Goal: Book appointment/travel/reservation

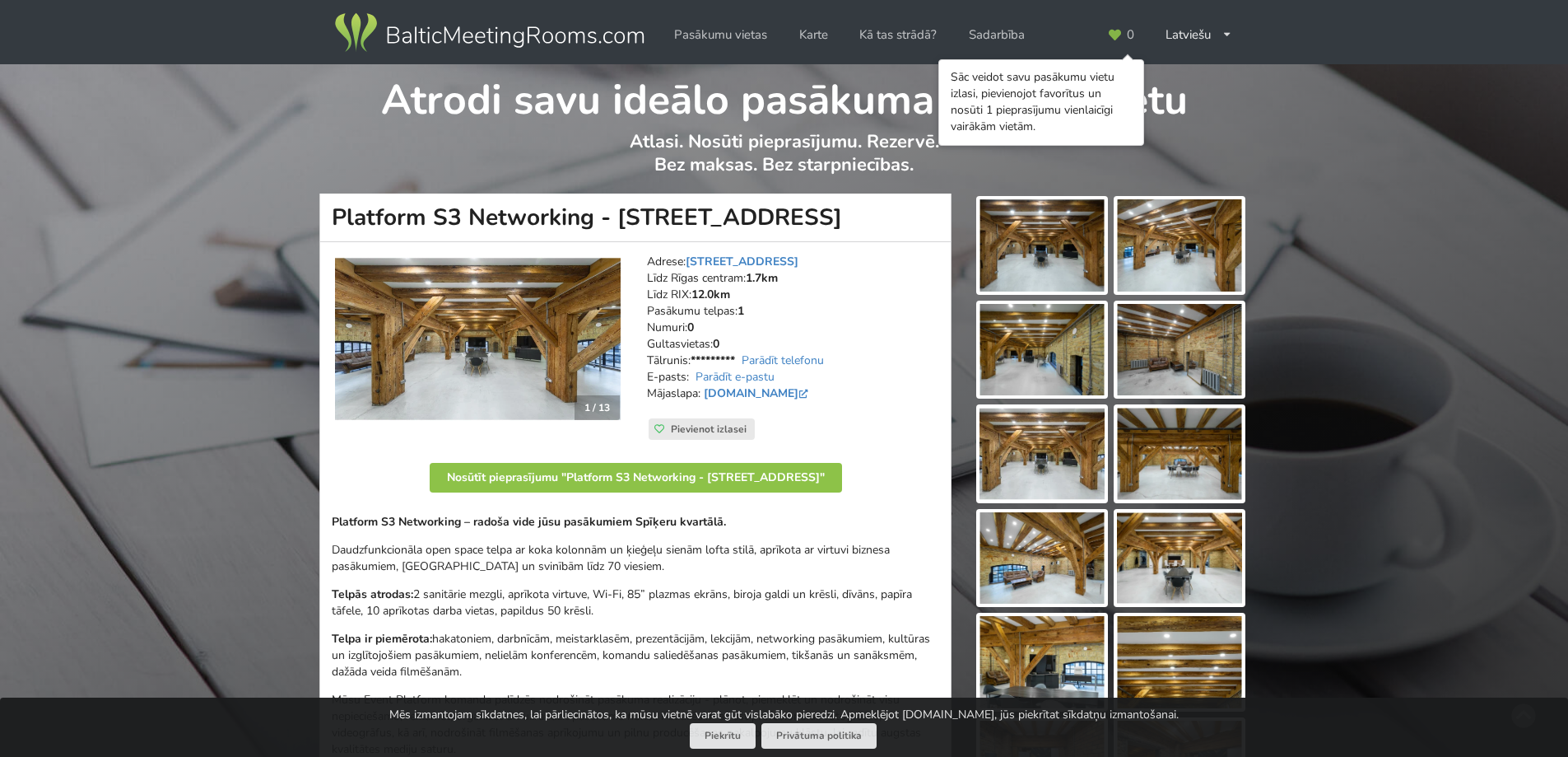
scroll to position [82, 0]
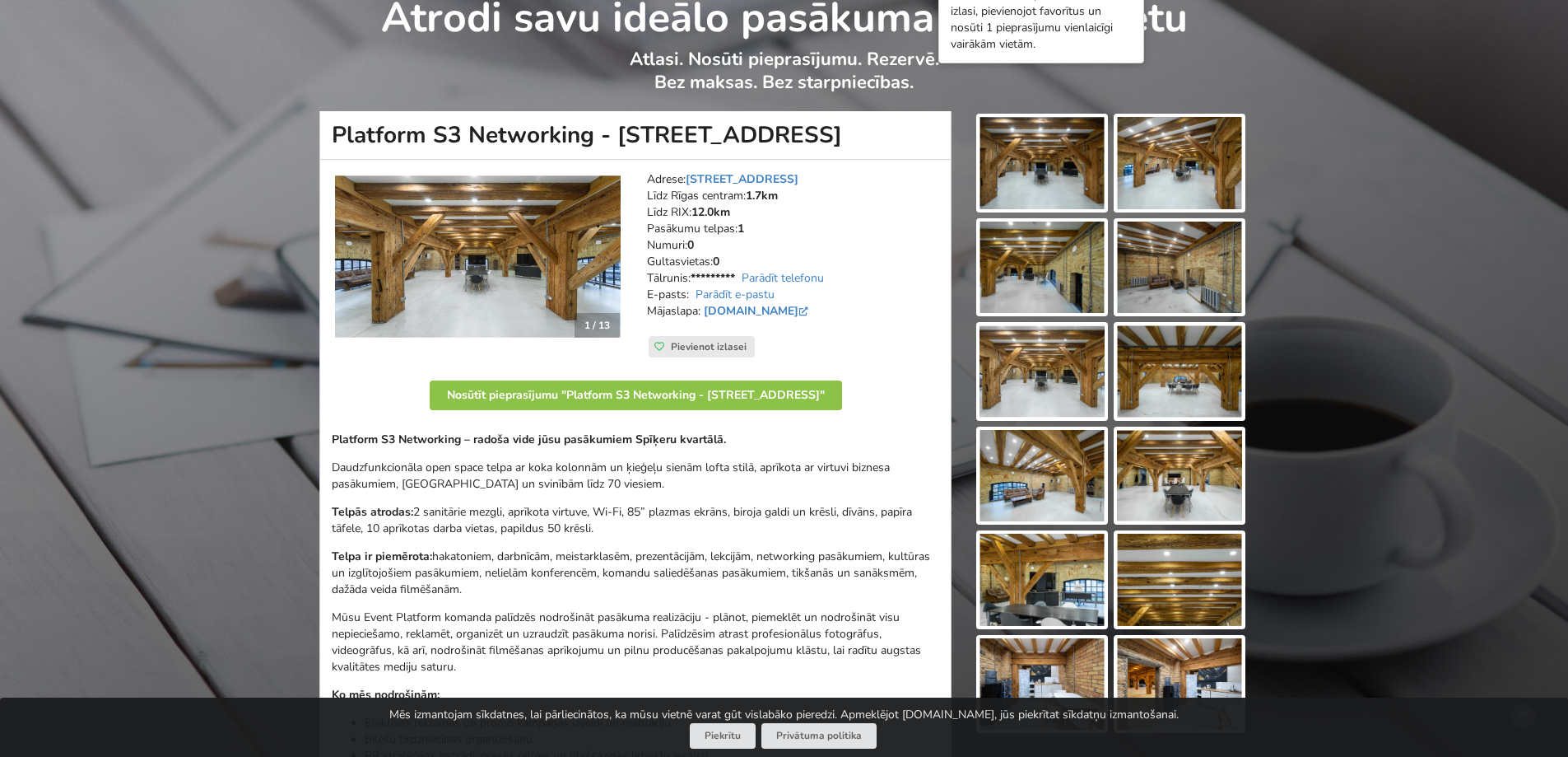
click at [480, 221] on img at bounding box center [477, 257] width 286 height 164
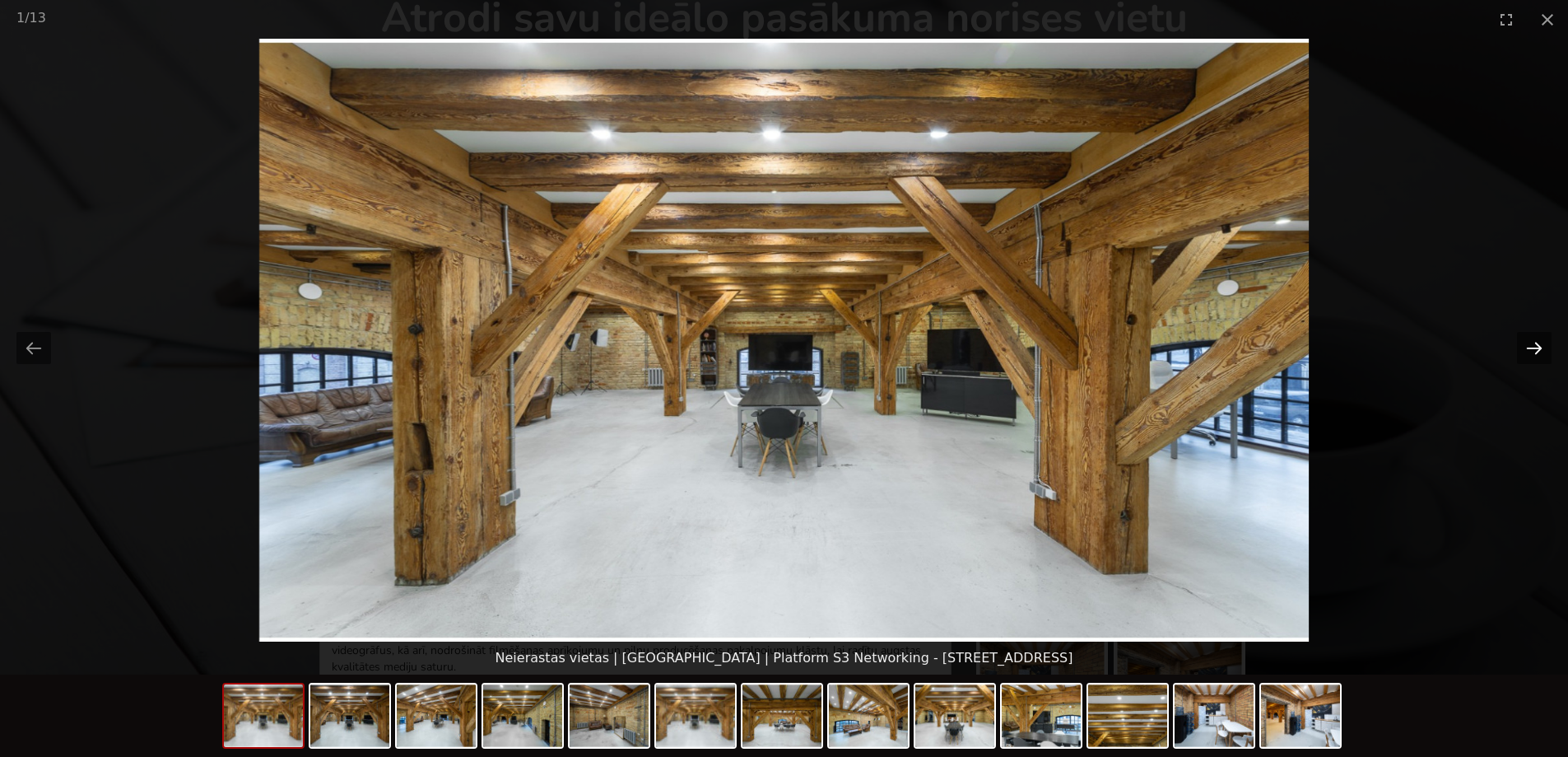
click at [1528, 357] on button "Next slide" at bounding box center [1534, 348] width 35 height 32
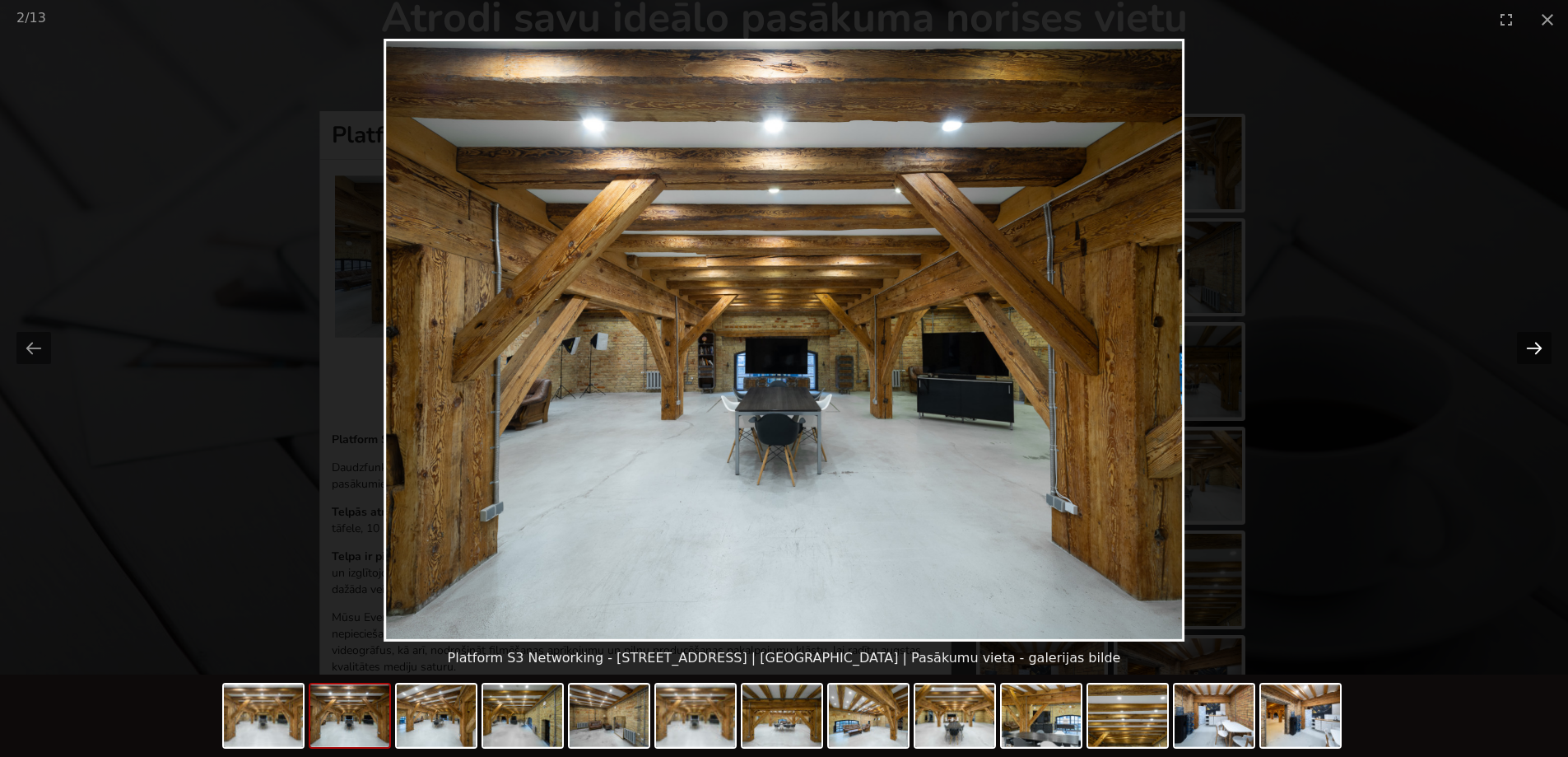
click at [1528, 357] on button "Next slide" at bounding box center [1534, 348] width 35 height 32
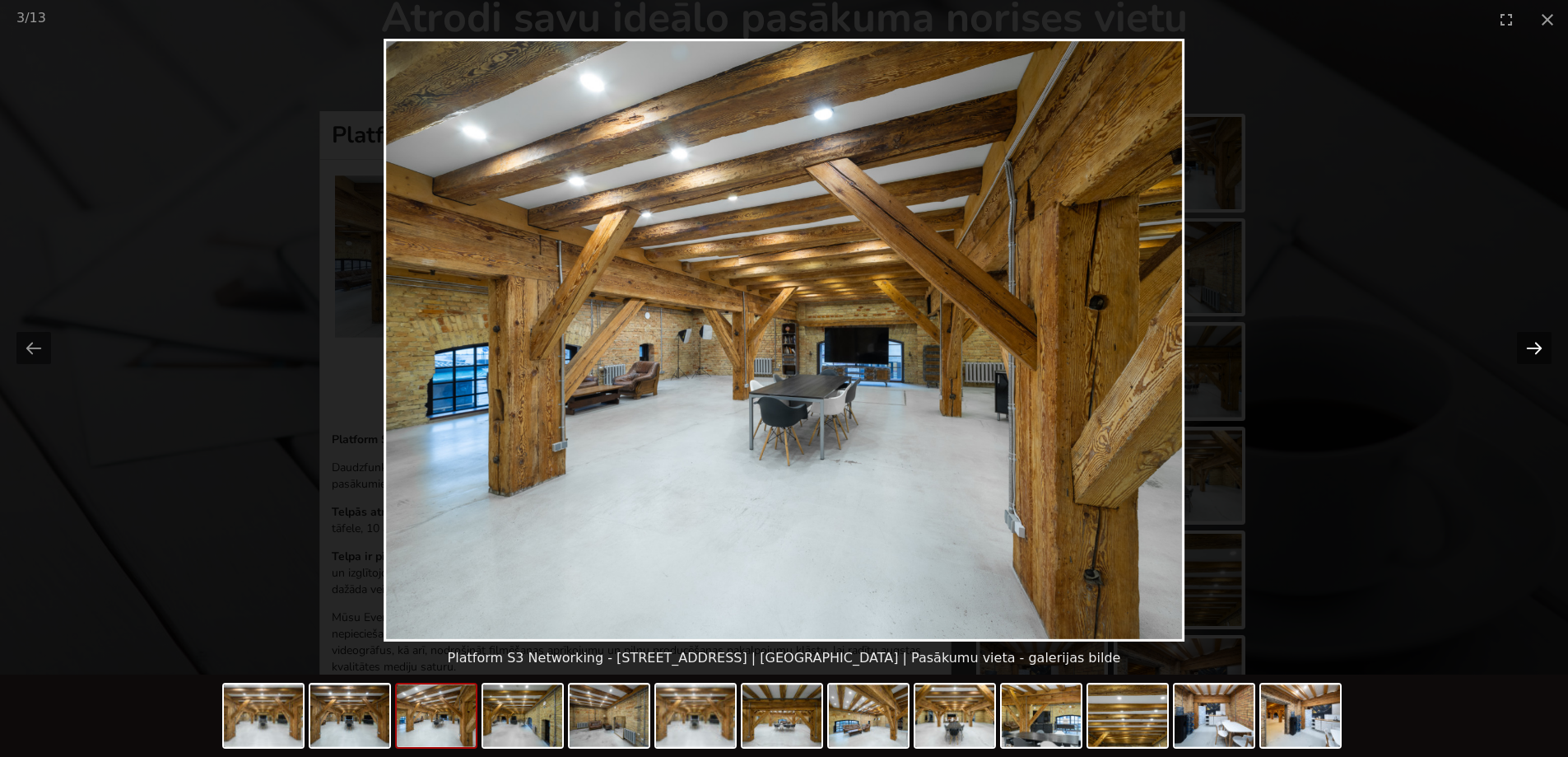
click at [1528, 357] on button "Next slide" at bounding box center [1534, 348] width 35 height 32
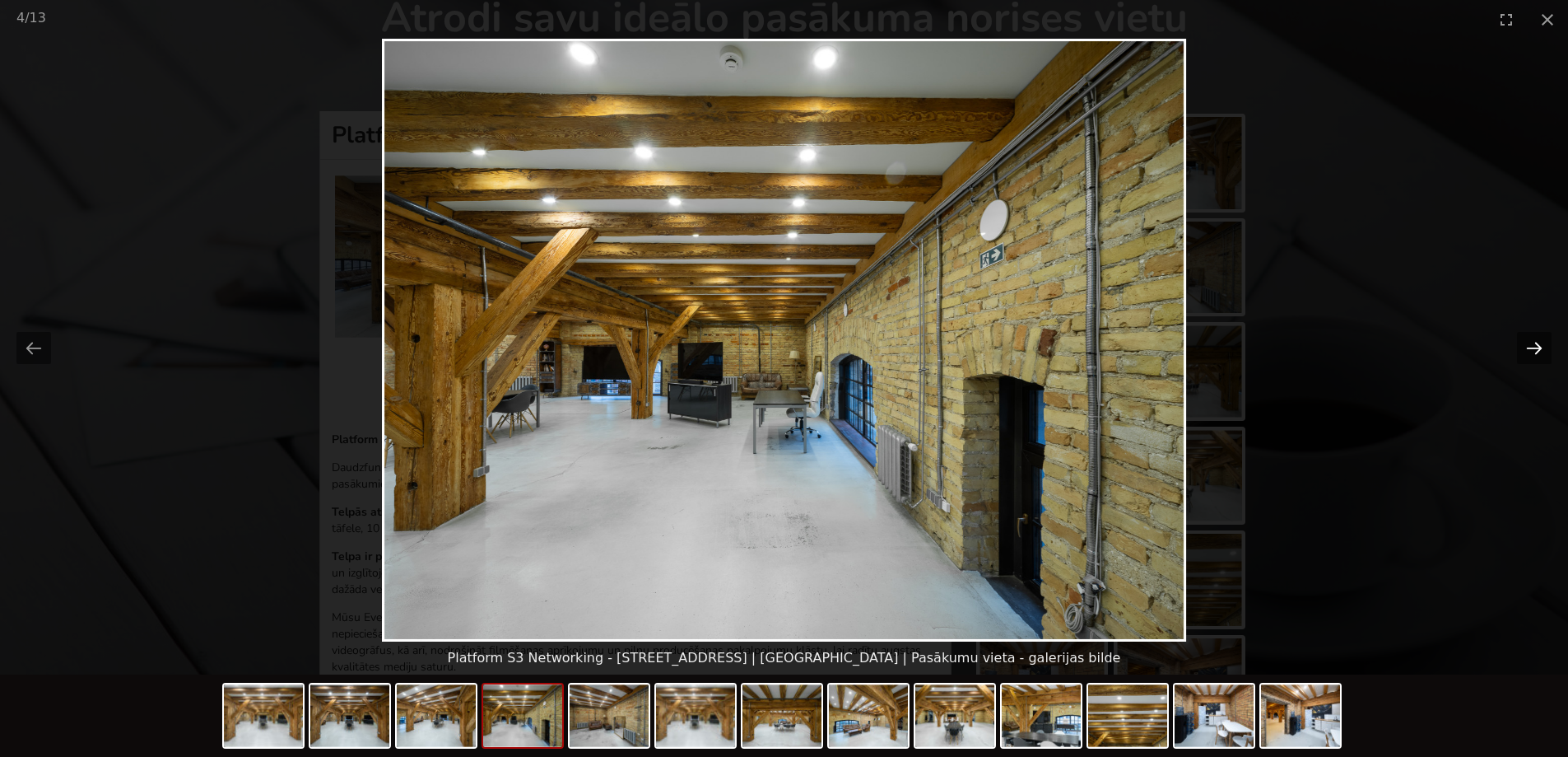
click at [1528, 357] on button "Next slide" at bounding box center [1534, 348] width 35 height 32
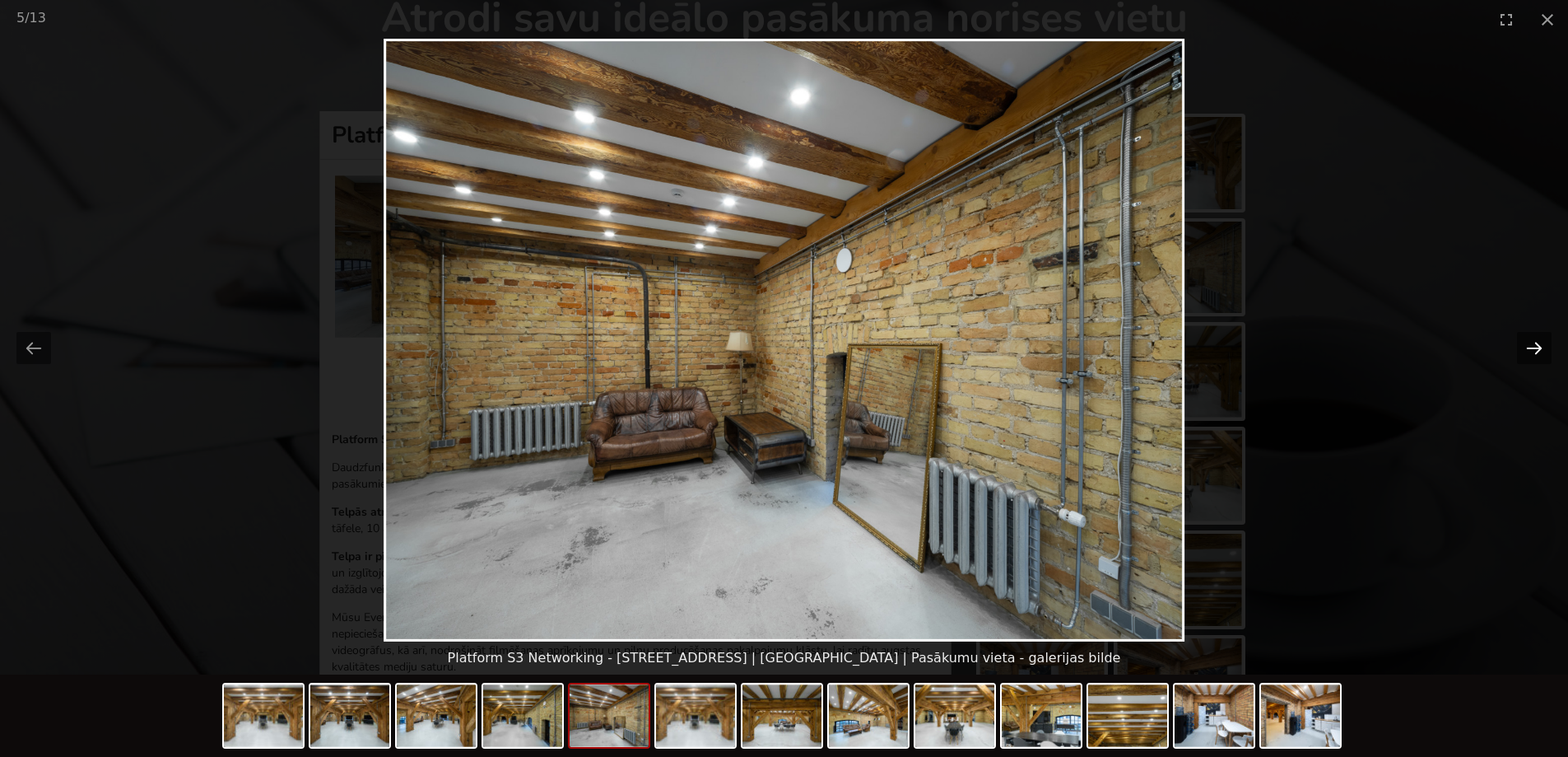
click at [1528, 357] on button "Next slide" at bounding box center [1534, 348] width 35 height 32
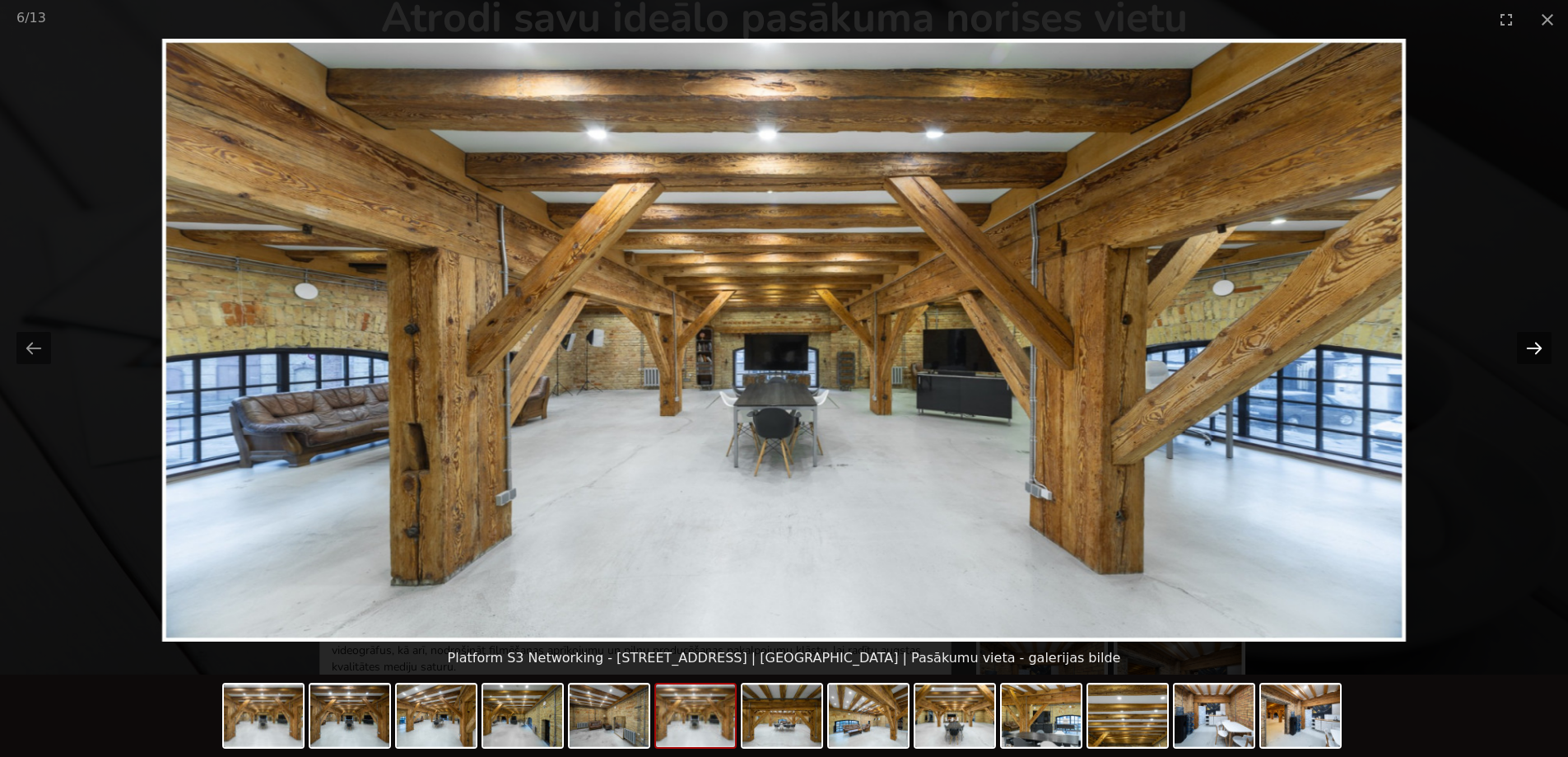
click at [1528, 357] on button "Next slide" at bounding box center [1534, 348] width 35 height 32
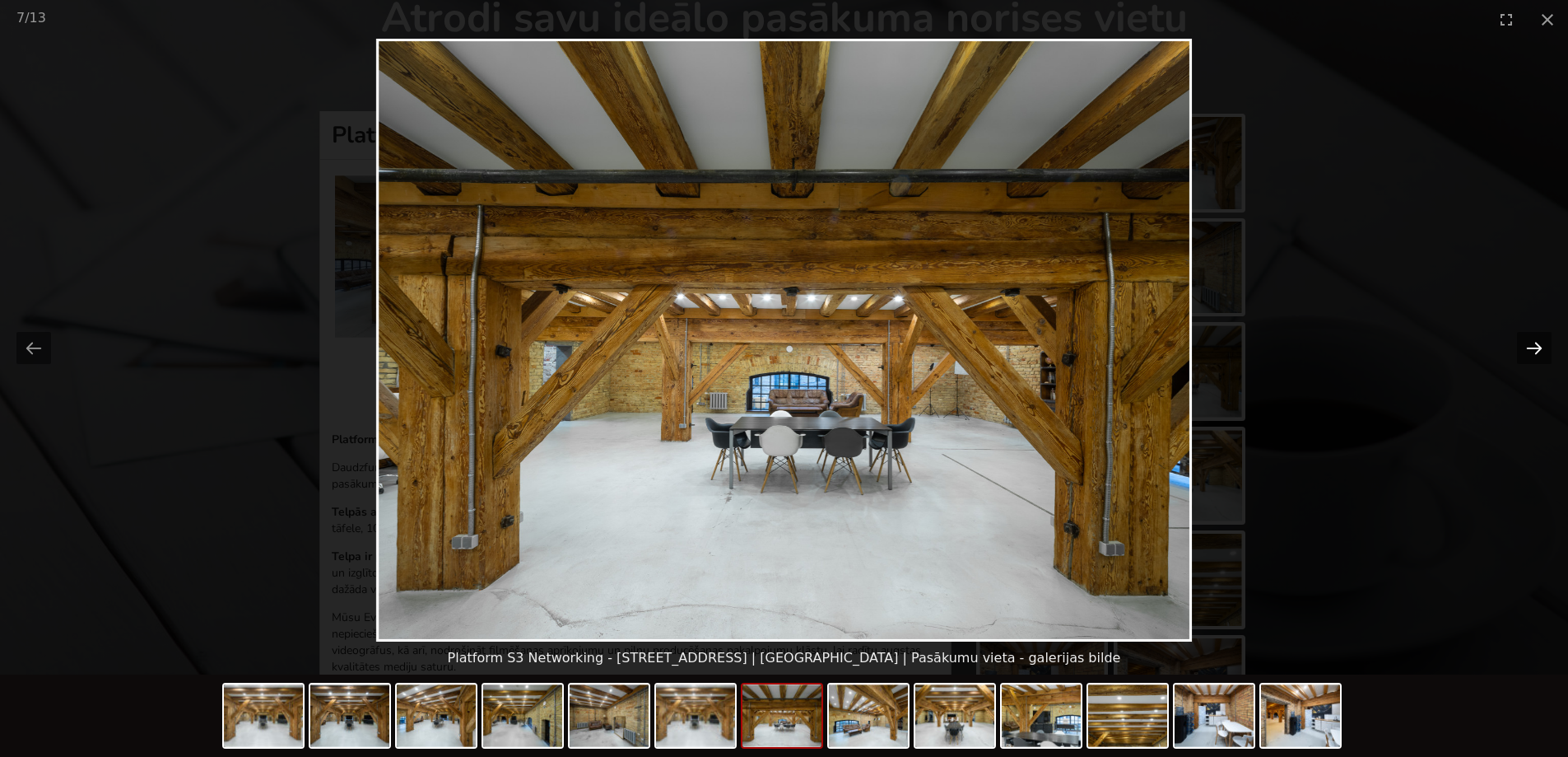
click at [1528, 357] on button "Next slide" at bounding box center [1534, 348] width 35 height 32
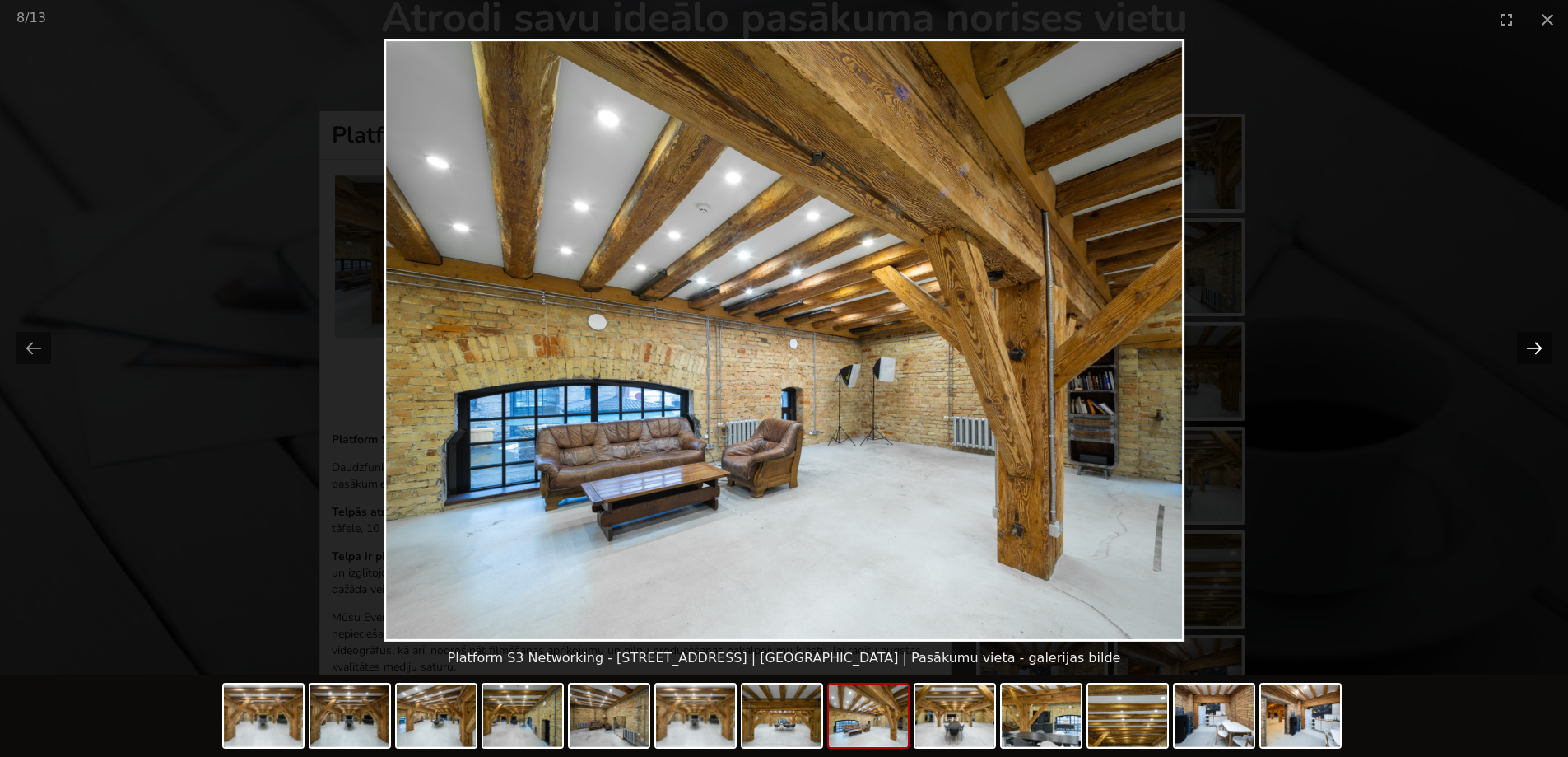
click at [1528, 357] on button "Next slide" at bounding box center [1534, 348] width 35 height 32
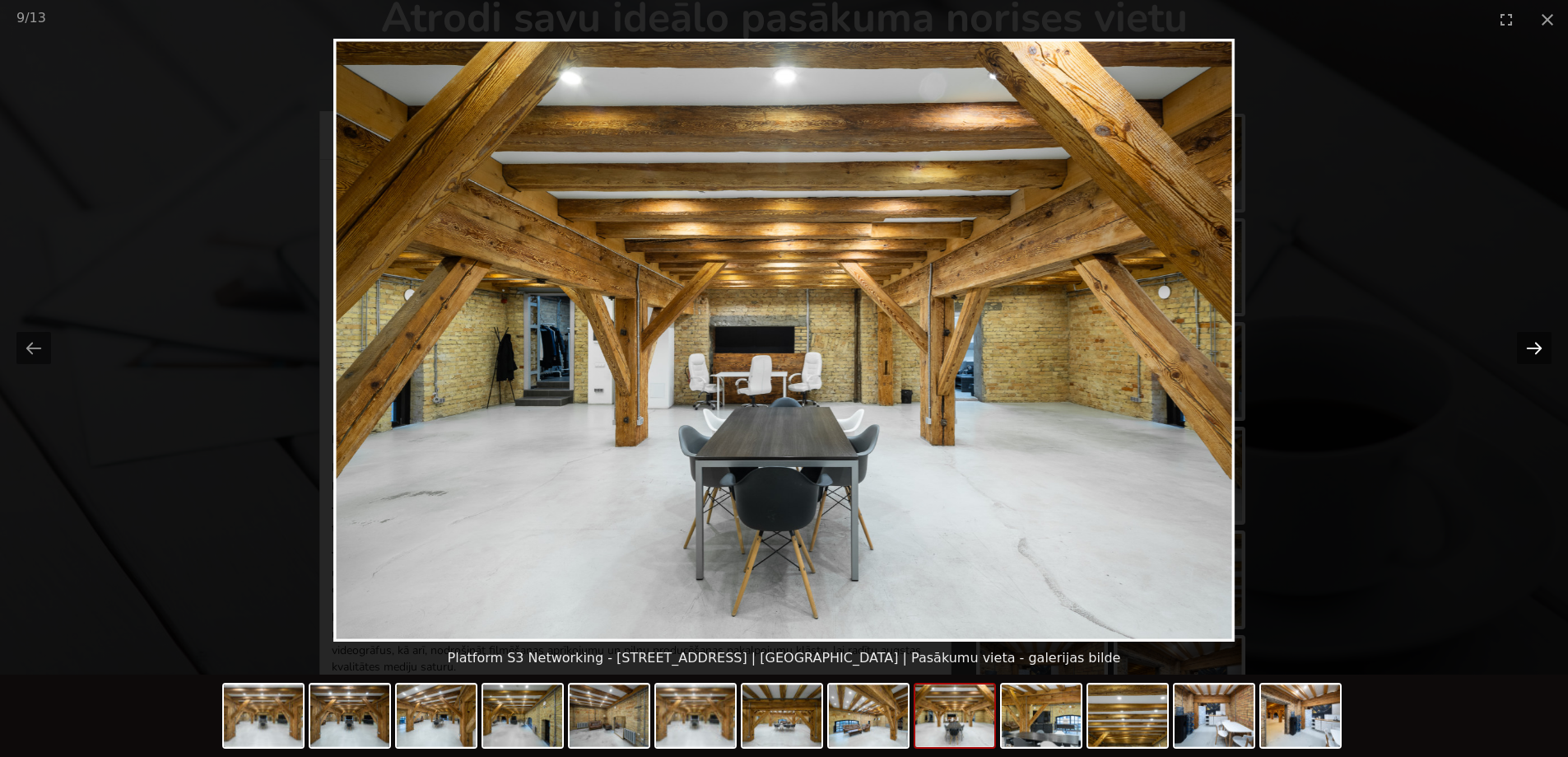
click at [1528, 357] on button "Next slide" at bounding box center [1534, 348] width 35 height 32
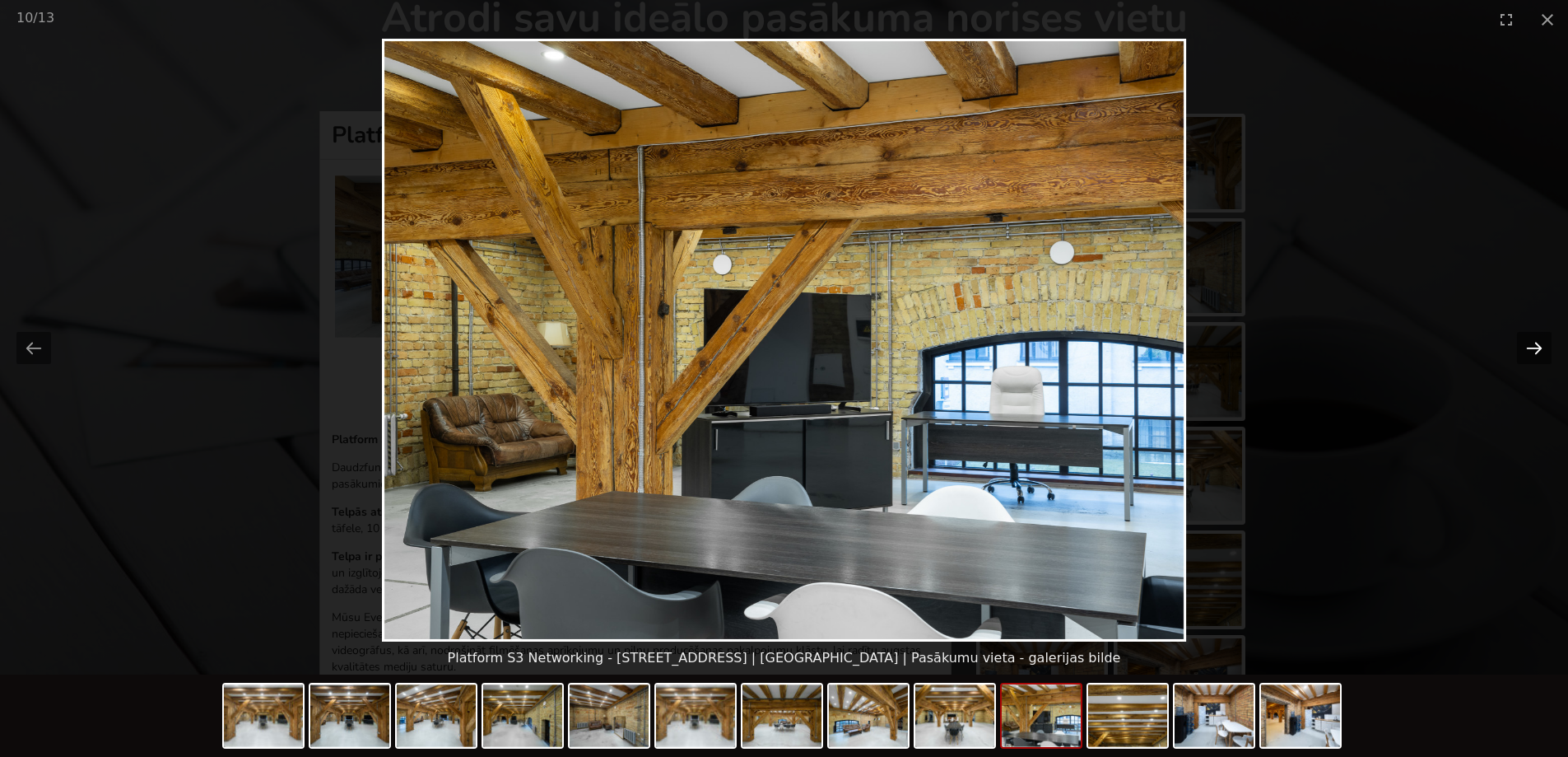
click at [1528, 357] on button "Next slide" at bounding box center [1534, 348] width 35 height 32
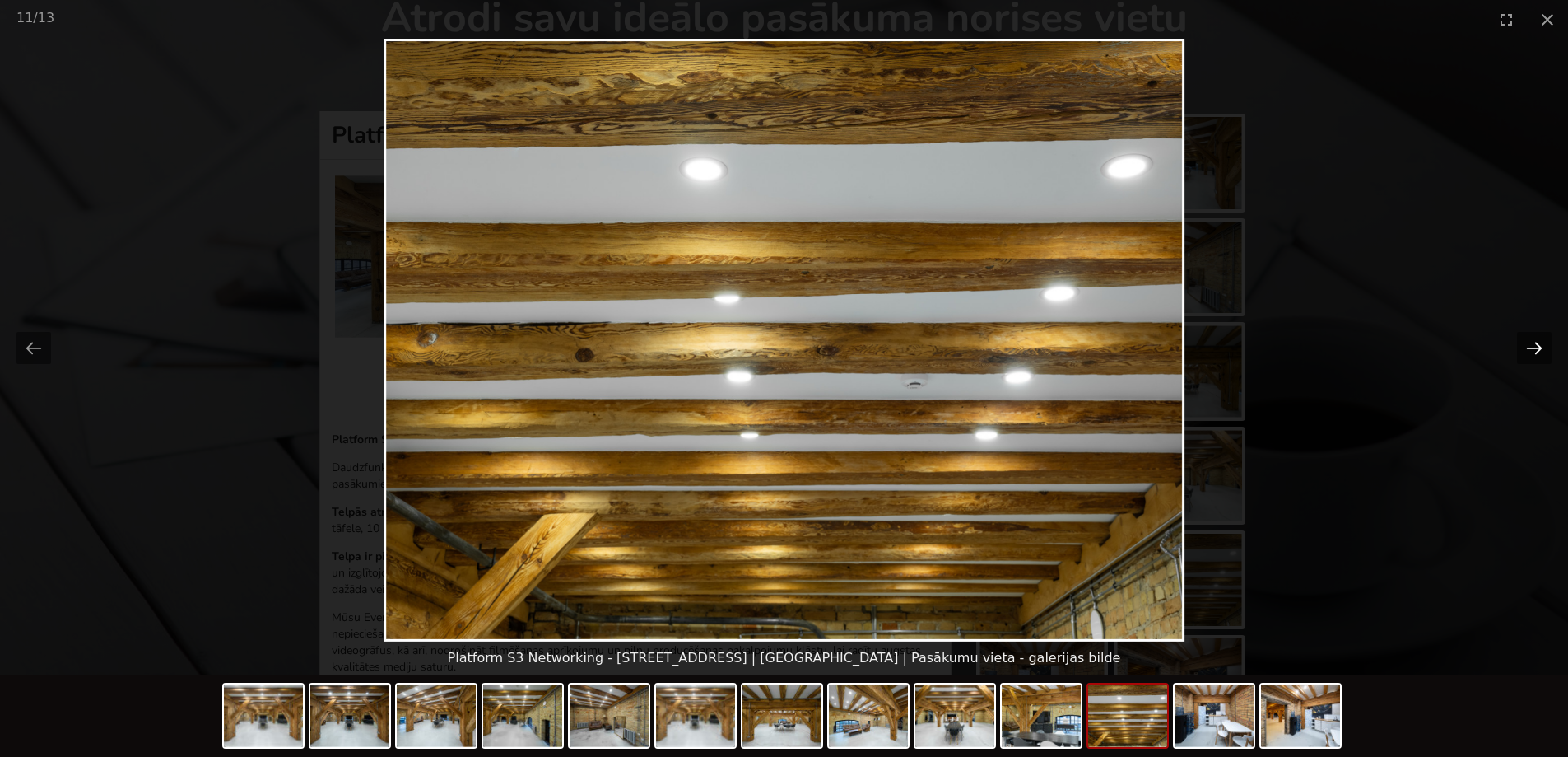
click at [1528, 357] on button "Next slide" at bounding box center [1534, 348] width 35 height 32
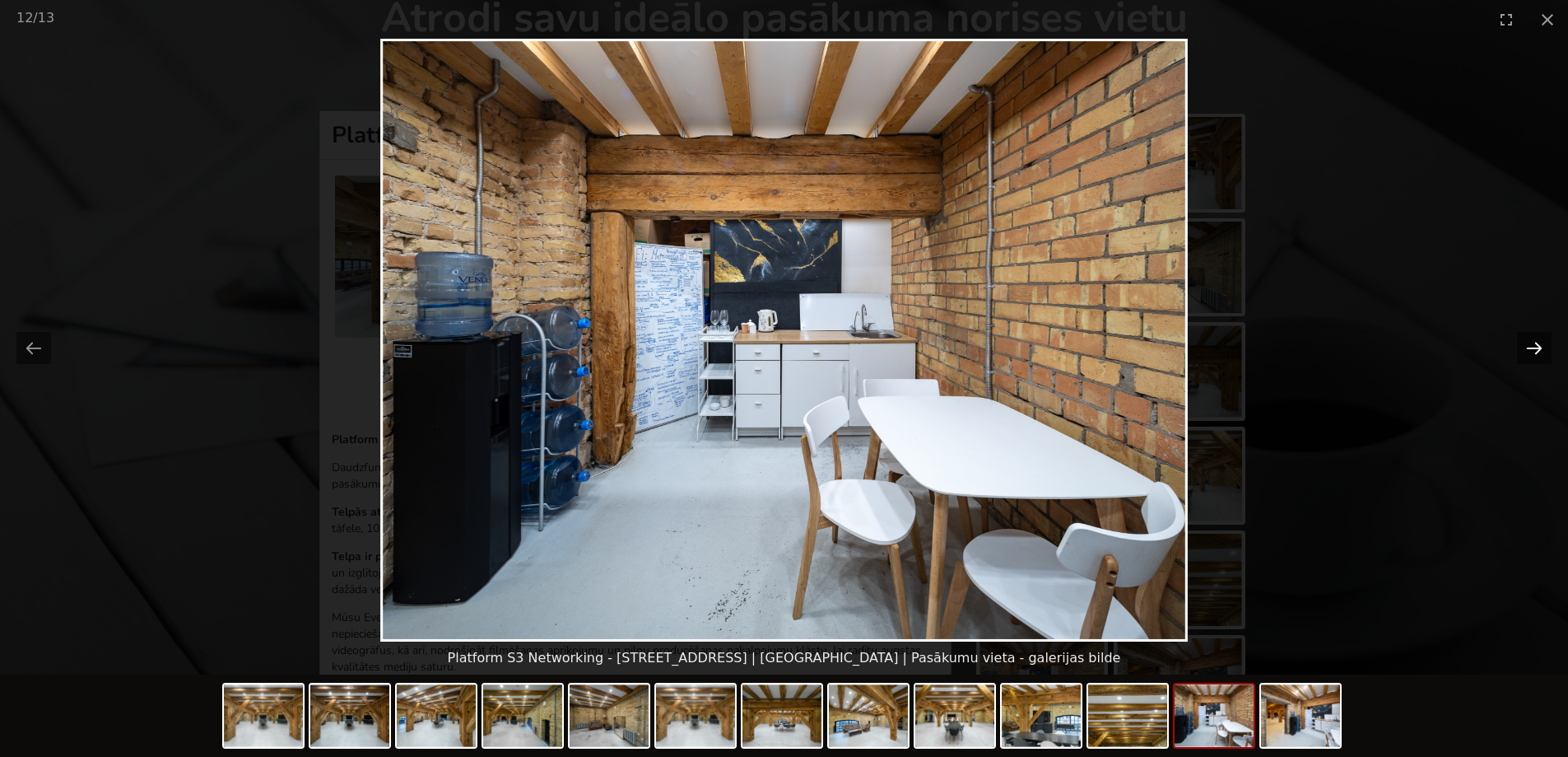
click at [1528, 357] on button "Next slide" at bounding box center [1534, 348] width 35 height 32
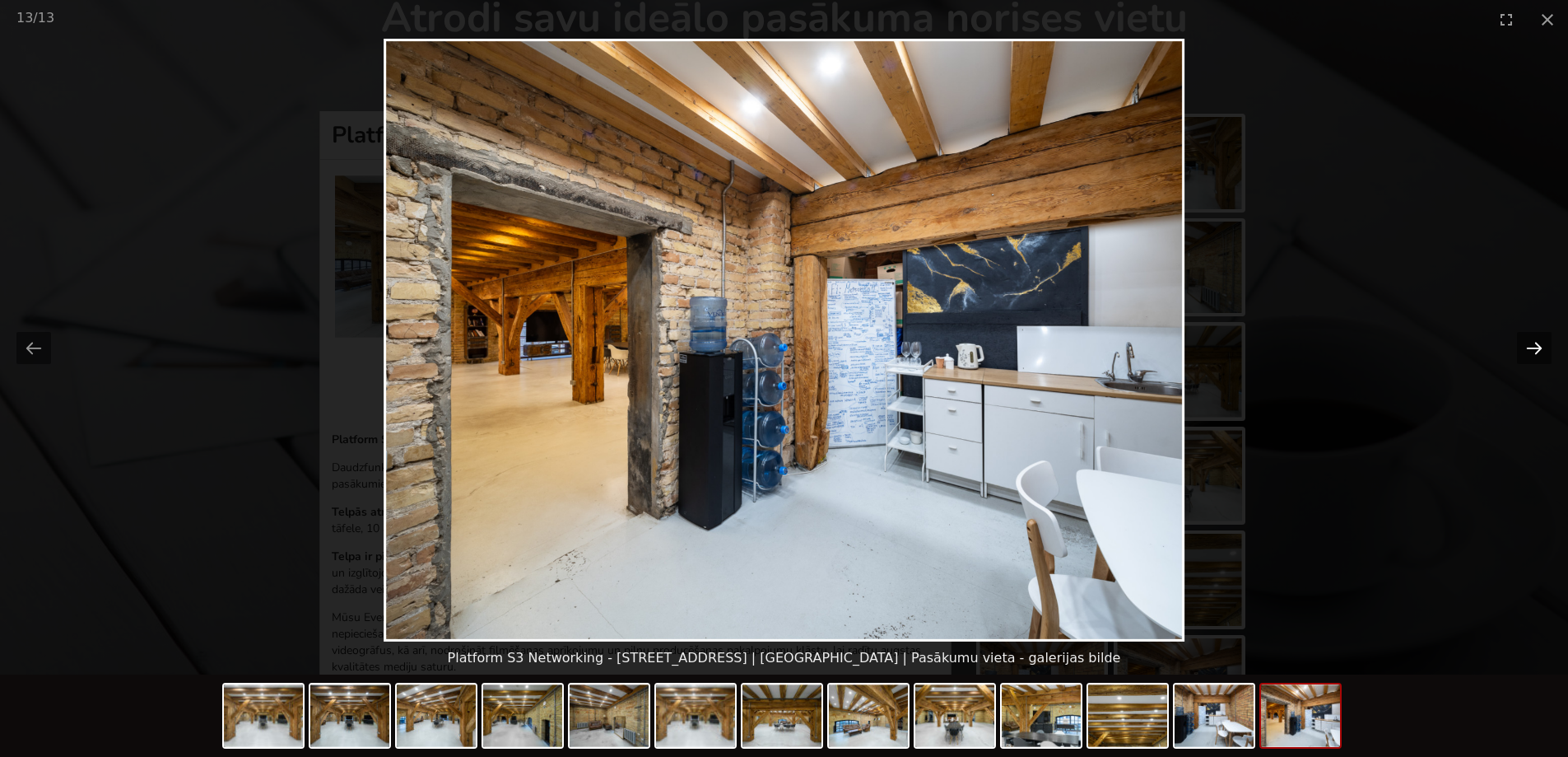
click at [1528, 357] on button "Next slide" at bounding box center [1534, 348] width 35 height 32
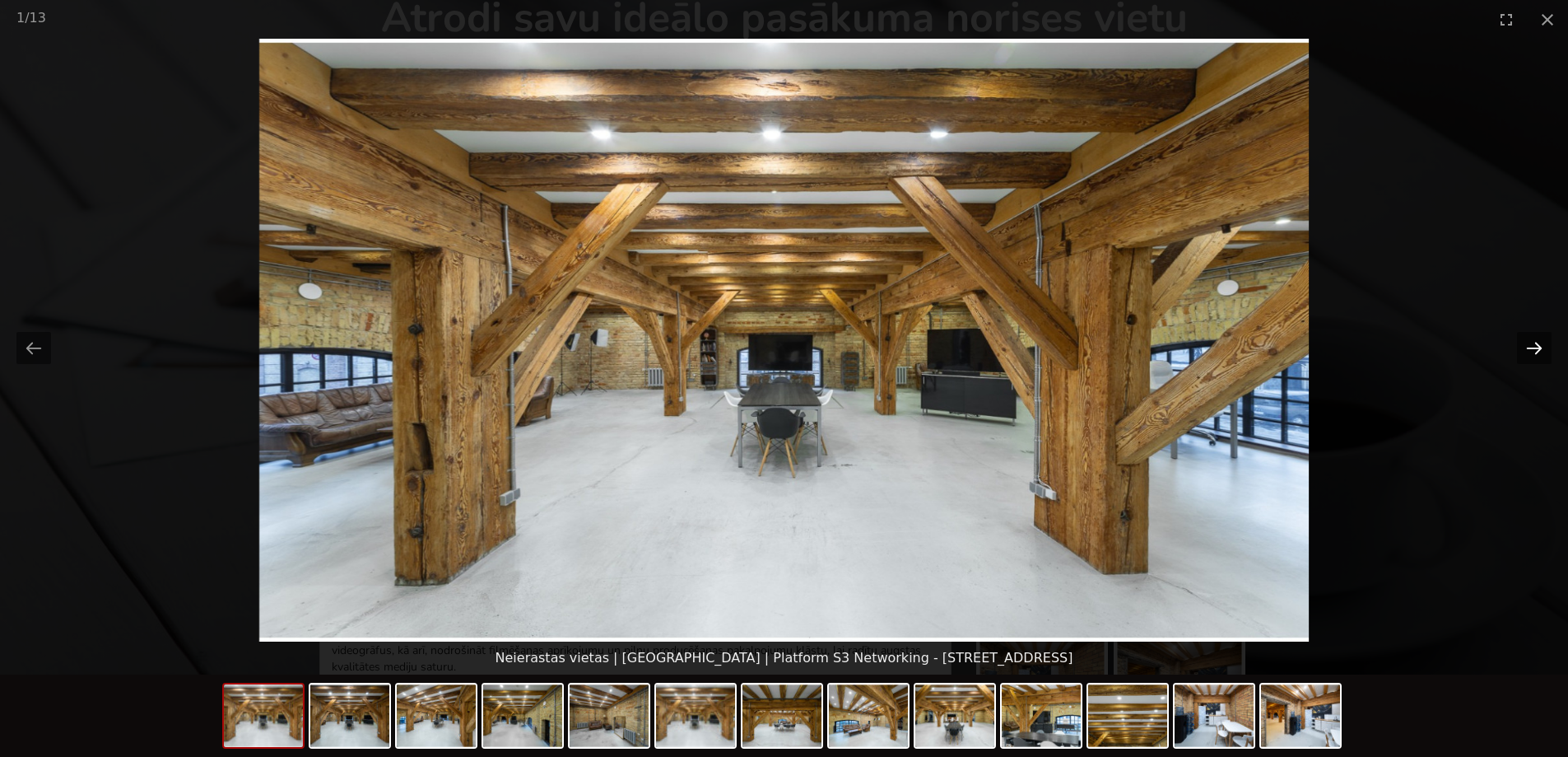
click at [1528, 357] on button "Next slide" at bounding box center [1534, 348] width 35 height 32
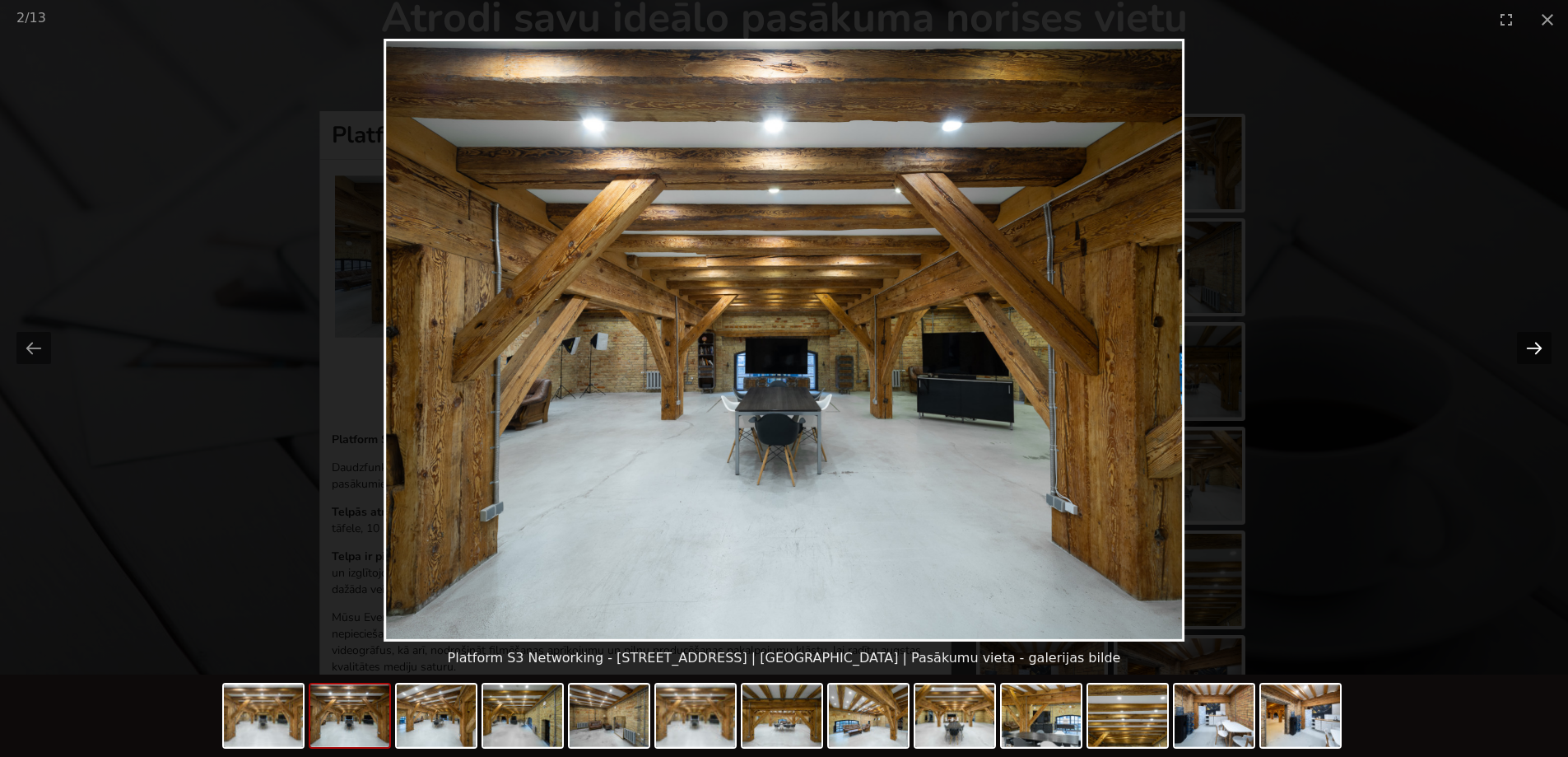
click at [1528, 357] on button "Next slide" at bounding box center [1534, 348] width 35 height 32
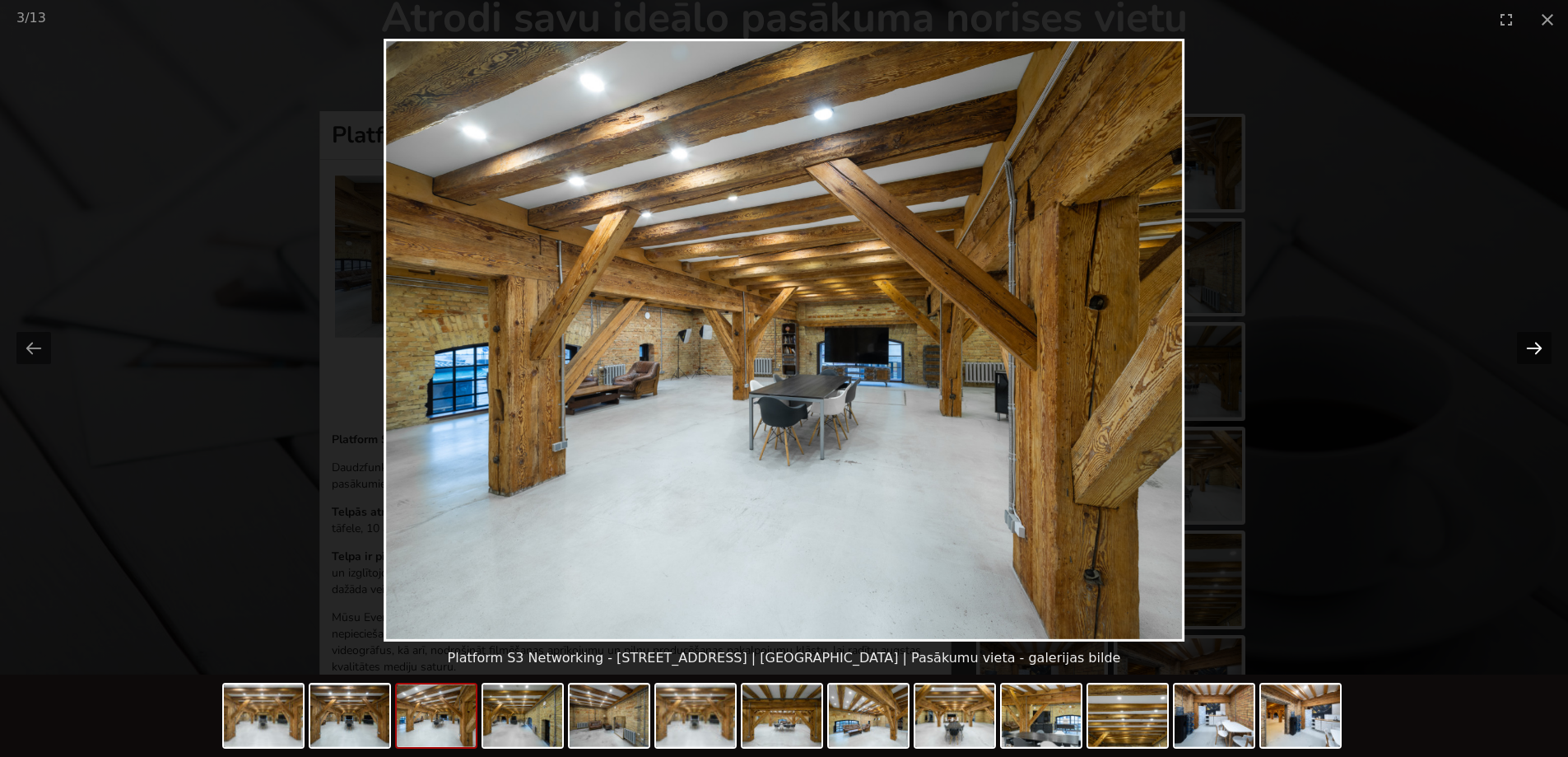
click at [1528, 357] on button "Next slide" at bounding box center [1534, 348] width 35 height 32
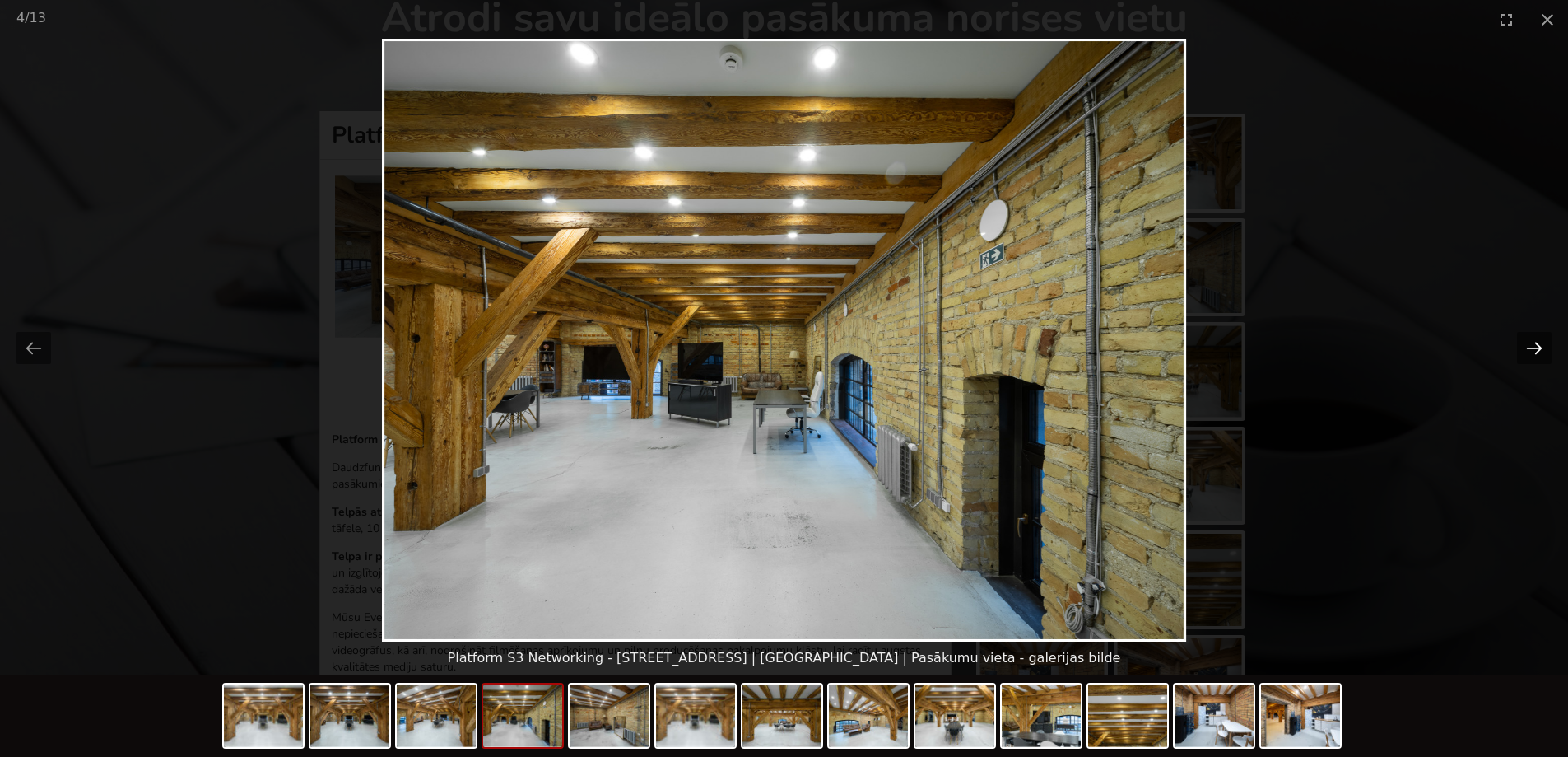
click at [1528, 357] on button "Next slide" at bounding box center [1534, 348] width 35 height 32
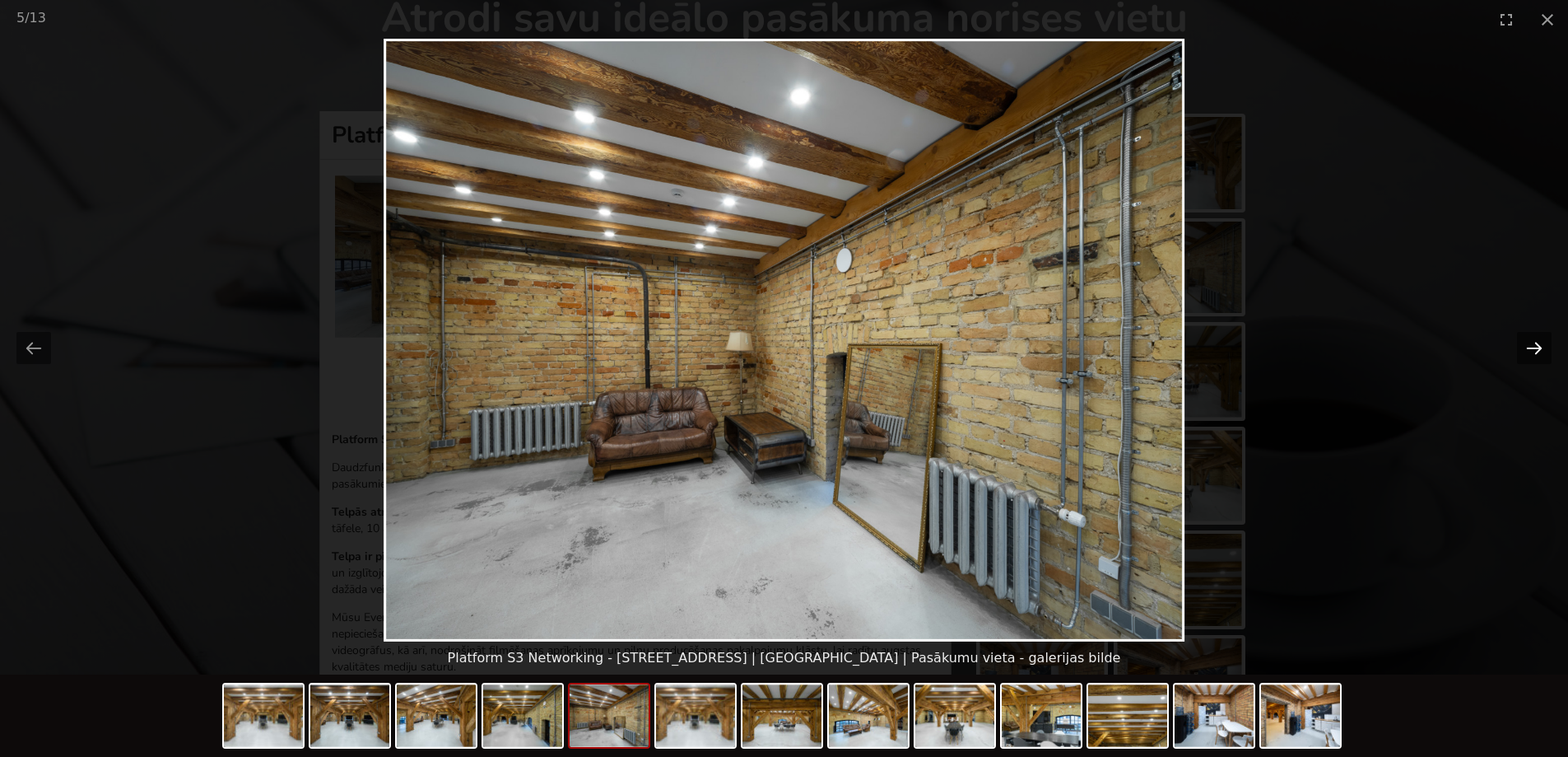
click at [1528, 357] on button "Next slide" at bounding box center [1534, 348] width 35 height 32
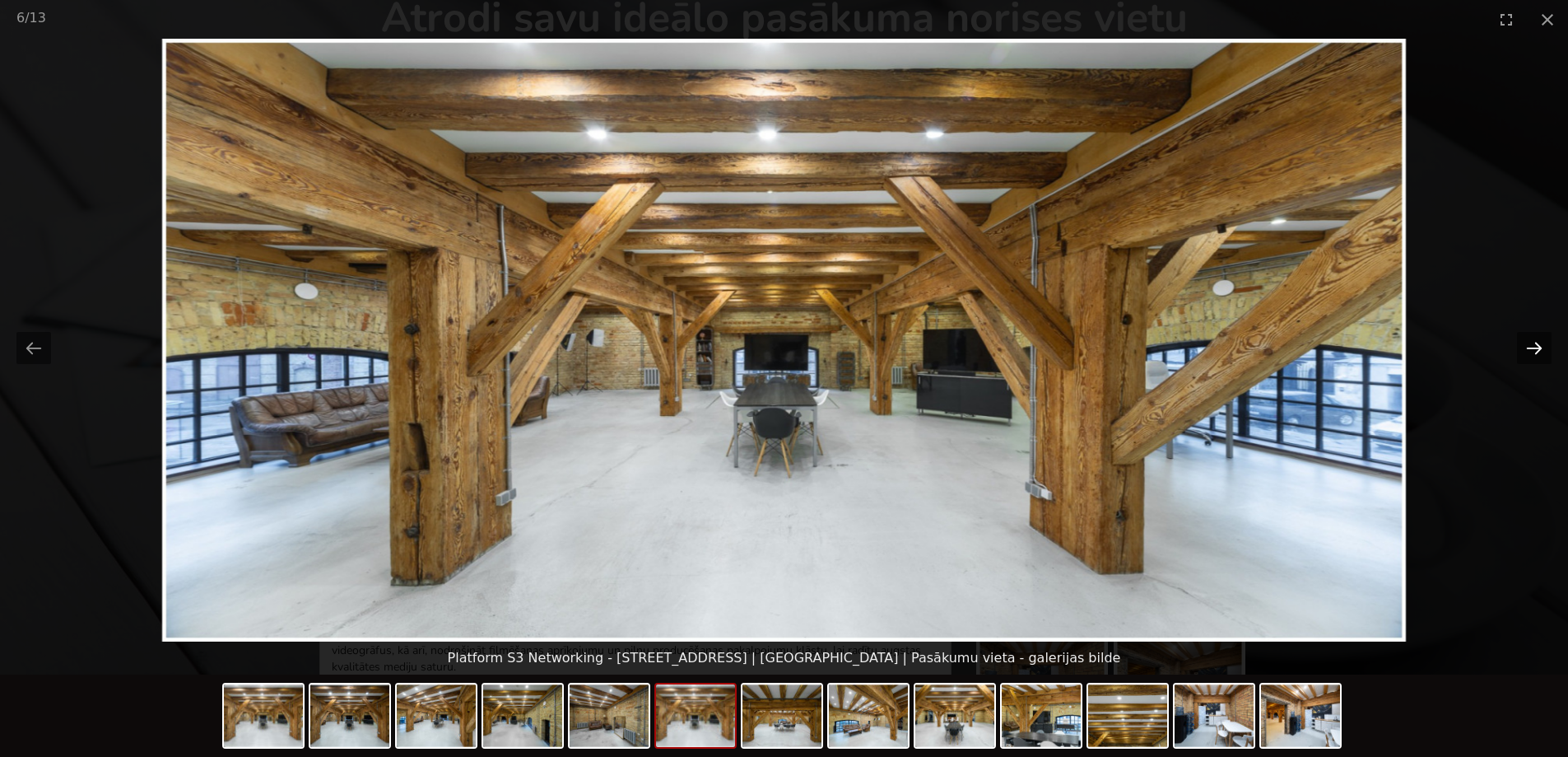
click at [1528, 357] on button "Next slide" at bounding box center [1534, 348] width 35 height 32
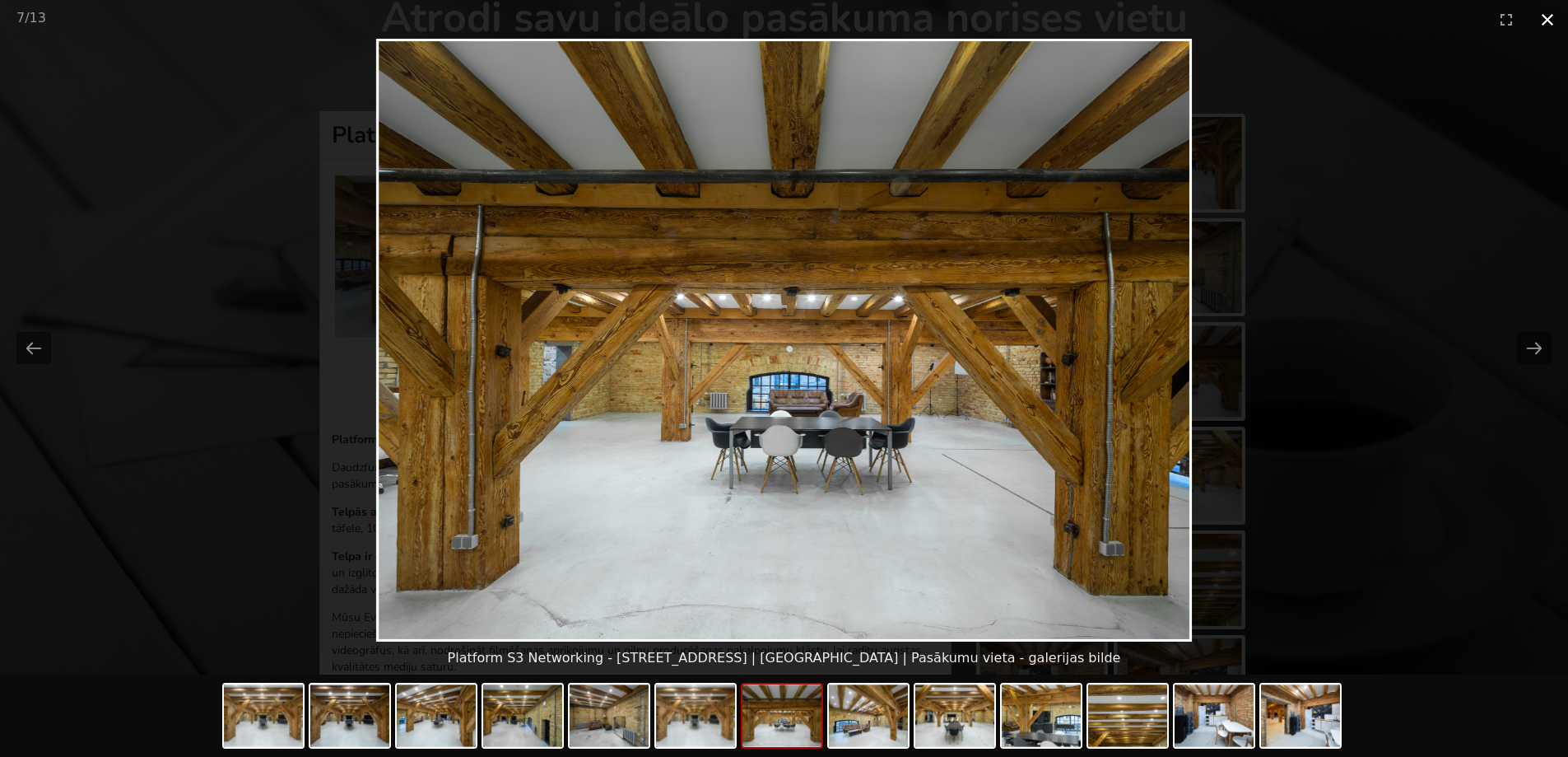
click at [1543, 14] on button "Close gallery" at bounding box center [1548, 19] width 42 height 39
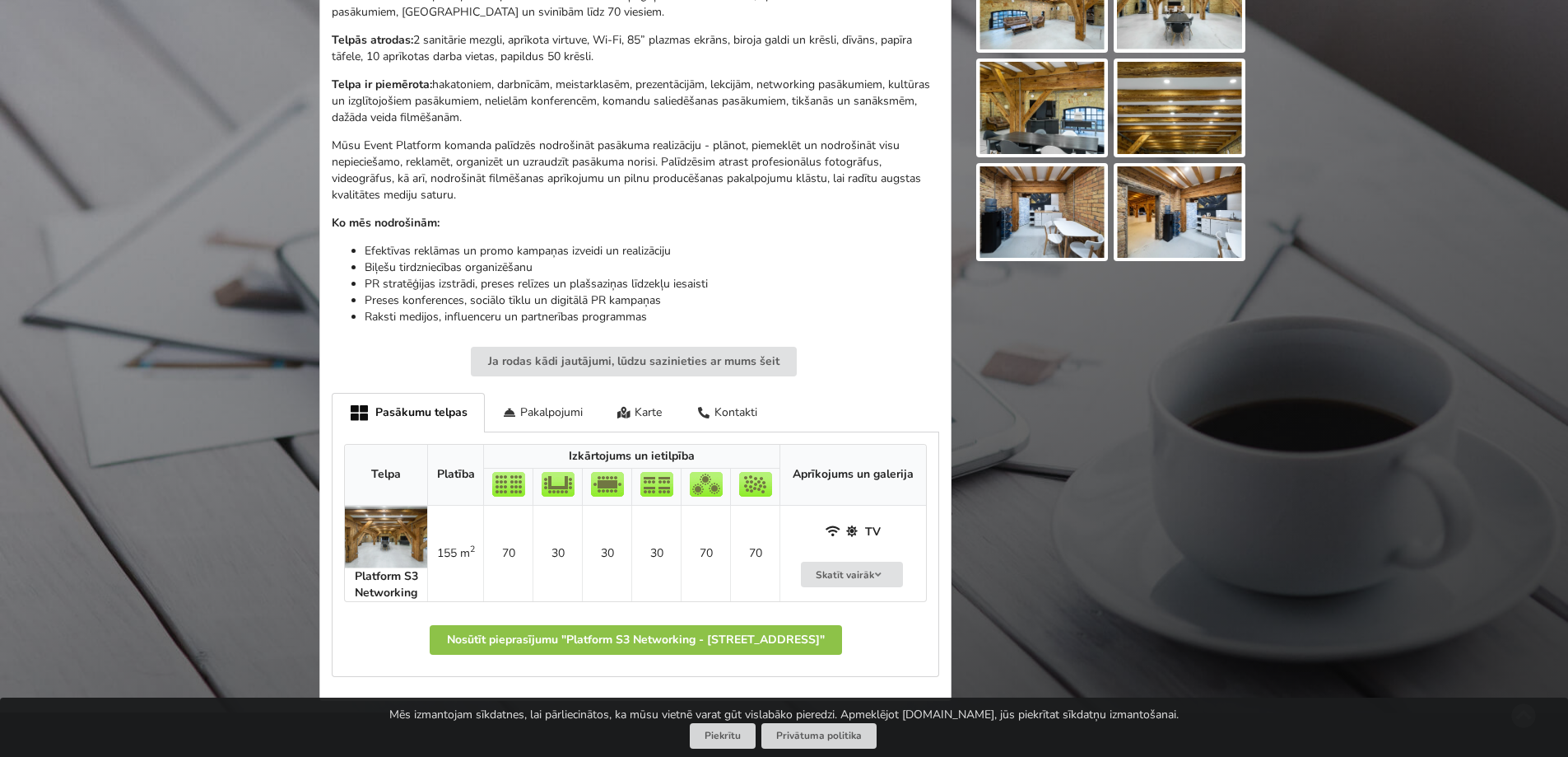
scroll to position [659, 0]
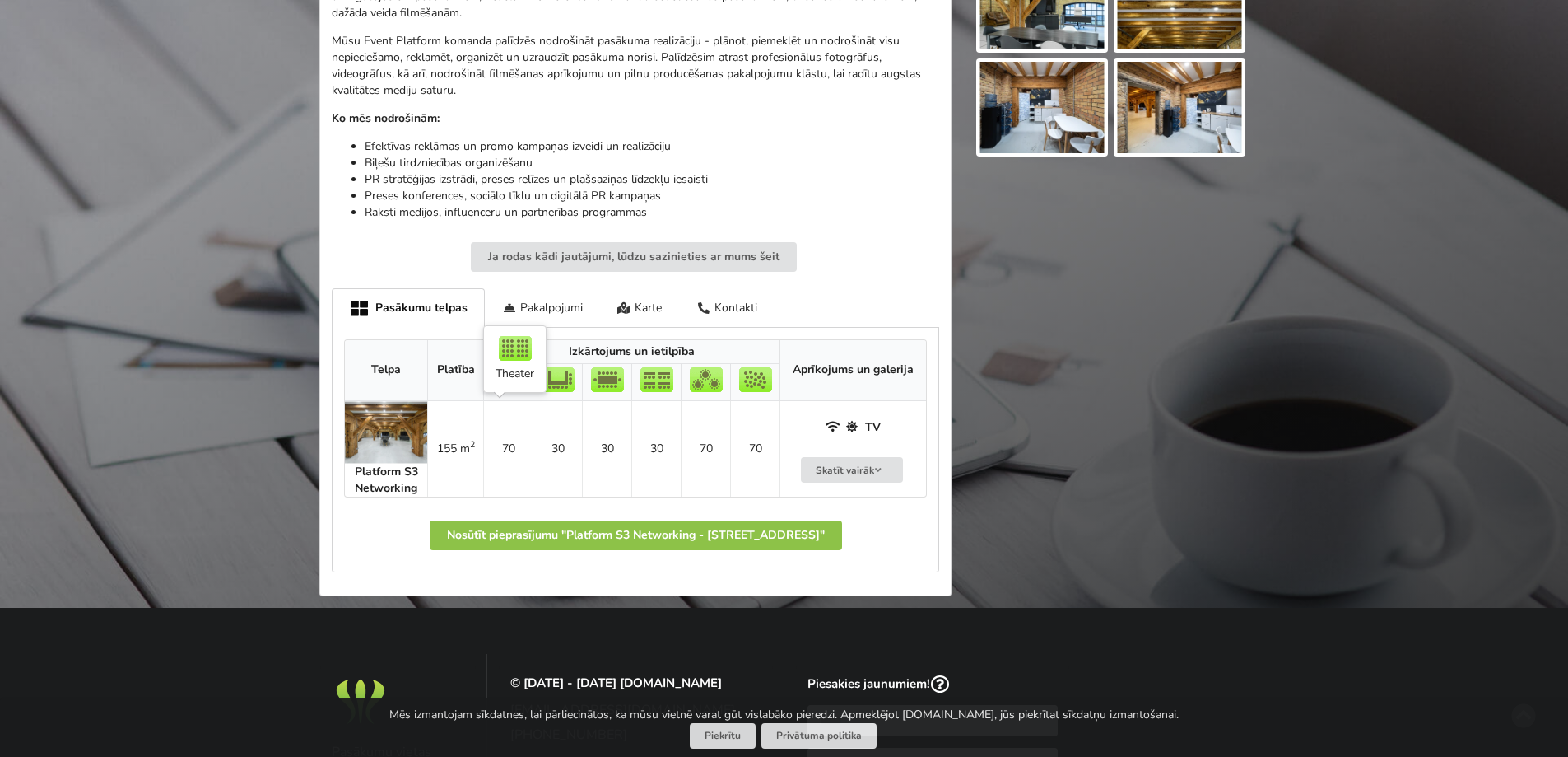
click at [504, 436] on td "70" at bounding box center [508, 448] width 49 height 96
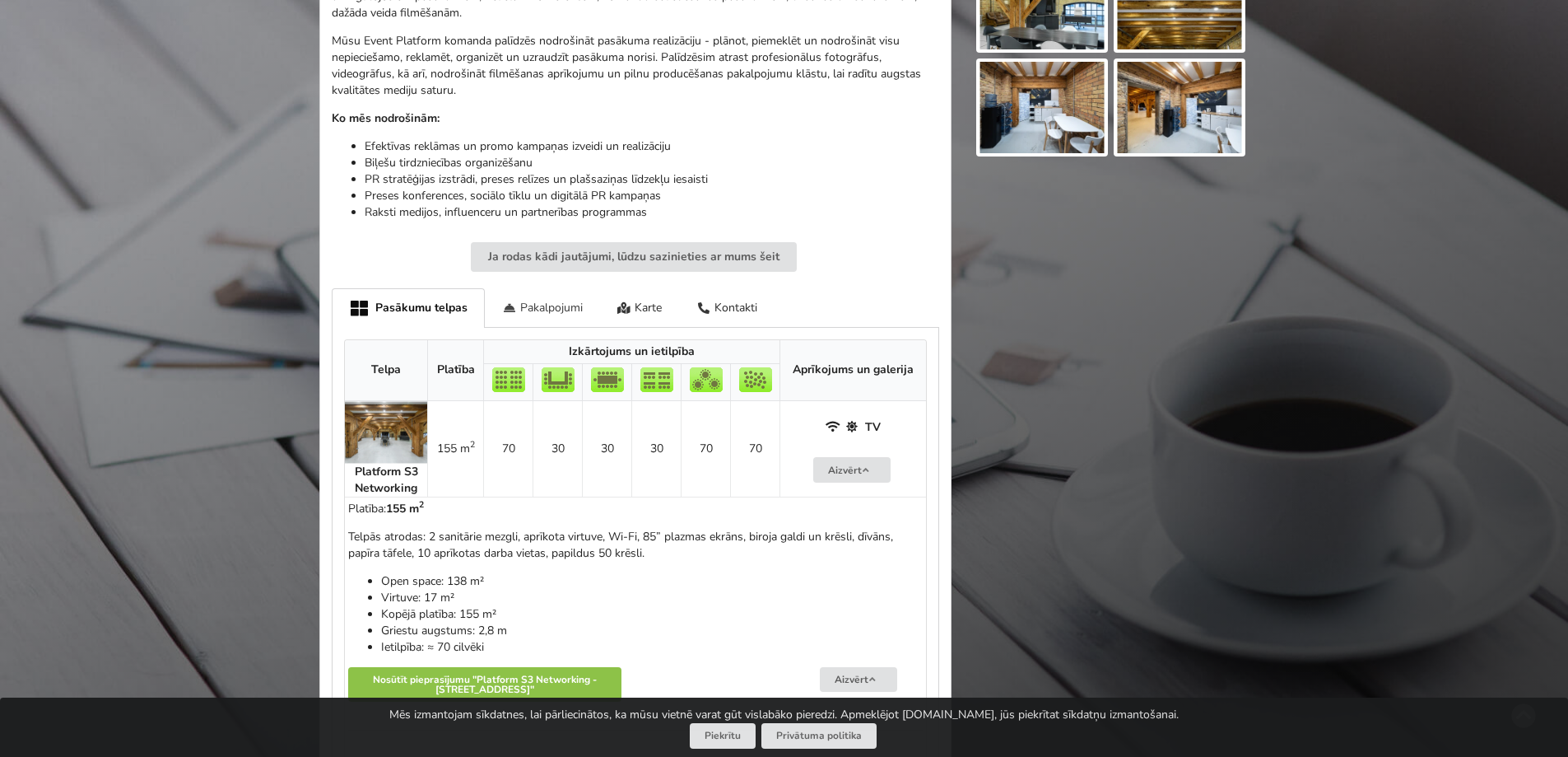
click at [531, 311] on div "Pakalpojumi" at bounding box center [542, 308] width 115 height 39
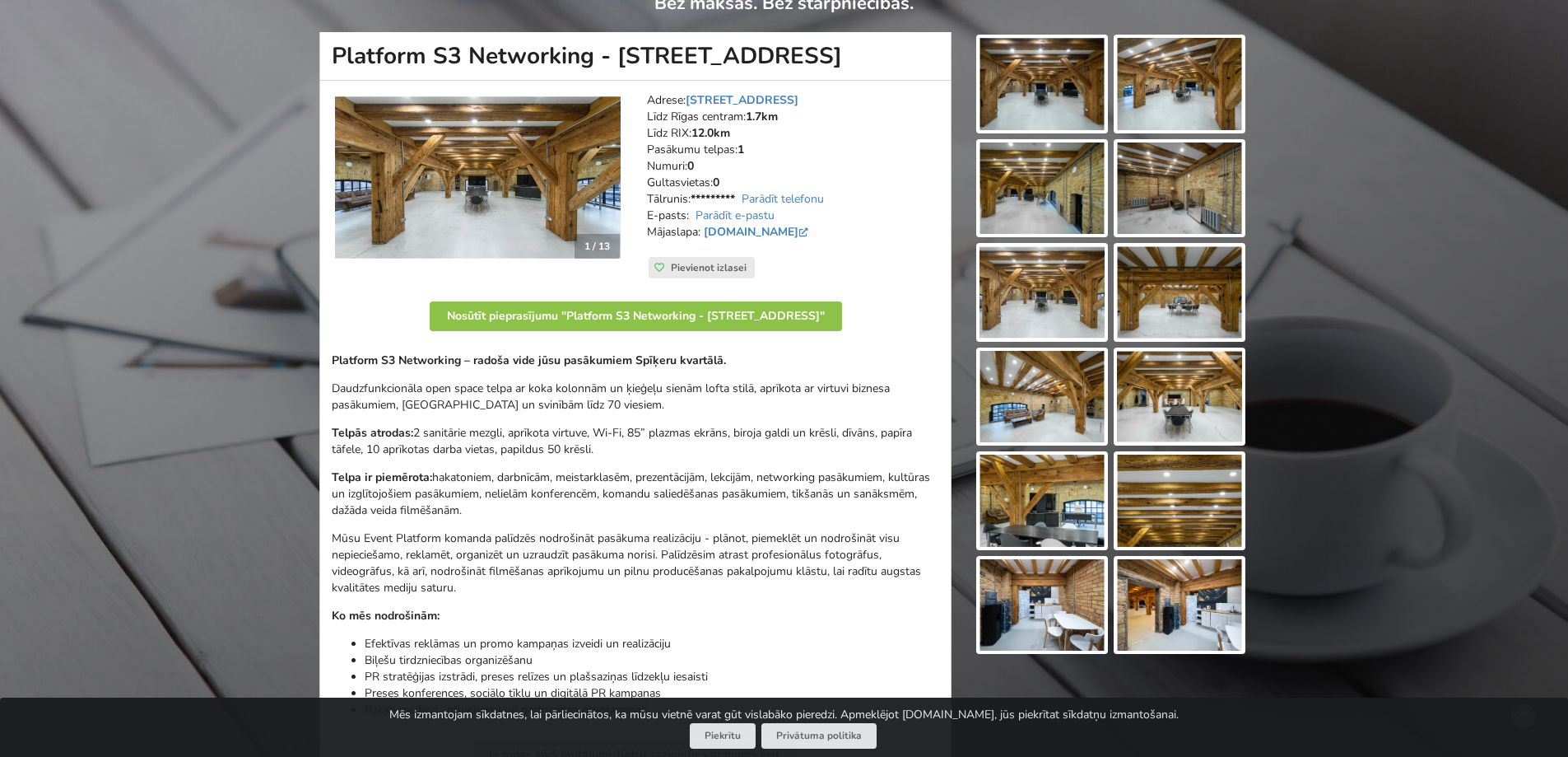
scroll to position [0, 0]
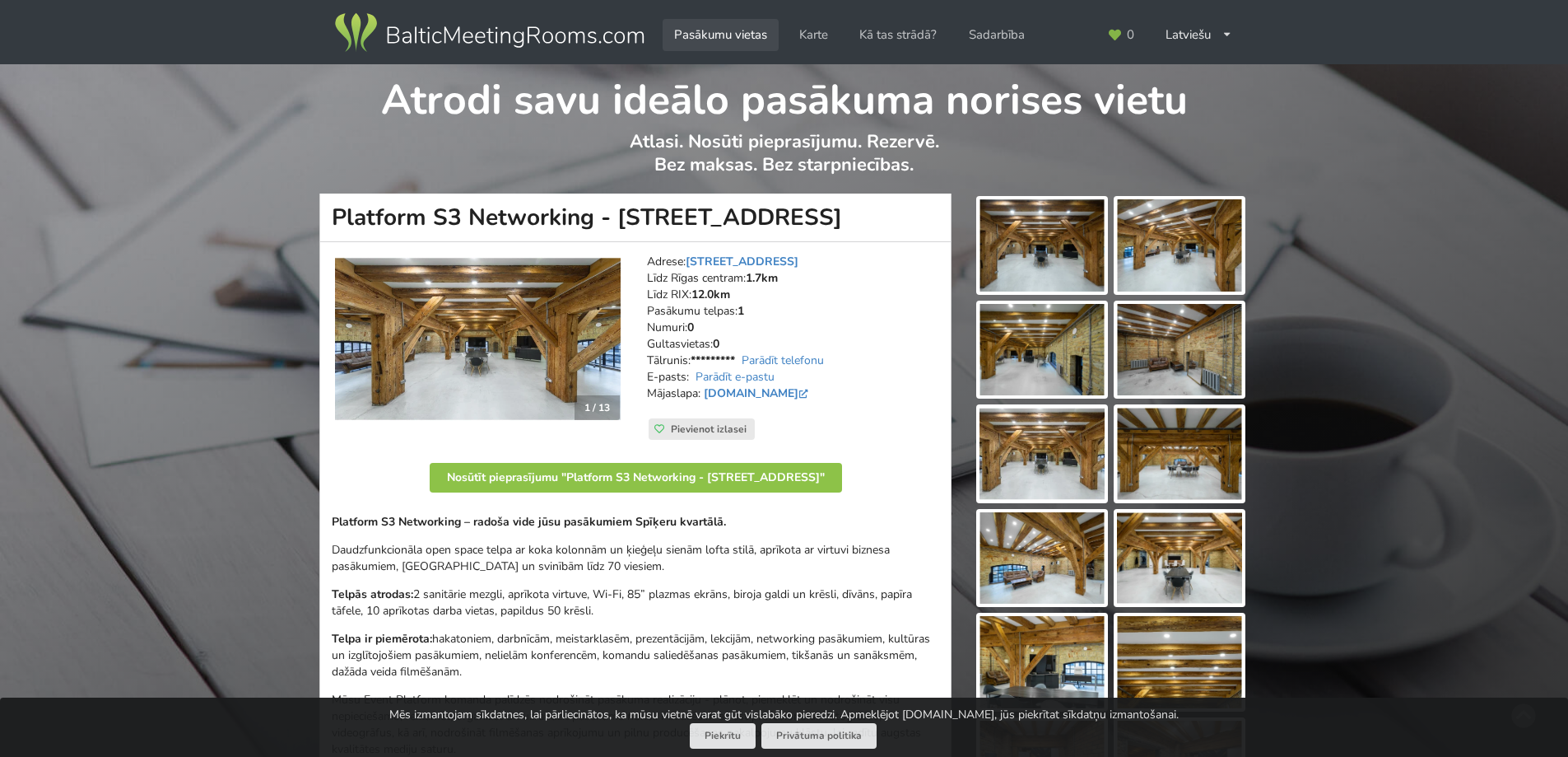
click at [730, 29] on link "Pasākumu vietas" at bounding box center [720, 35] width 116 height 32
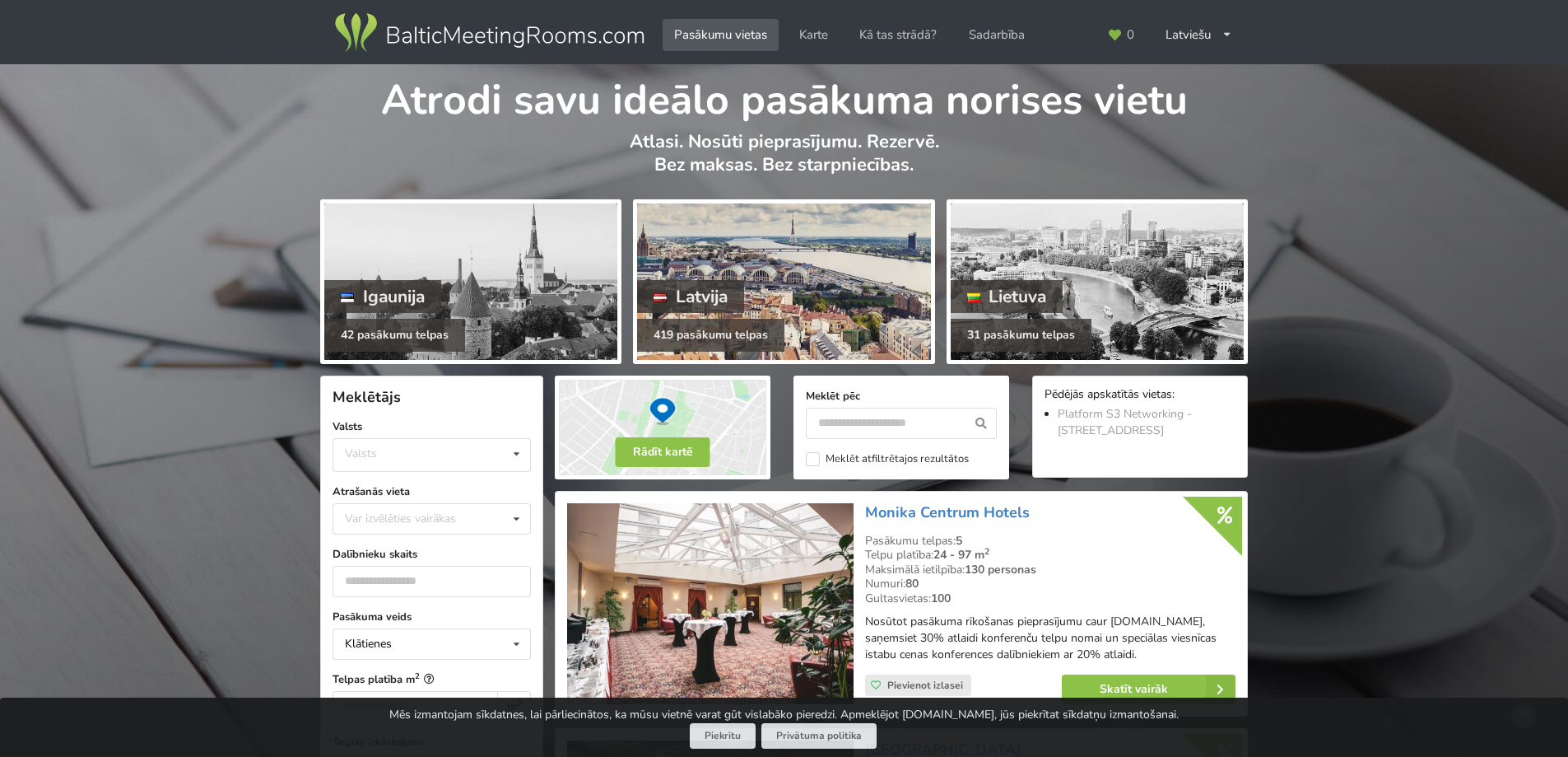
click at [809, 269] on div at bounding box center [784, 281] width 293 height 157
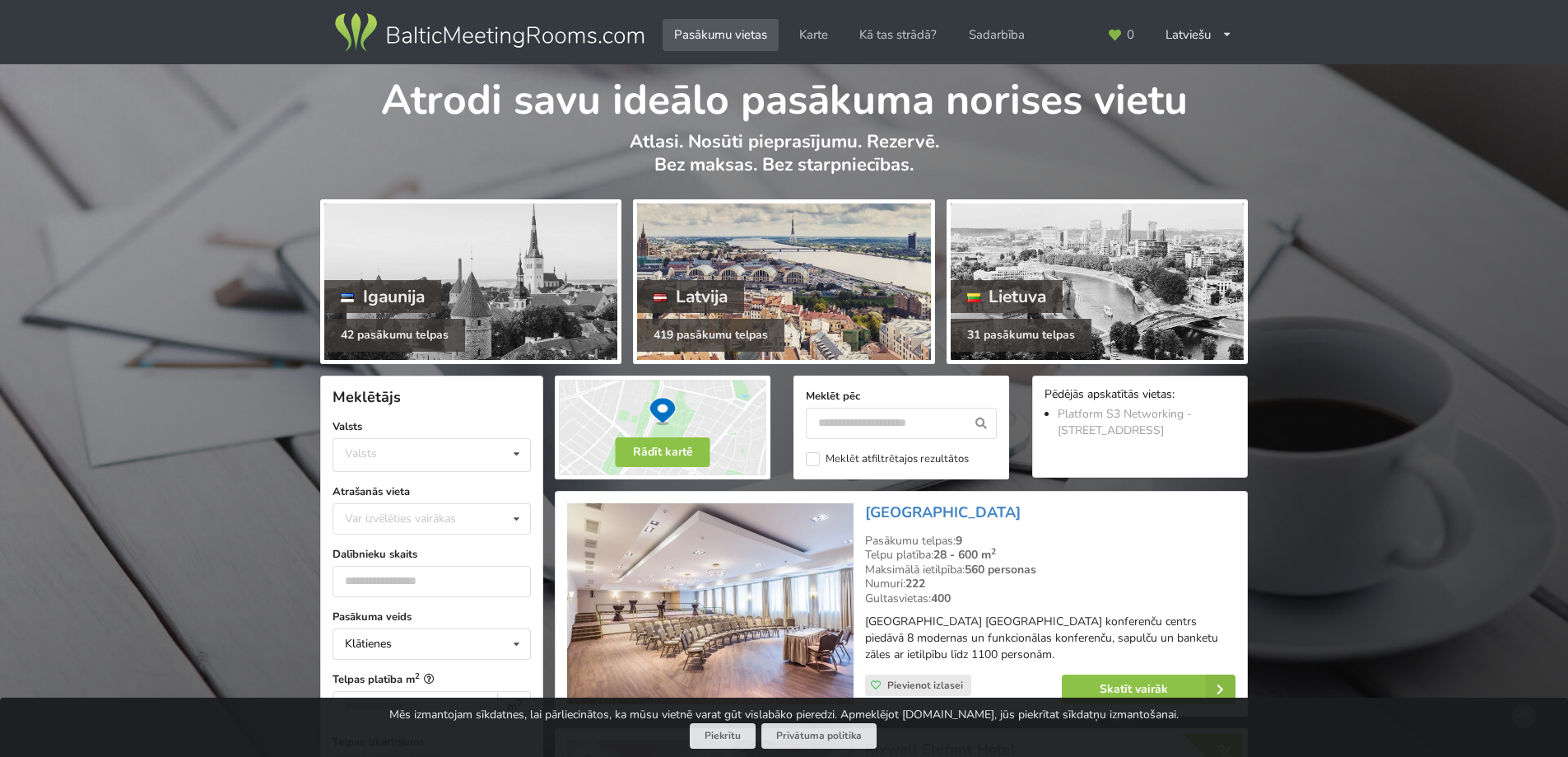
click at [815, 264] on div at bounding box center [784, 281] width 293 height 157
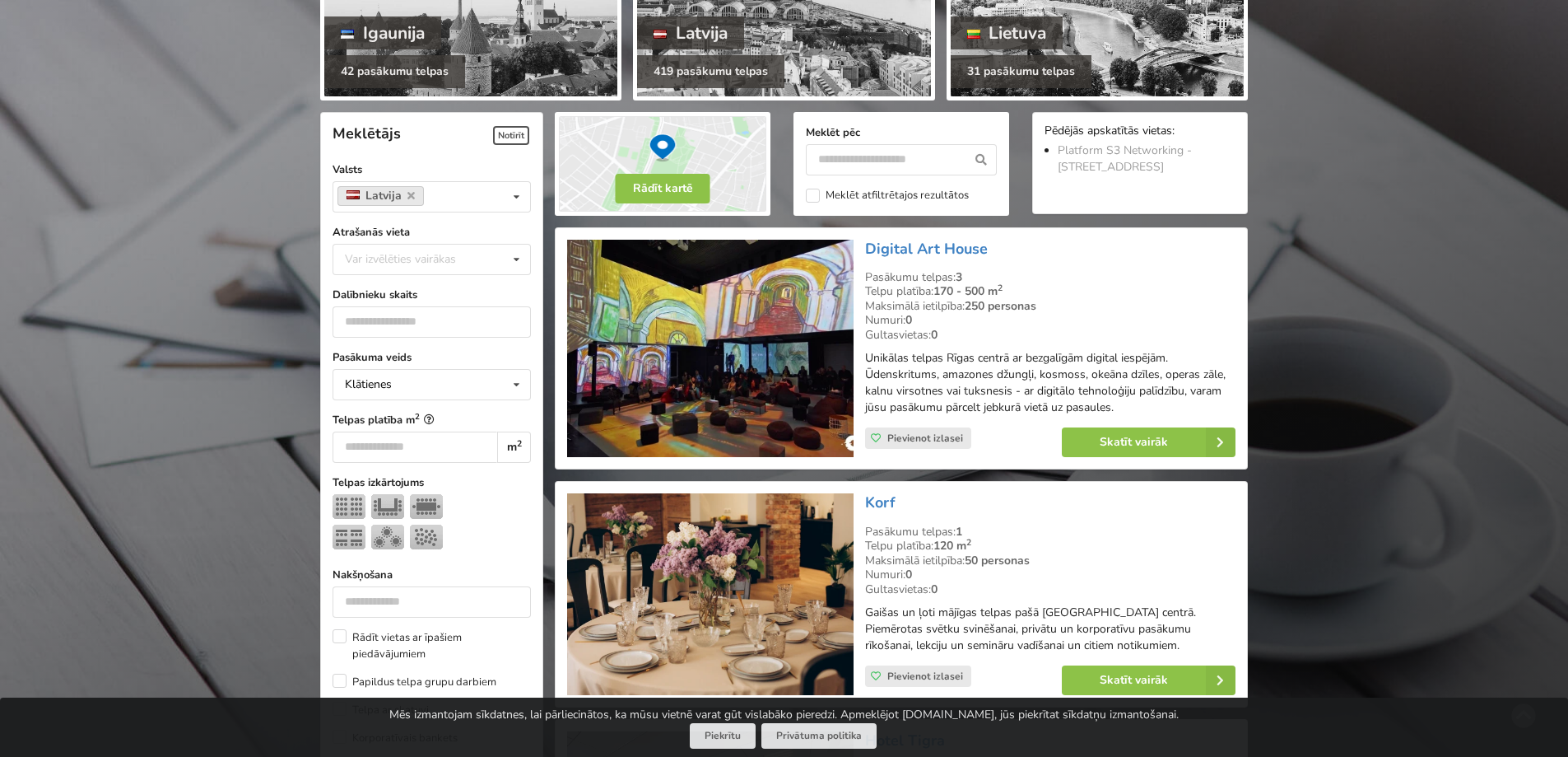
scroll to position [247, 0]
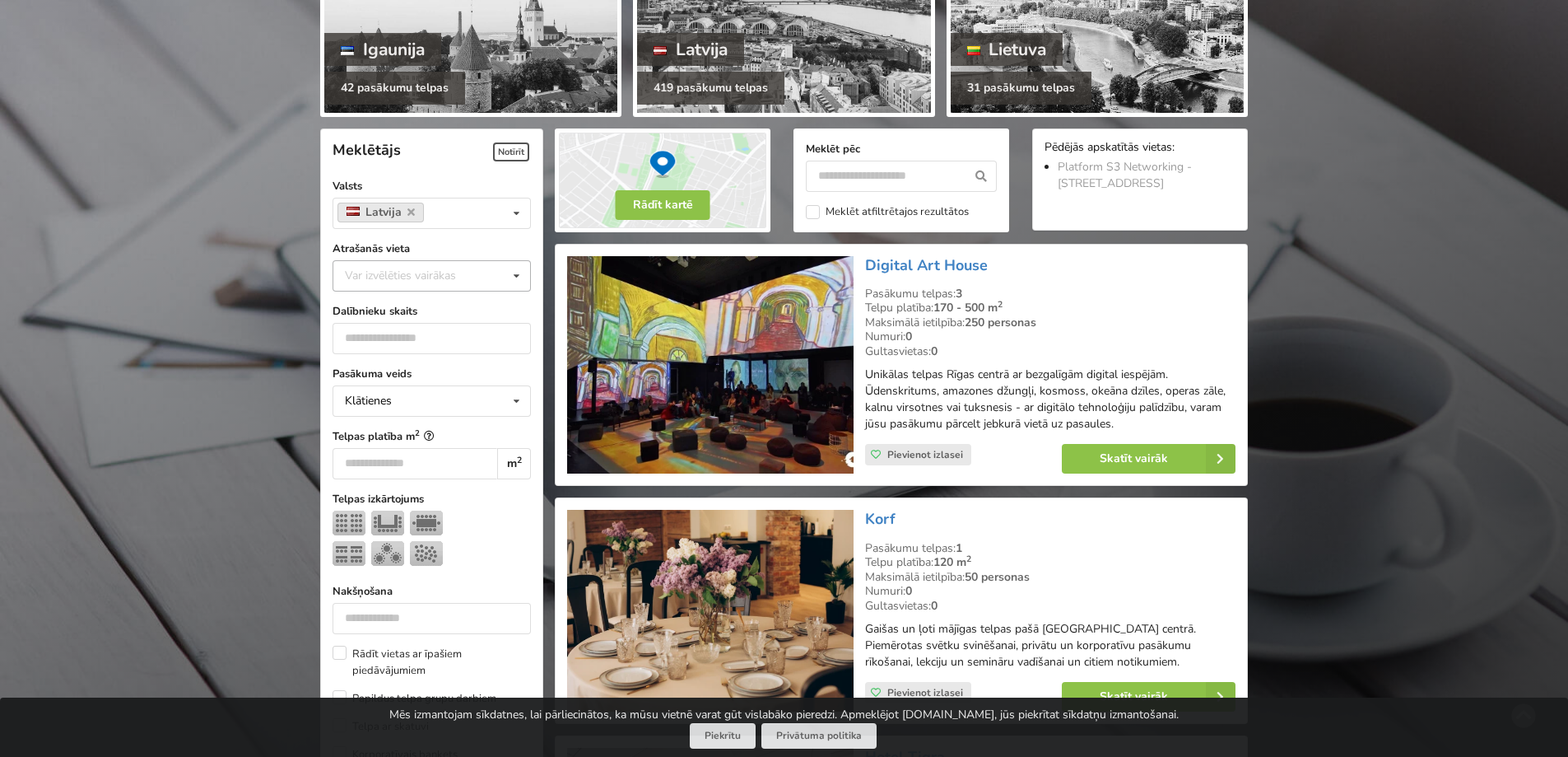
click at [430, 271] on div "Var izvēlēties vairākas" at bounding box center [417, 276] width 153 height 19
click at [359, 460] on div "[GEOGRAPHIC_DATA]" at bounding box center [431, 459] width 197 height 31
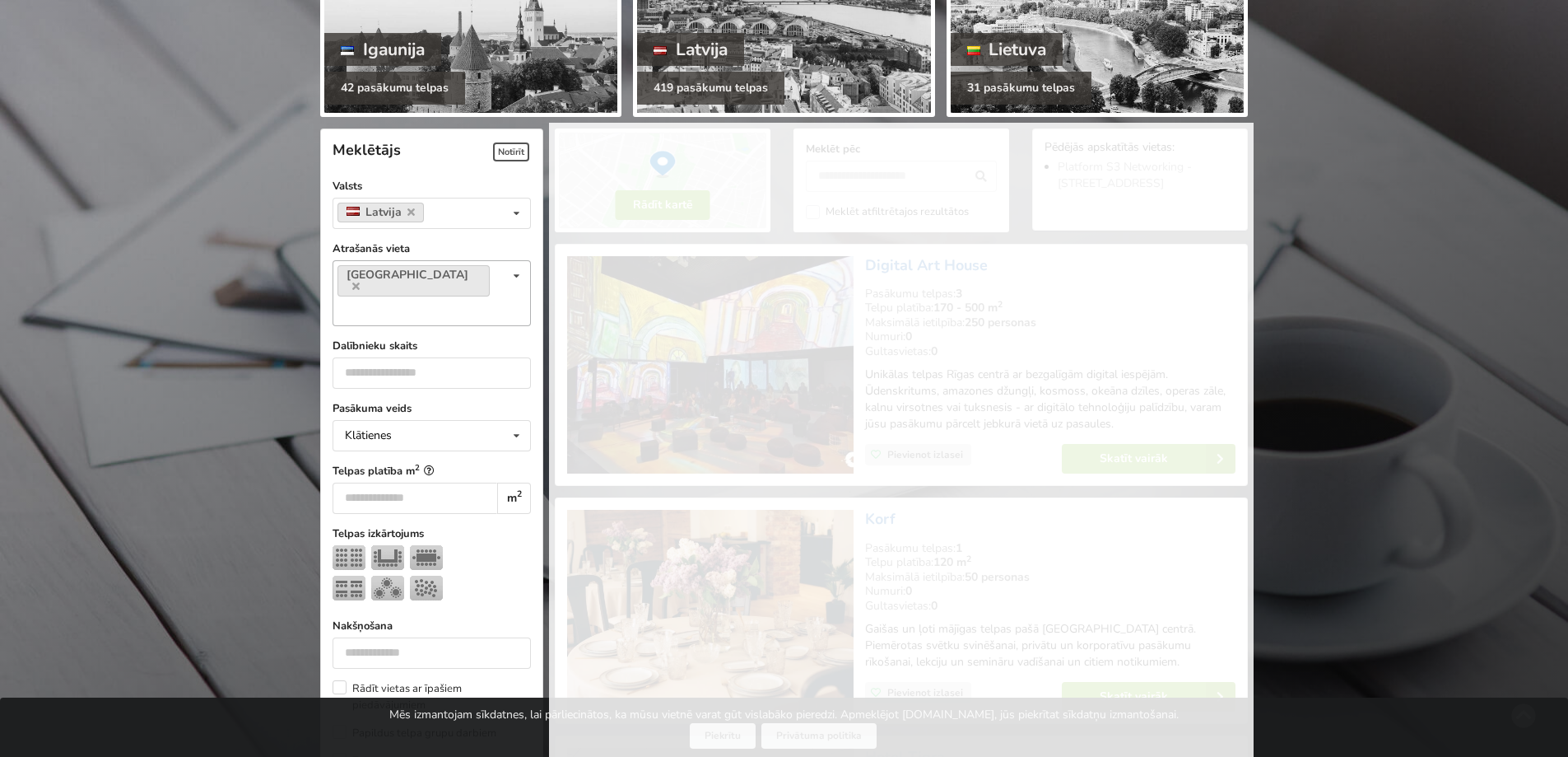
scroll to position [370, 0]
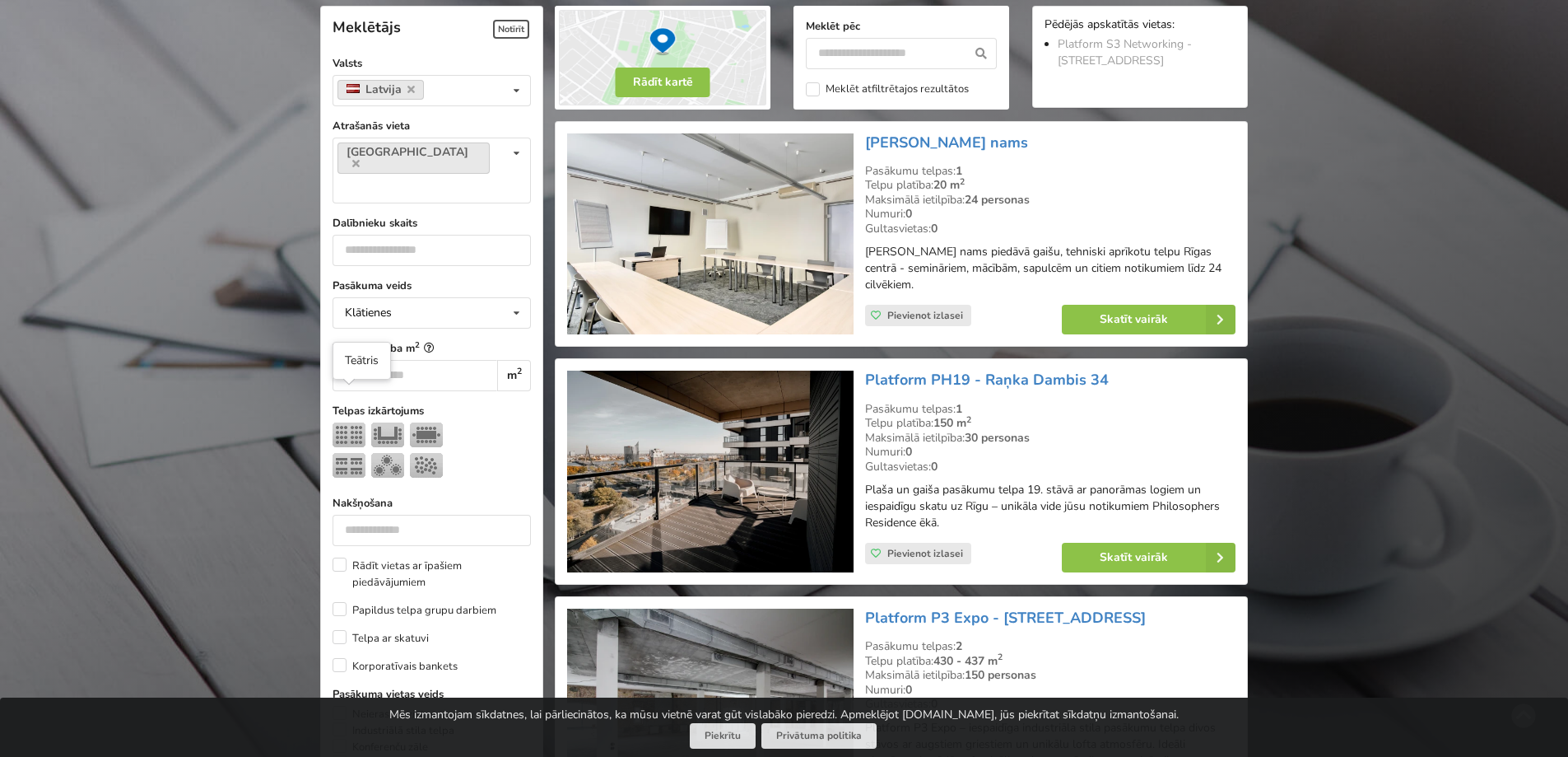
click at [344, 422] on img at bounding box center [348, 434] width 33 height 25
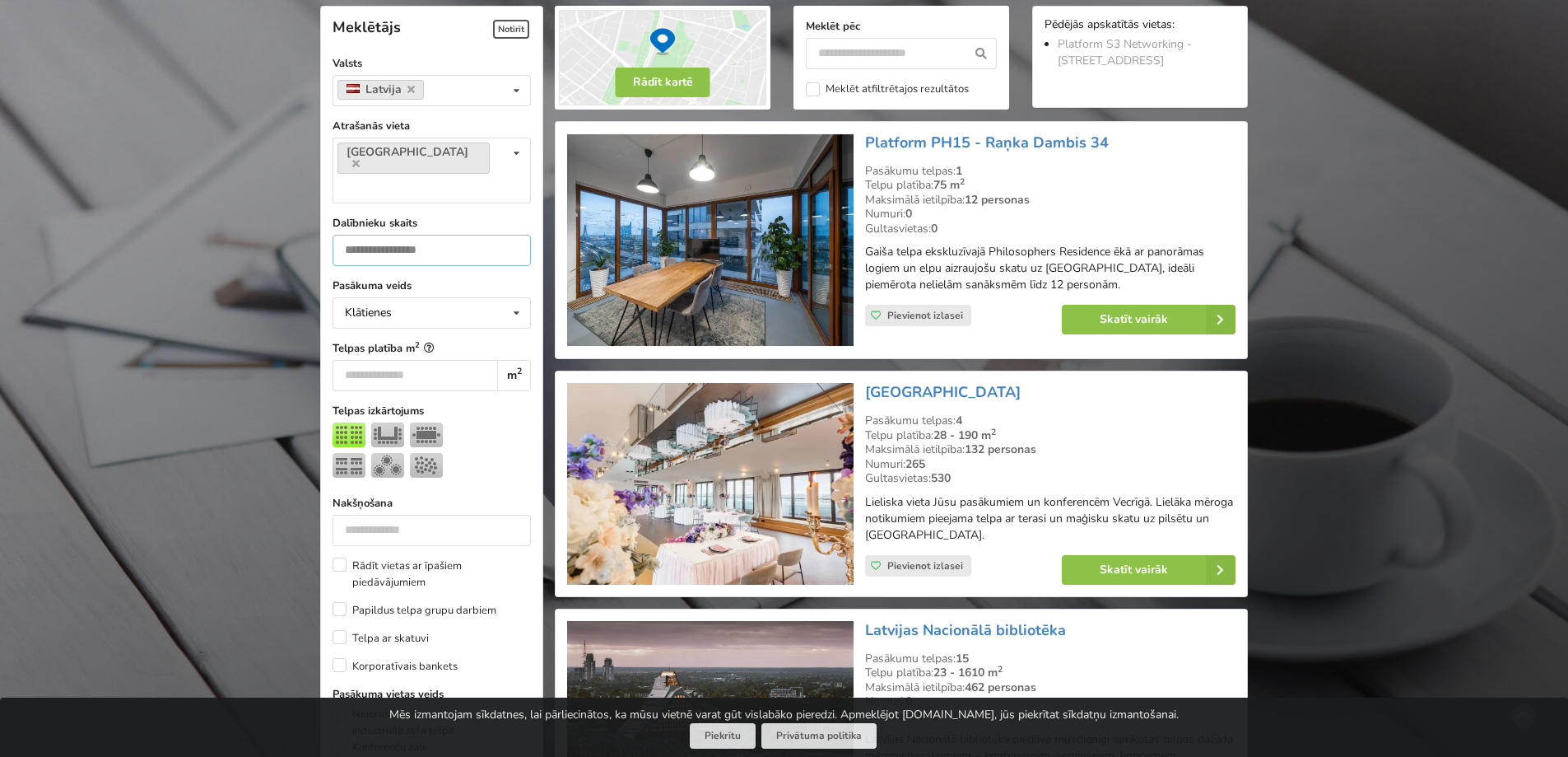
click at [393, 235] on input "number" at bounding box center [431, 250] width 198 height 31
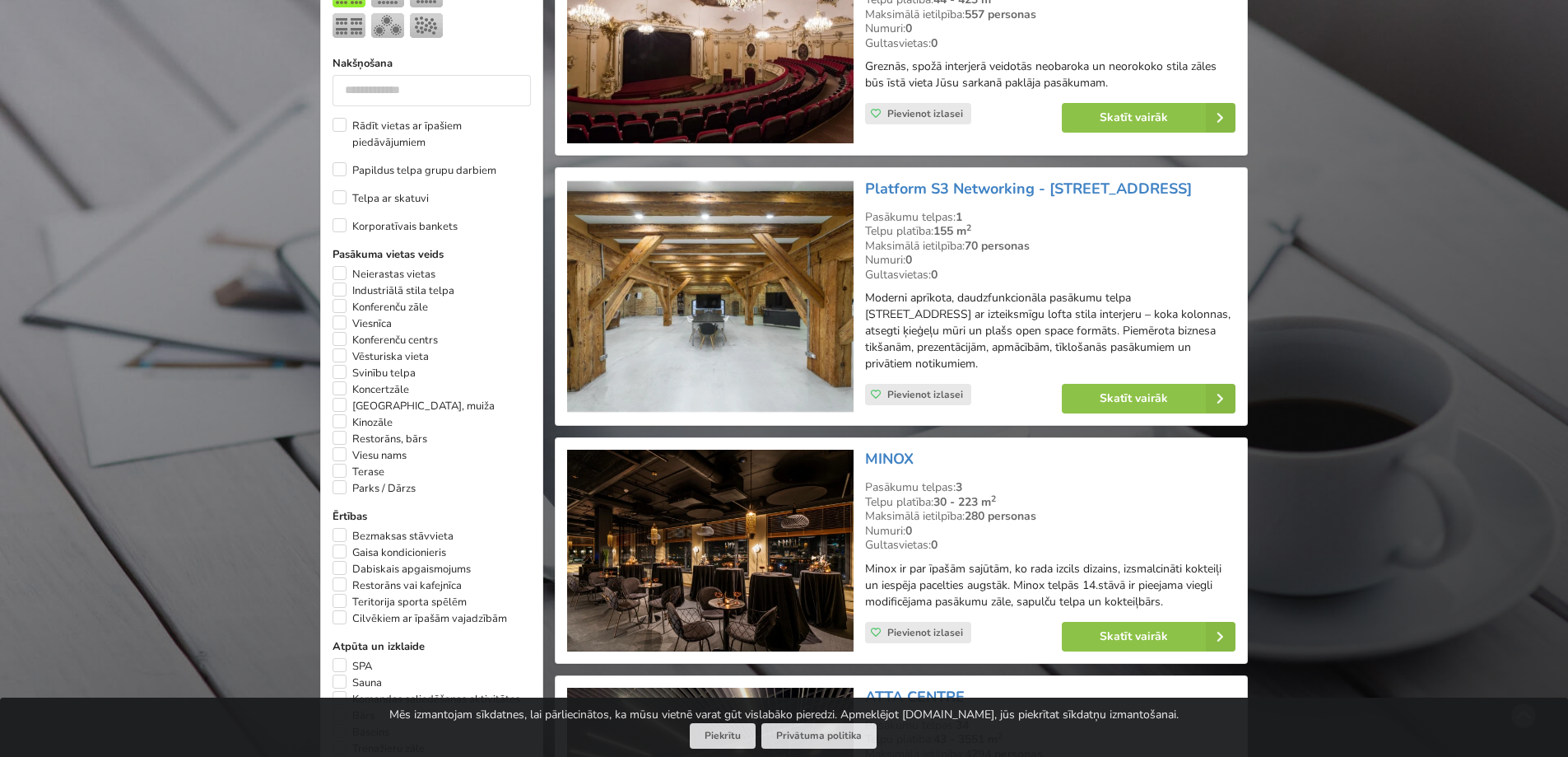
scroll to position [782, 0]
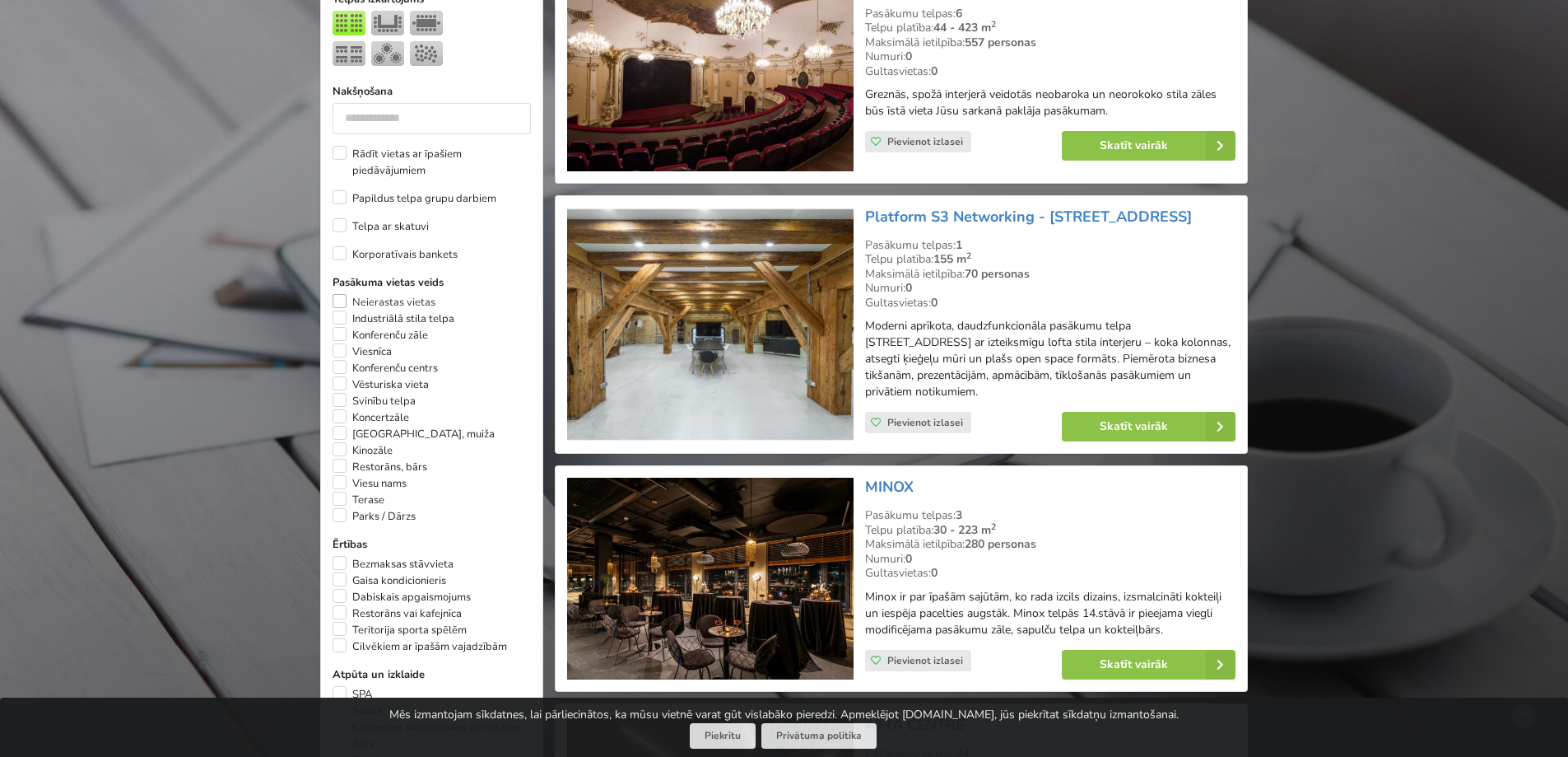
type input "**"
click at [336, 294] on label "Neierastas vietas" at bounding box center [383, 302] width 103 height 16
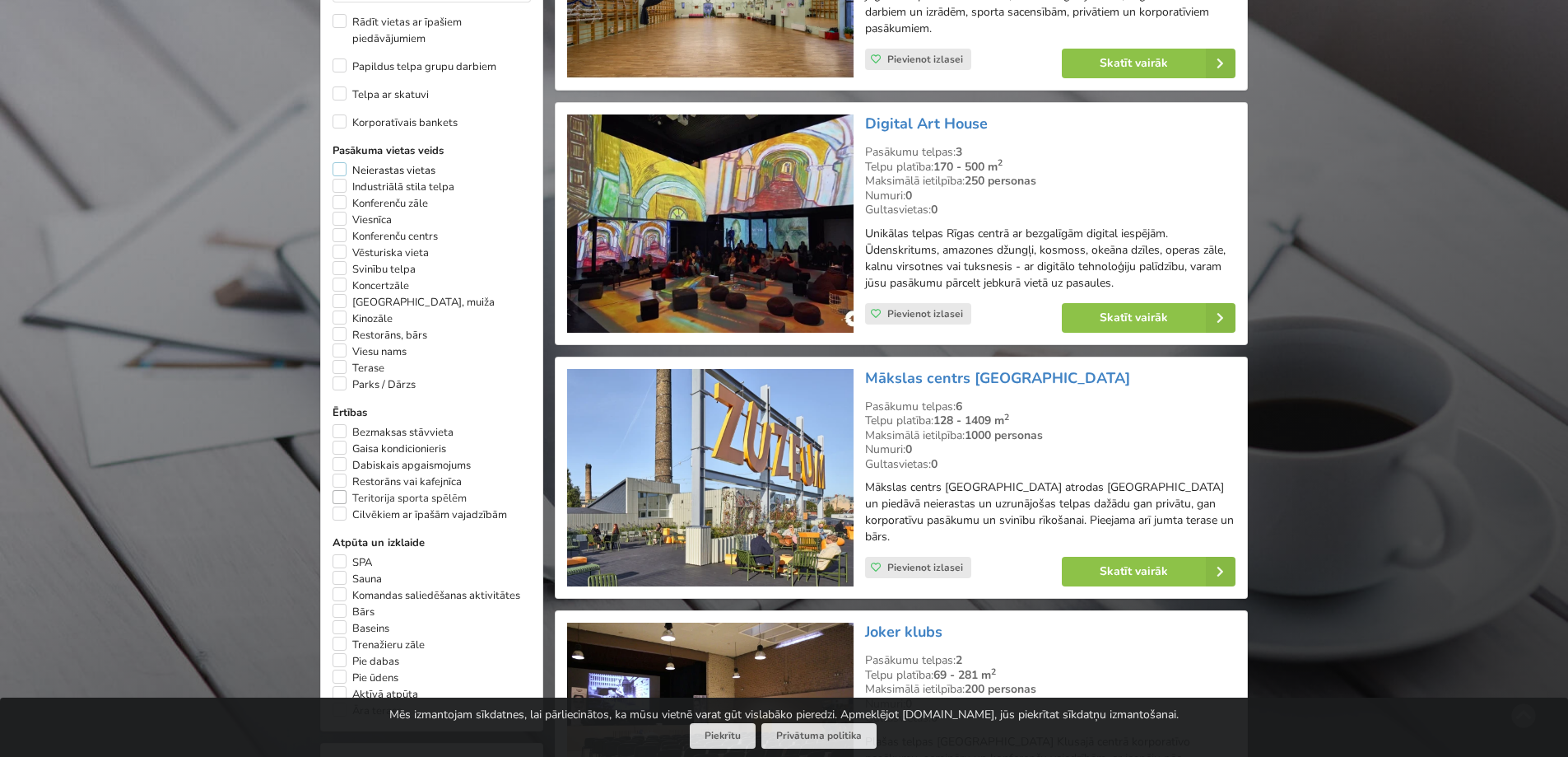
scroll to position [946, 0]
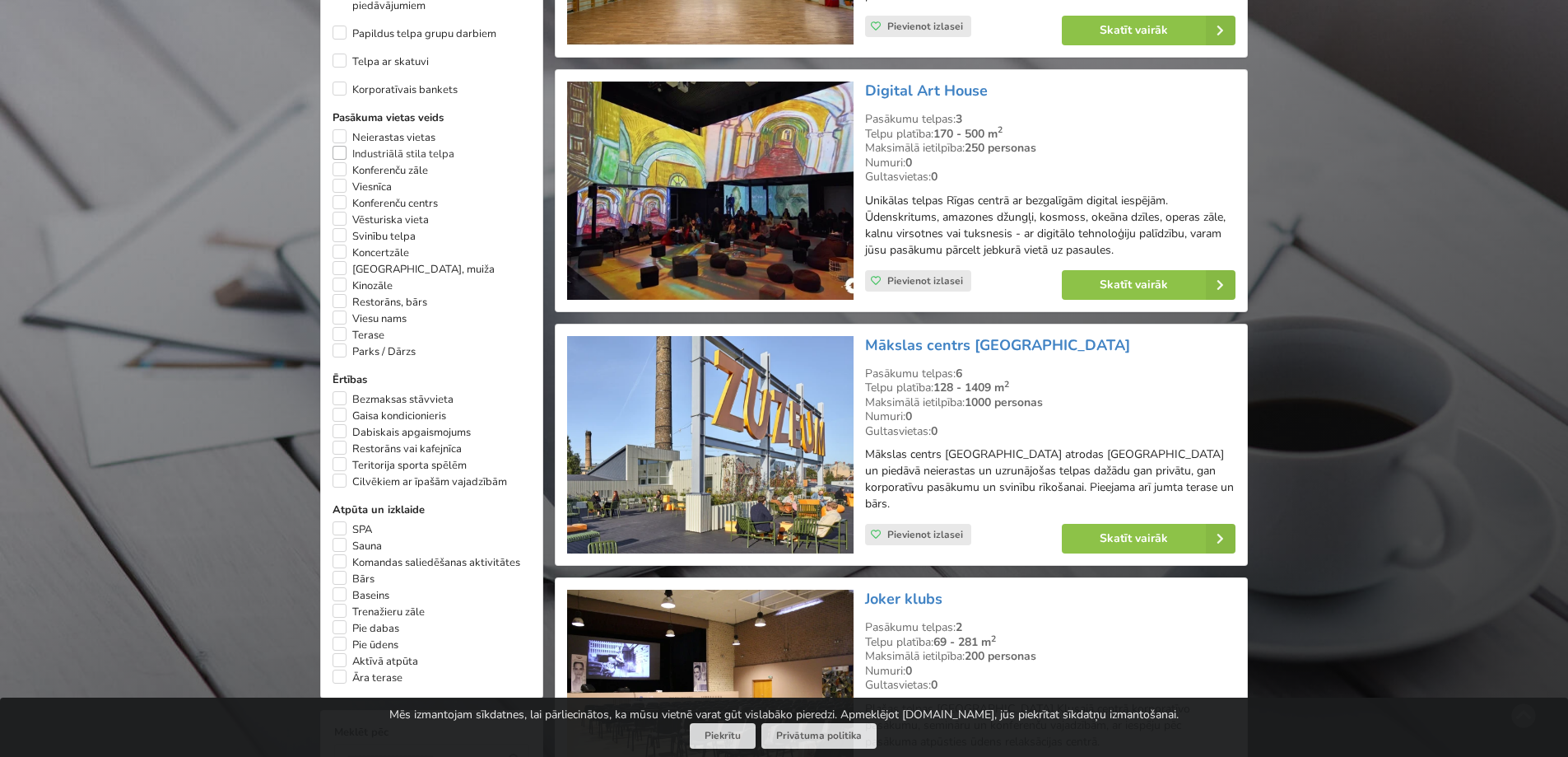
click at [339, 146] on label "Industriālā stila telpa" at bounding box center [393, 153] width 122 height 16
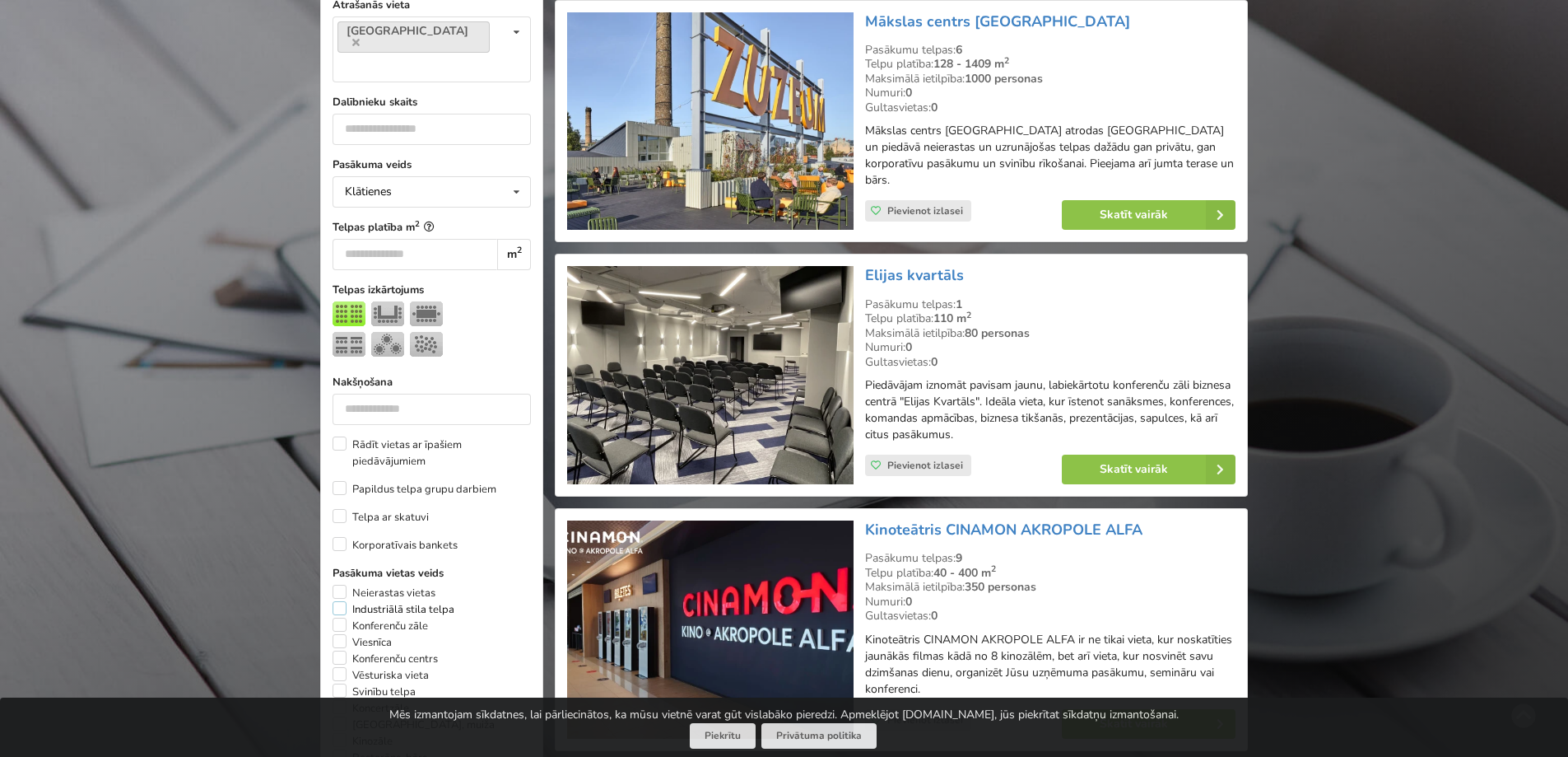
scroll to position [370, 0]
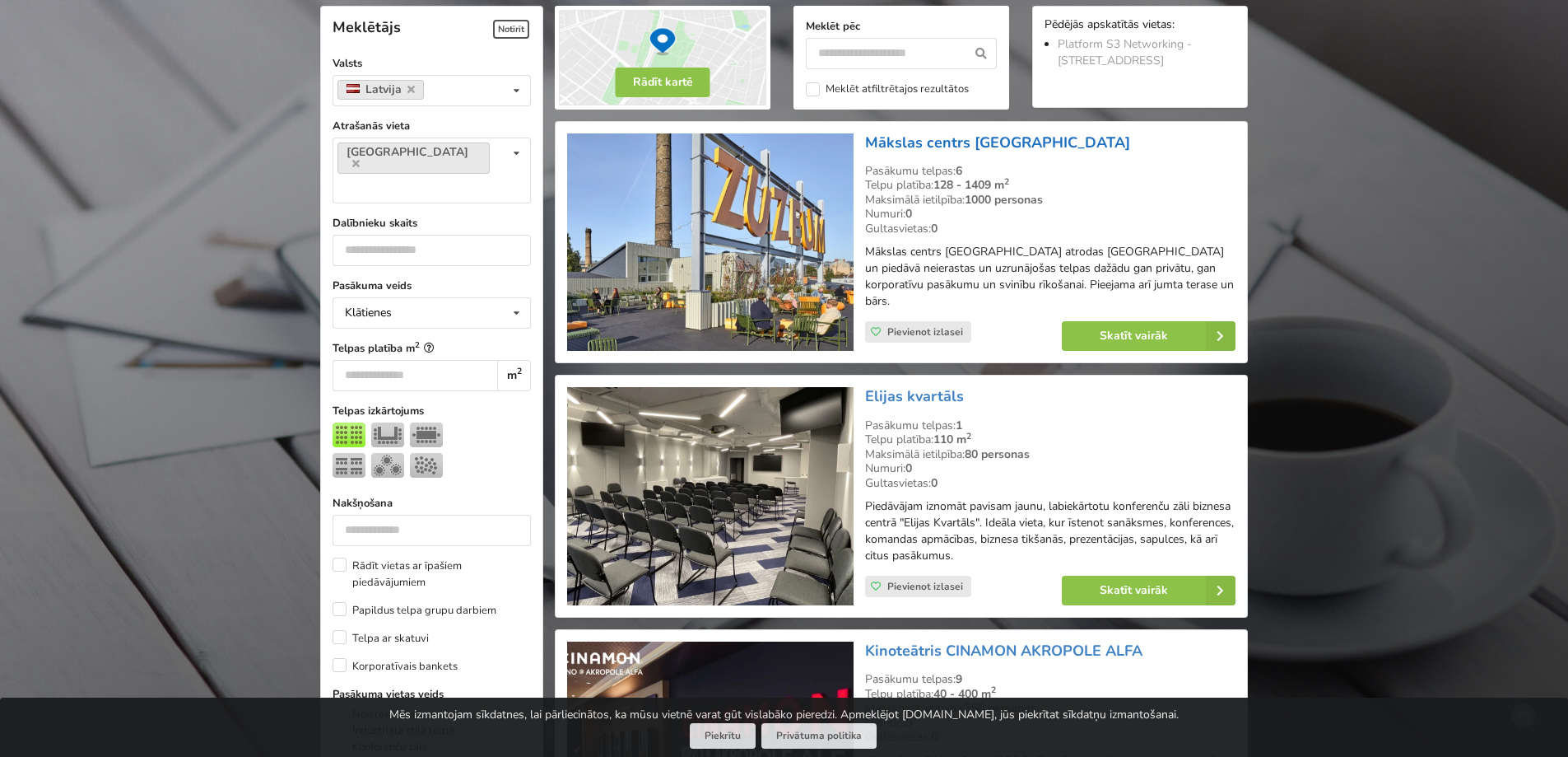
click at [976, 147] on link "Mākslas centrs [GEOGRAPHIC_DATA]" at bounding box center [998, 142] width 265 height 19
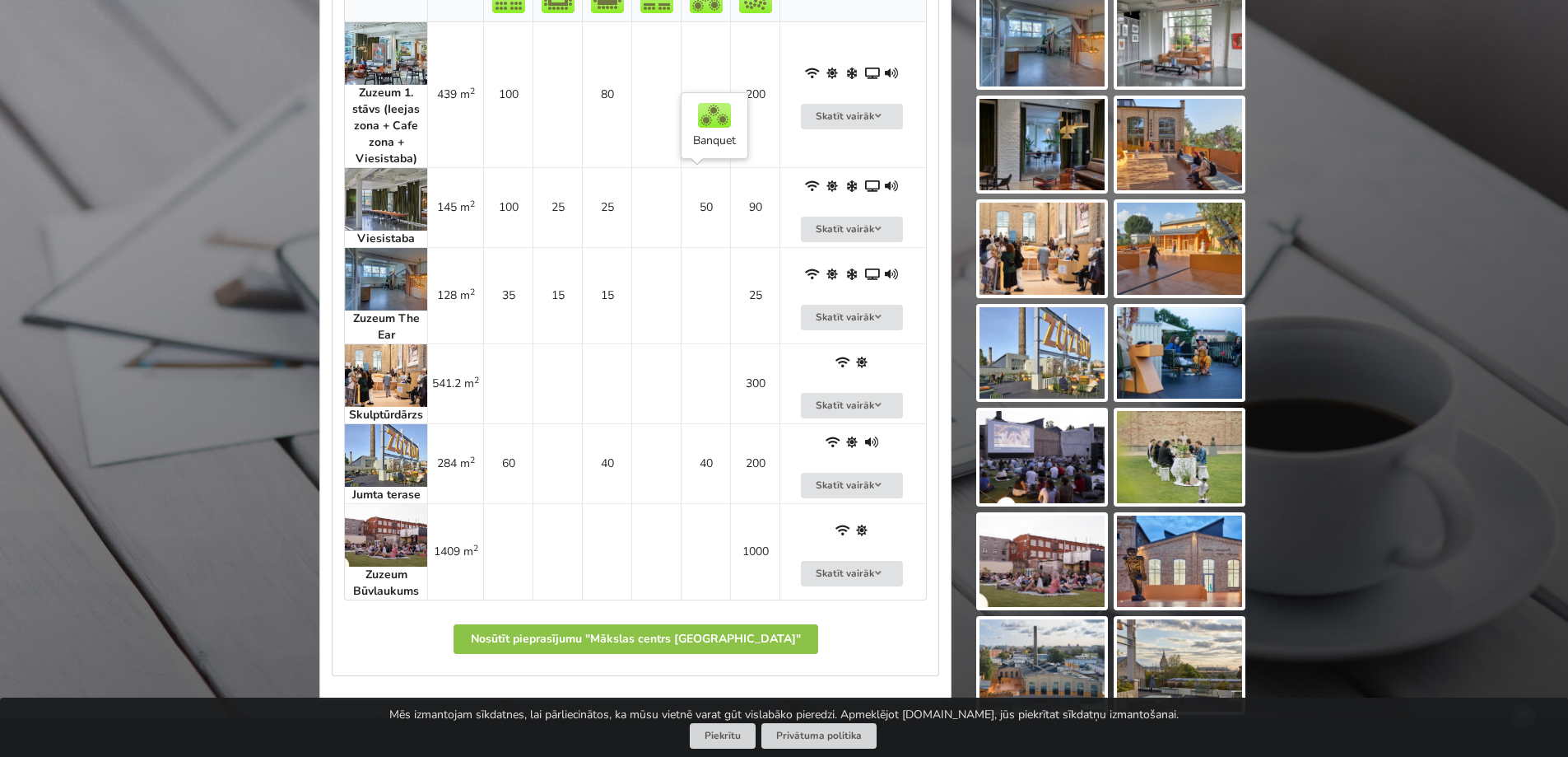
scroll to position [1153, 0]
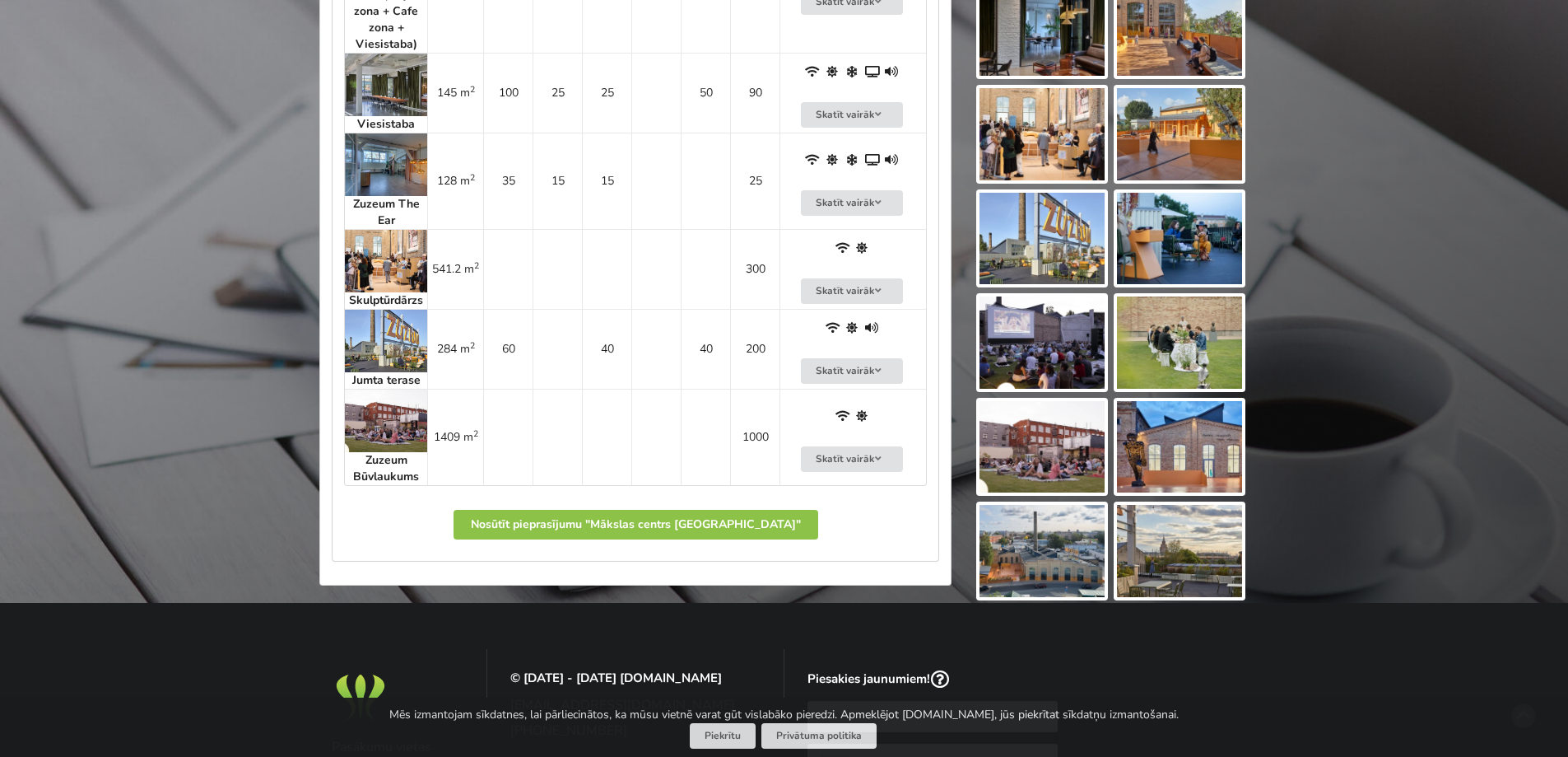
click at [391, 92] on img at bounding box center [386, 85] width 82 height 63
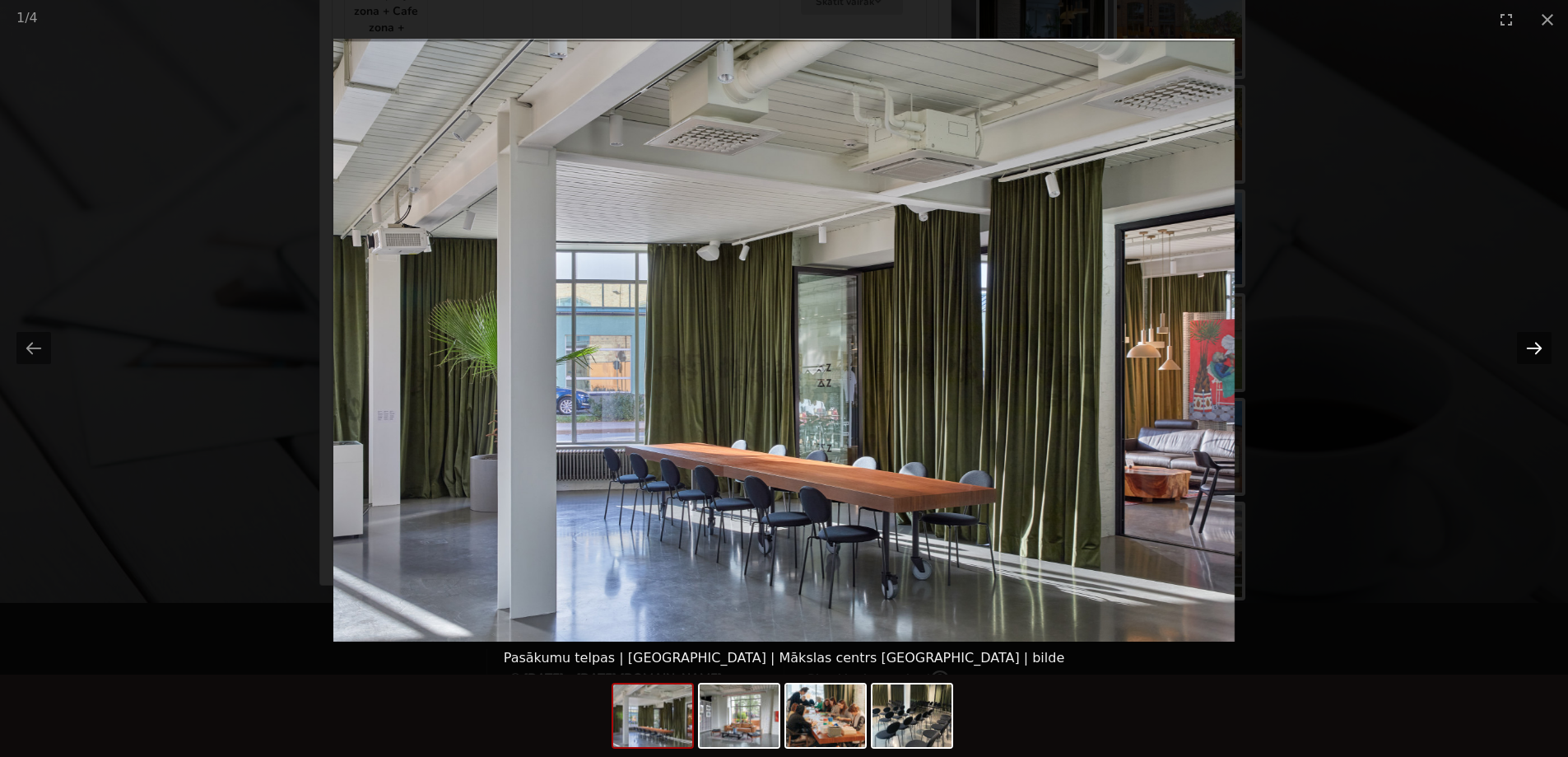
click at [1530, 346] on button "Next slide" at bounding box center [1534, 348] width 35 height 32
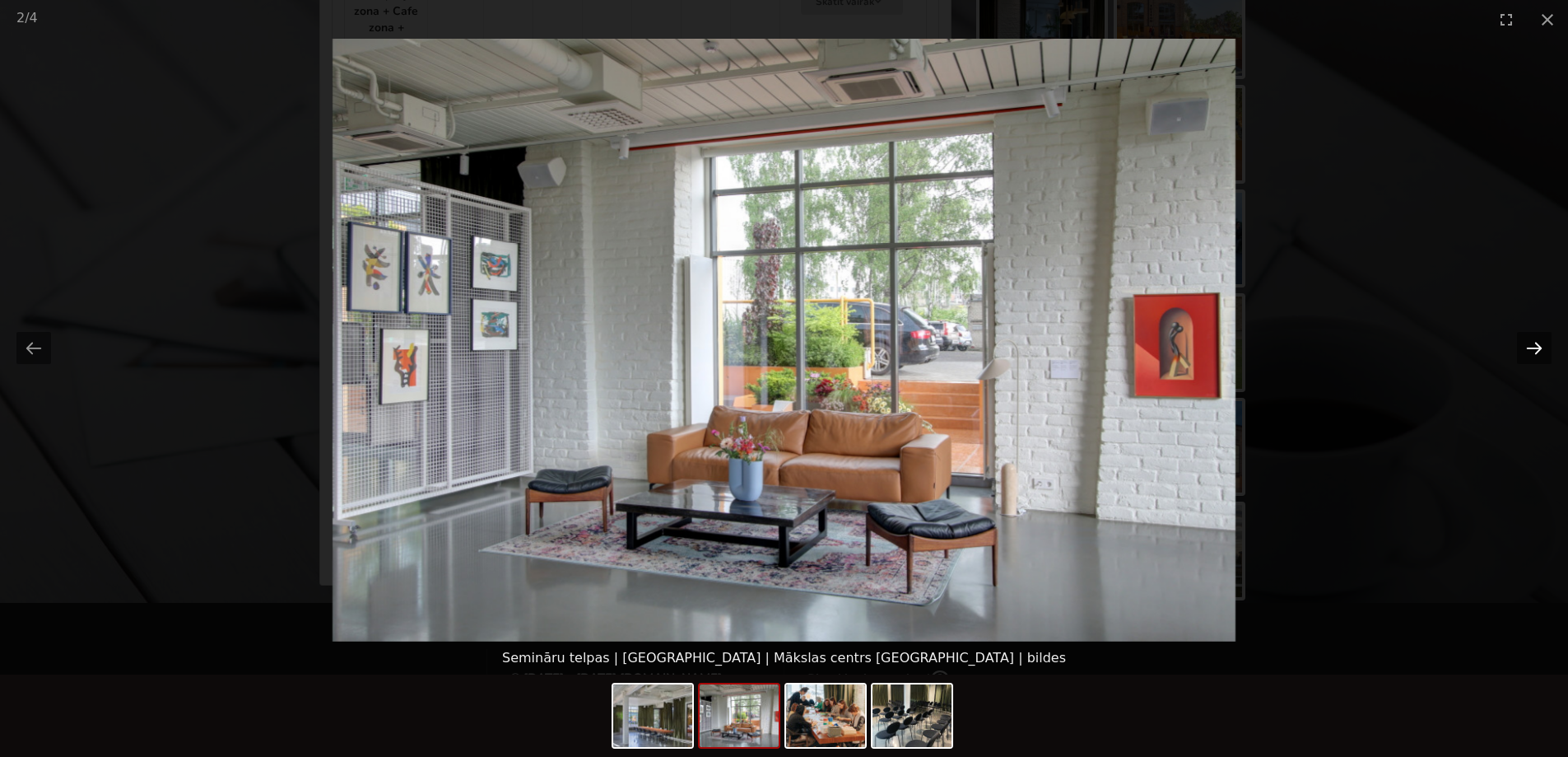
click at [1530, 346] on button "Next slide" at bounding box center [1534, 348] width 35 height 32
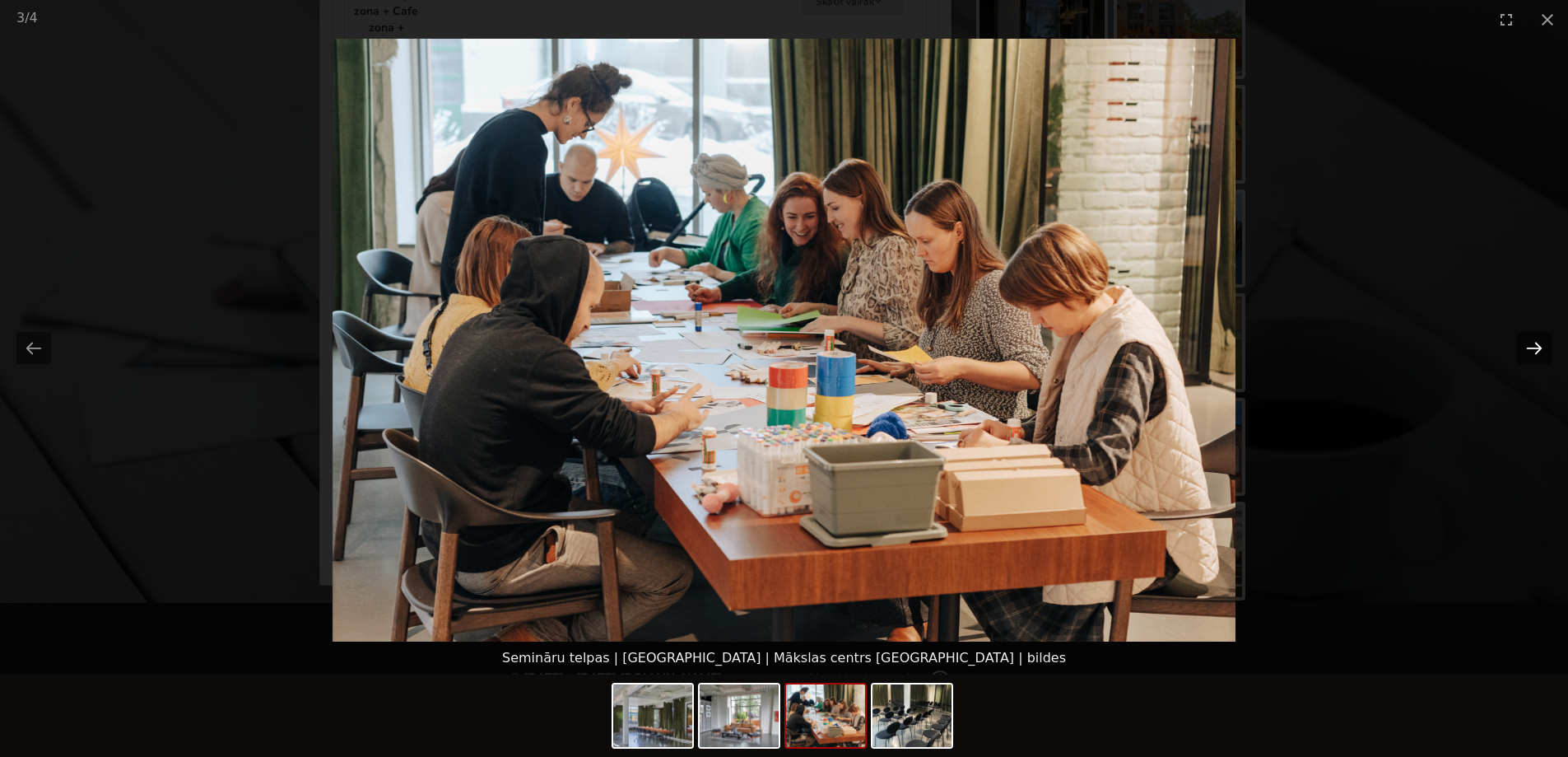
click at [1530, 346] on button "Next slide" at bounding box center [1534, 348] width 35 height 32
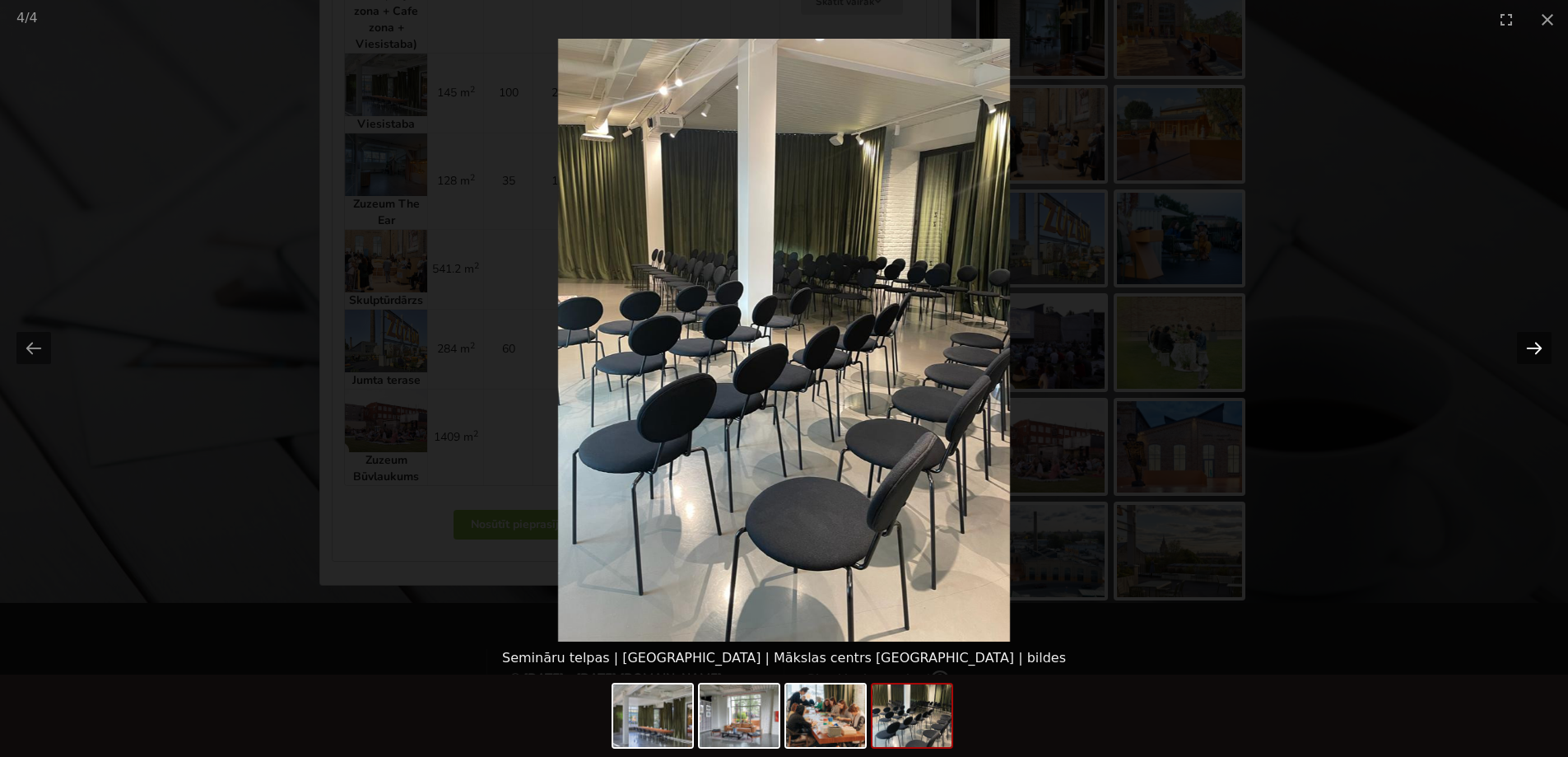
click at [1530, 346] on button "Next slide" at bounding box center [1534, 348] width 35 height 32
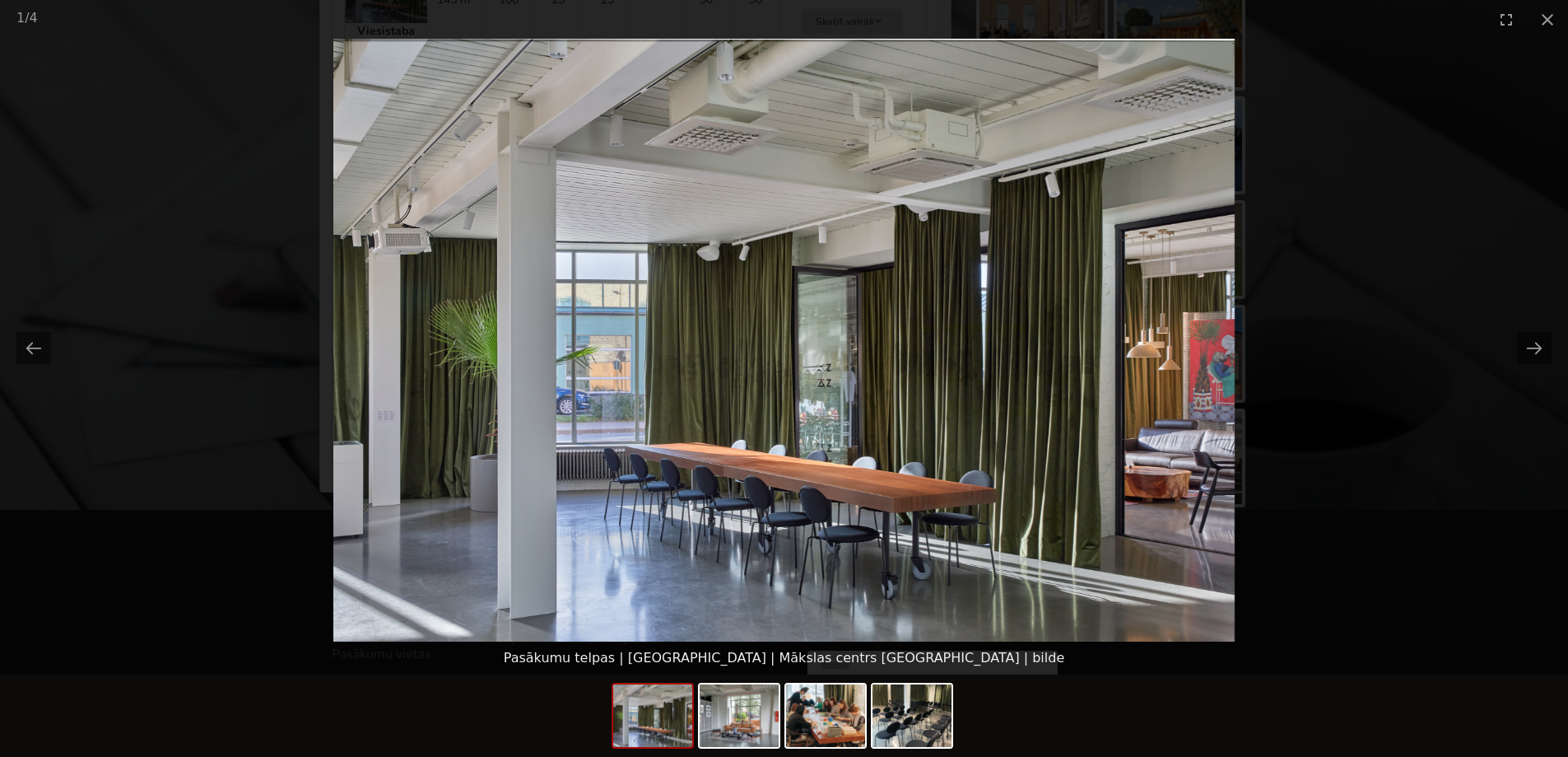
scroll to position [1391, 0]
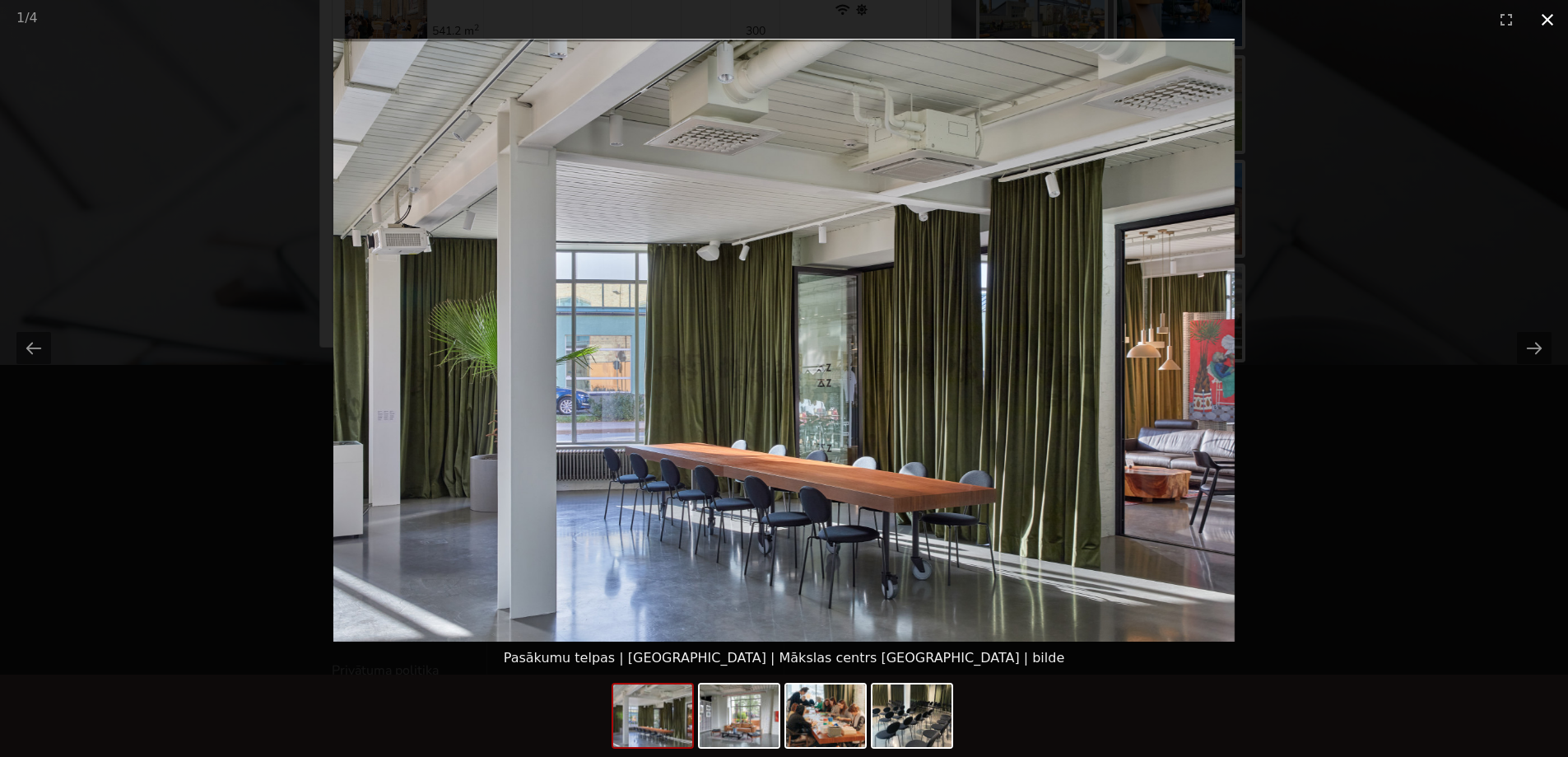
click at [1552, 13] on button "Close gallery" at bounding box center [1548, 19] width 42 height 39
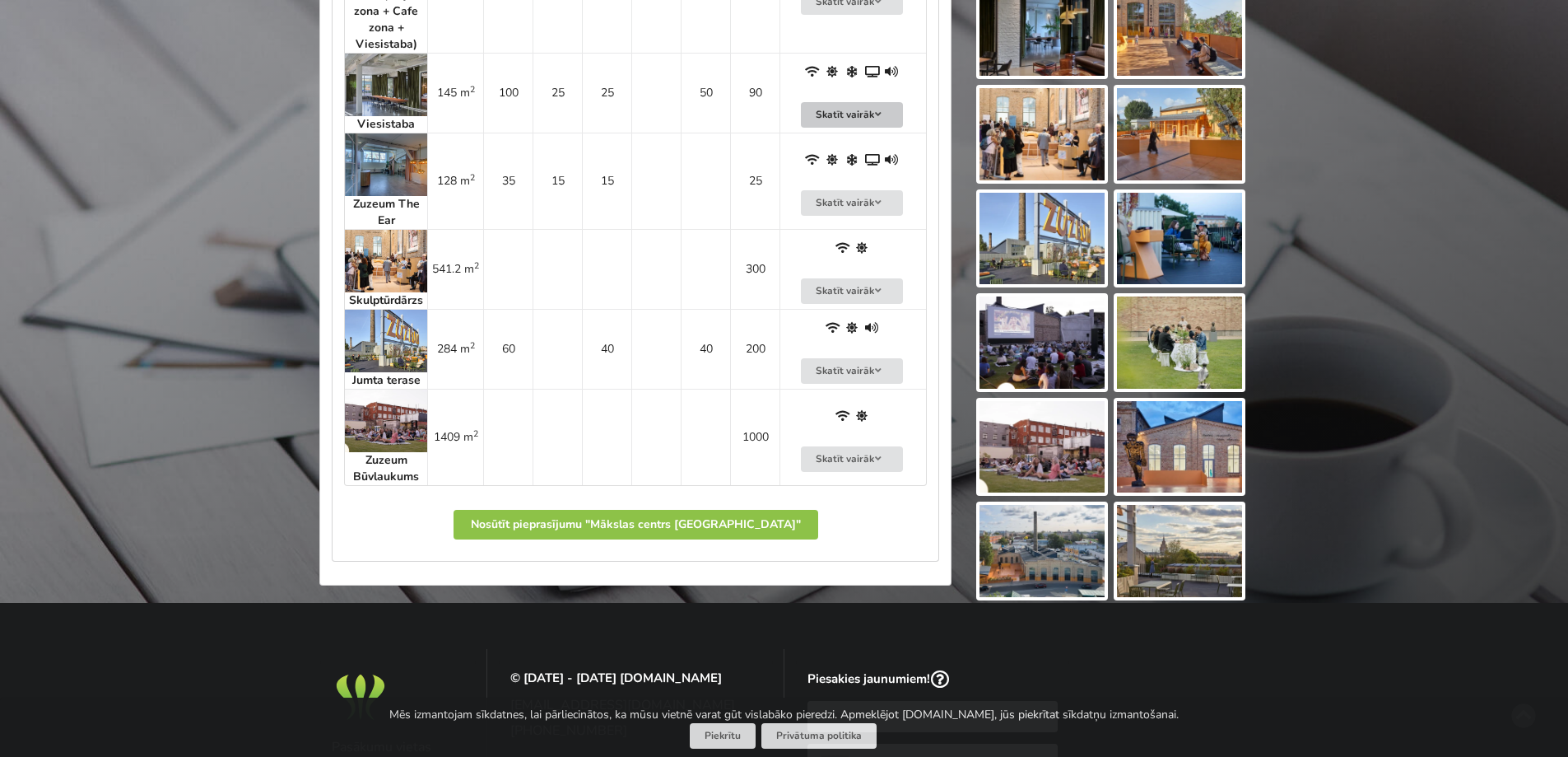
click at [859, 105] on button "Skatīt vairāk" at bounding box center [852, 114] width 102 height 25
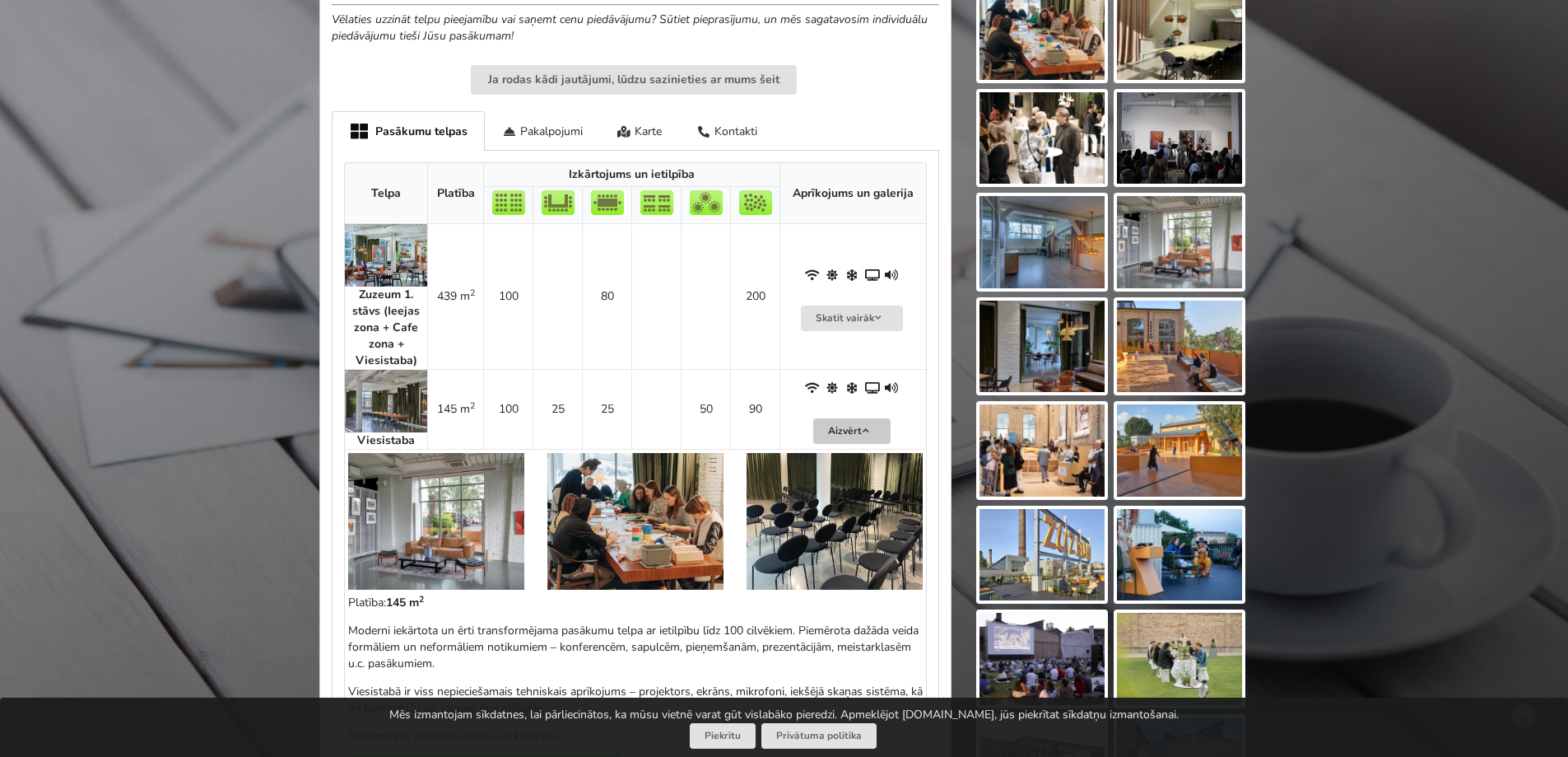
scroll to position [823, 0]
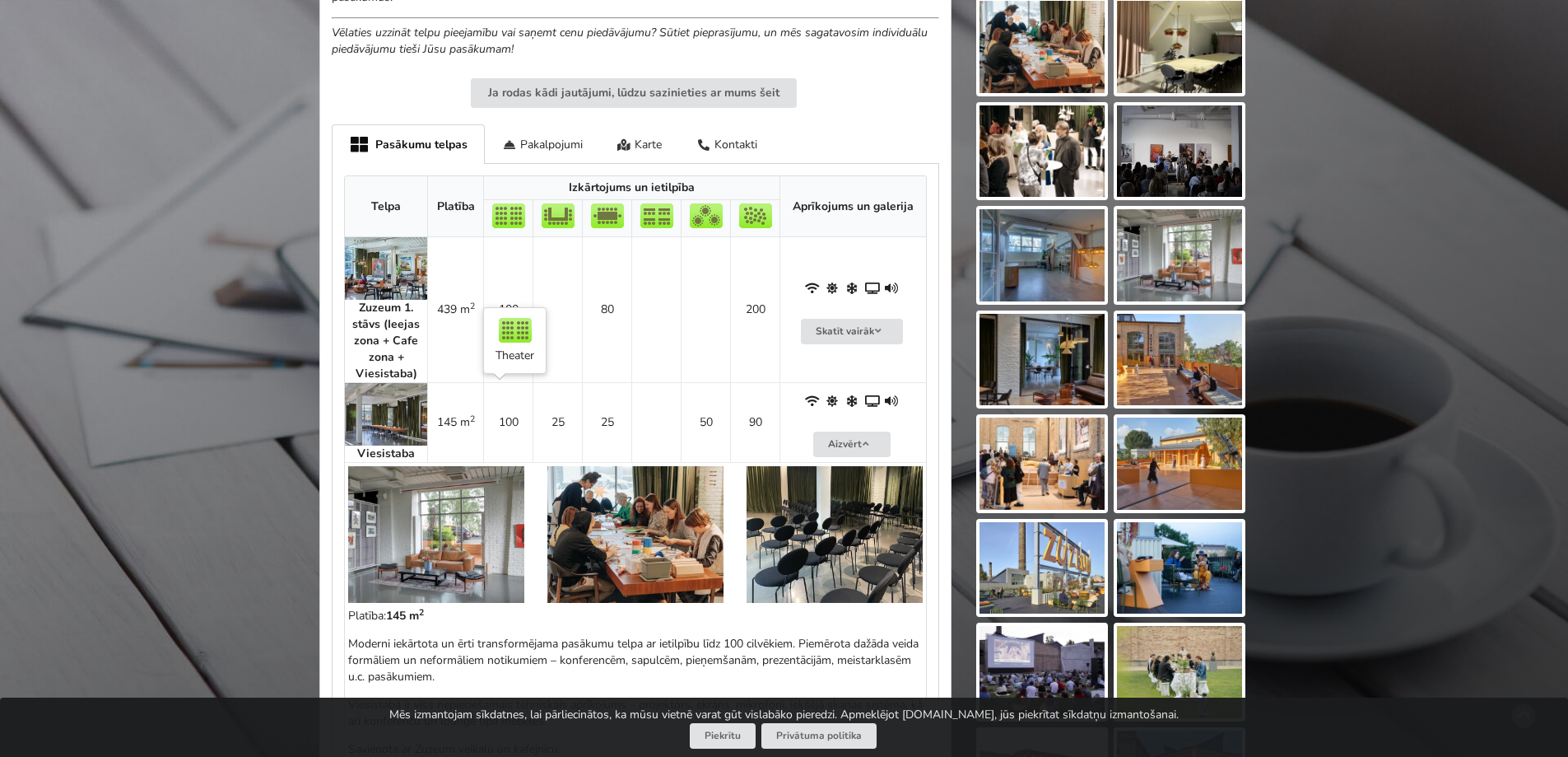
click at [507, 438] on td "100" at bounding box center [508, 422] width 49 height 80
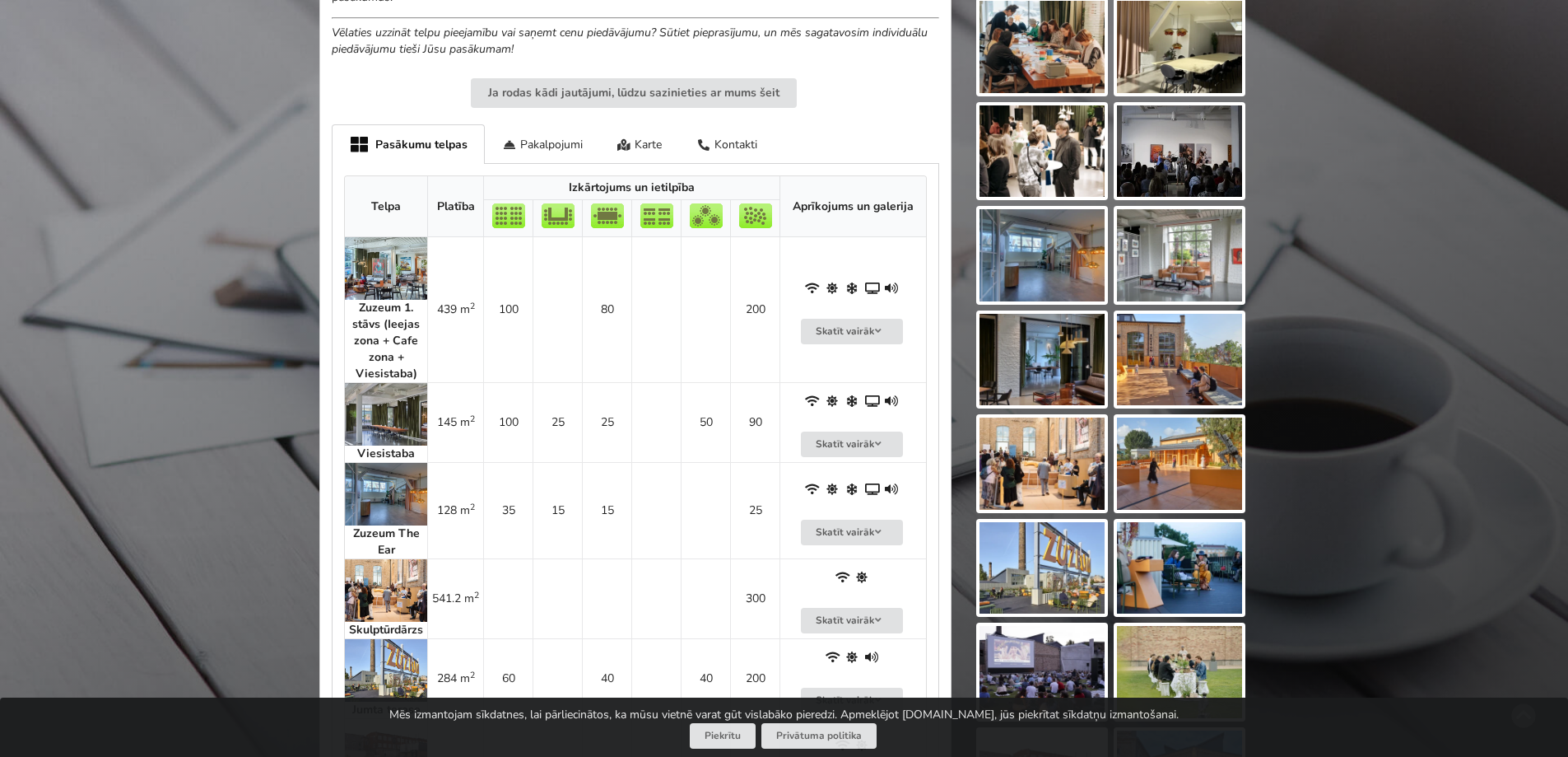
click at [374, 410] on img at bounding box center [386, 415] width 82 height 63
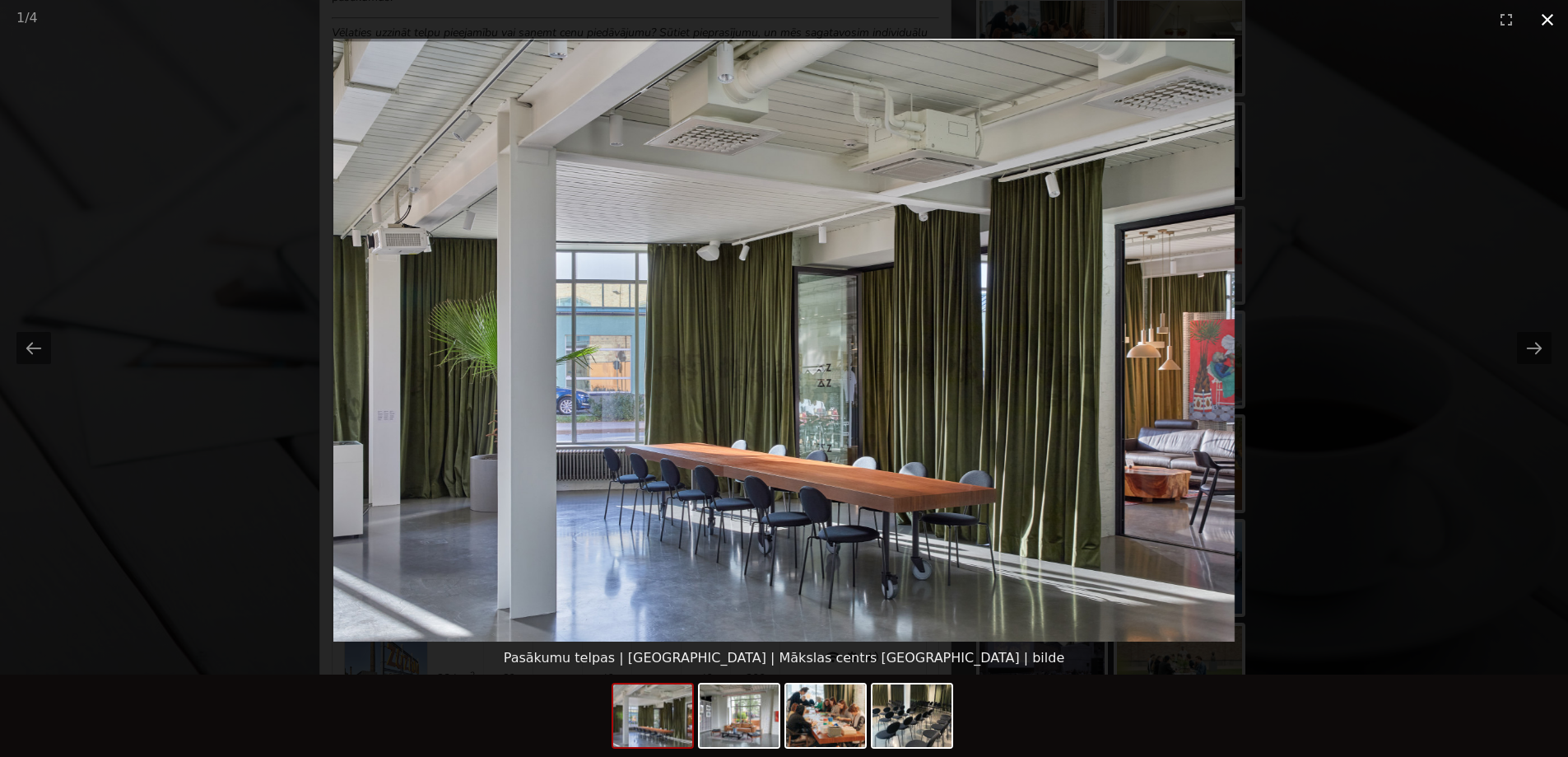
click at [1550, 24] on button "Close gallery" at bounding box center [1548, 19] width 42 height 39
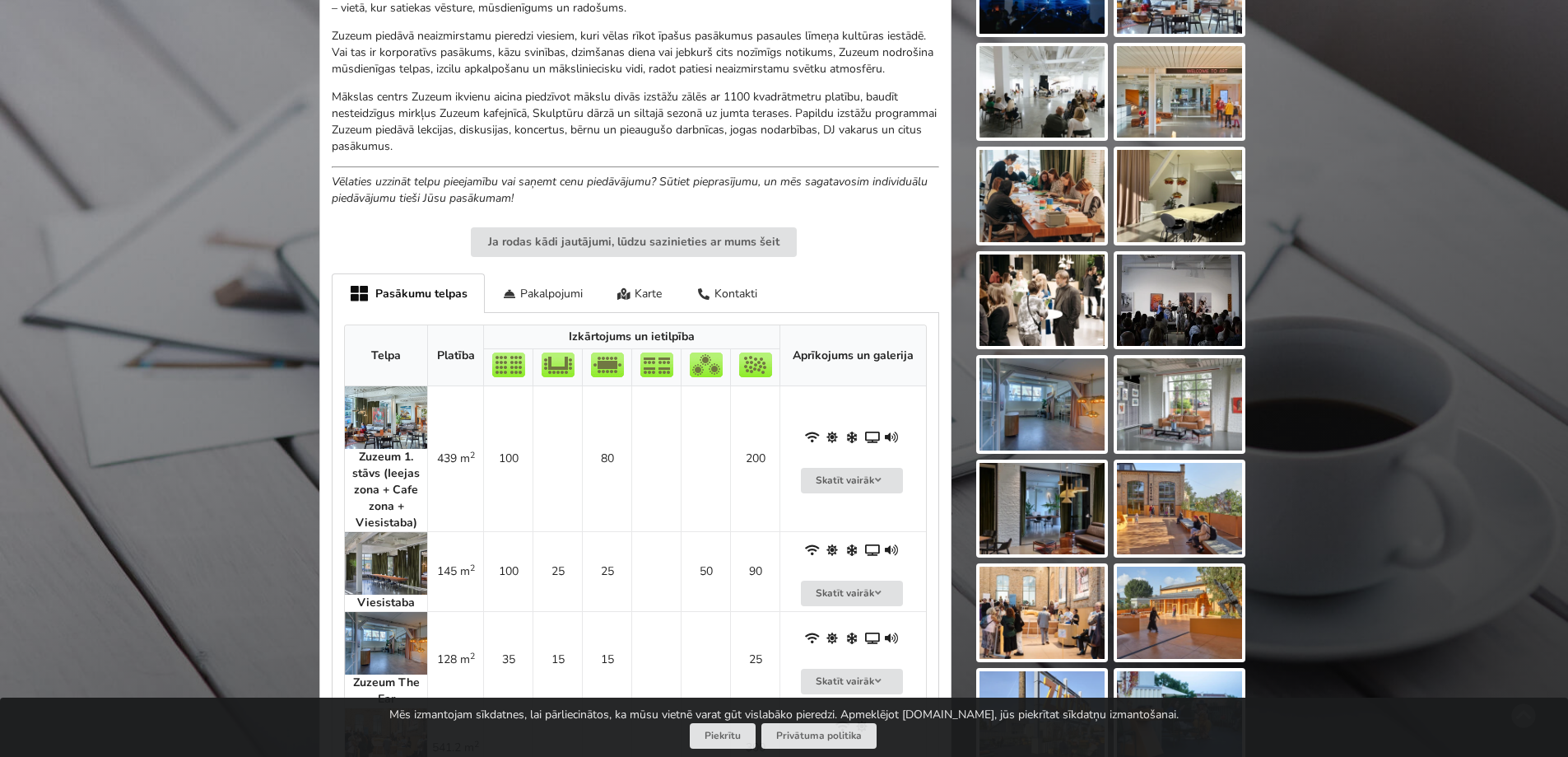
scroll to position [412, 0]
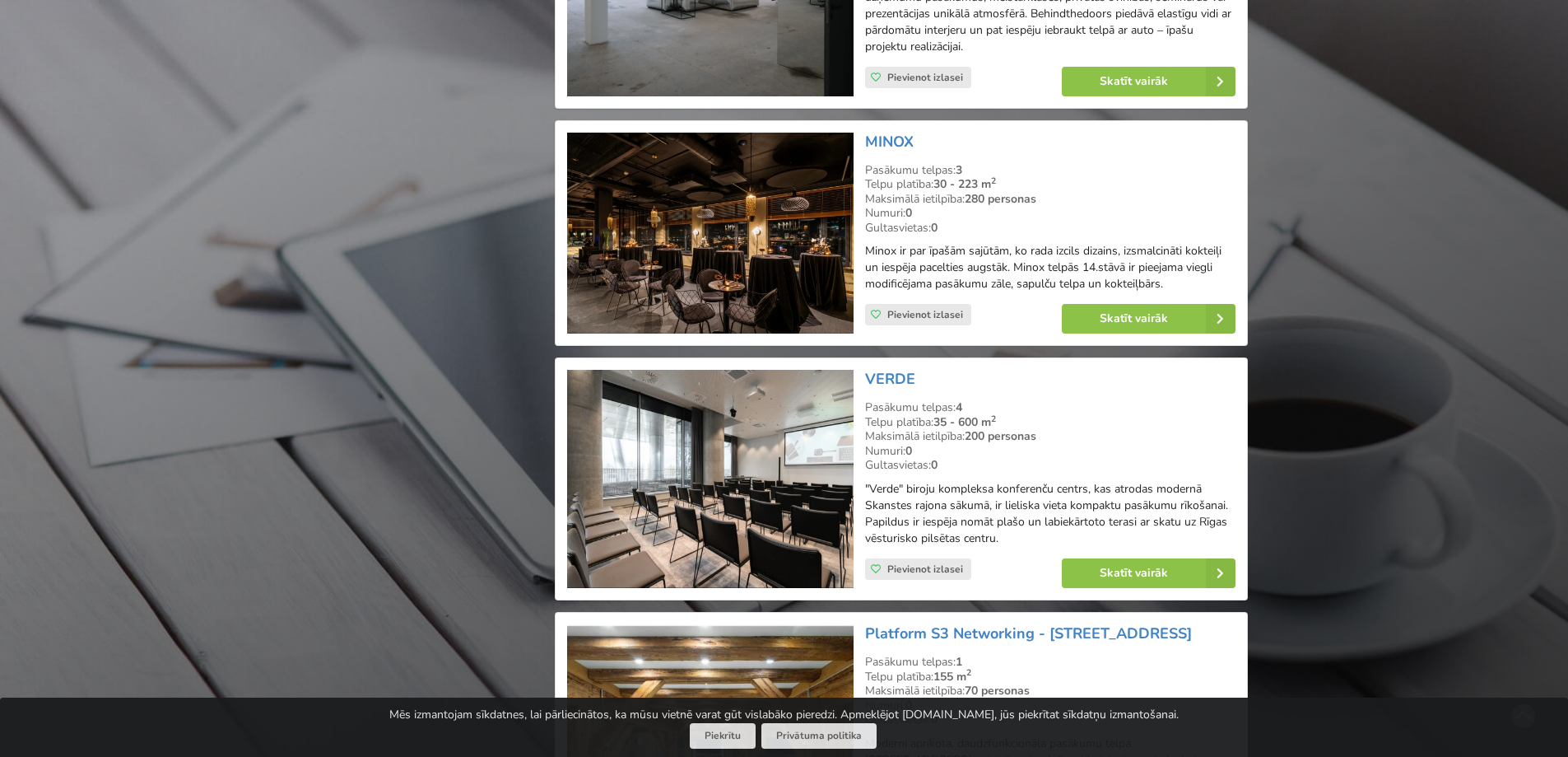
scroll to position [1934, 0]
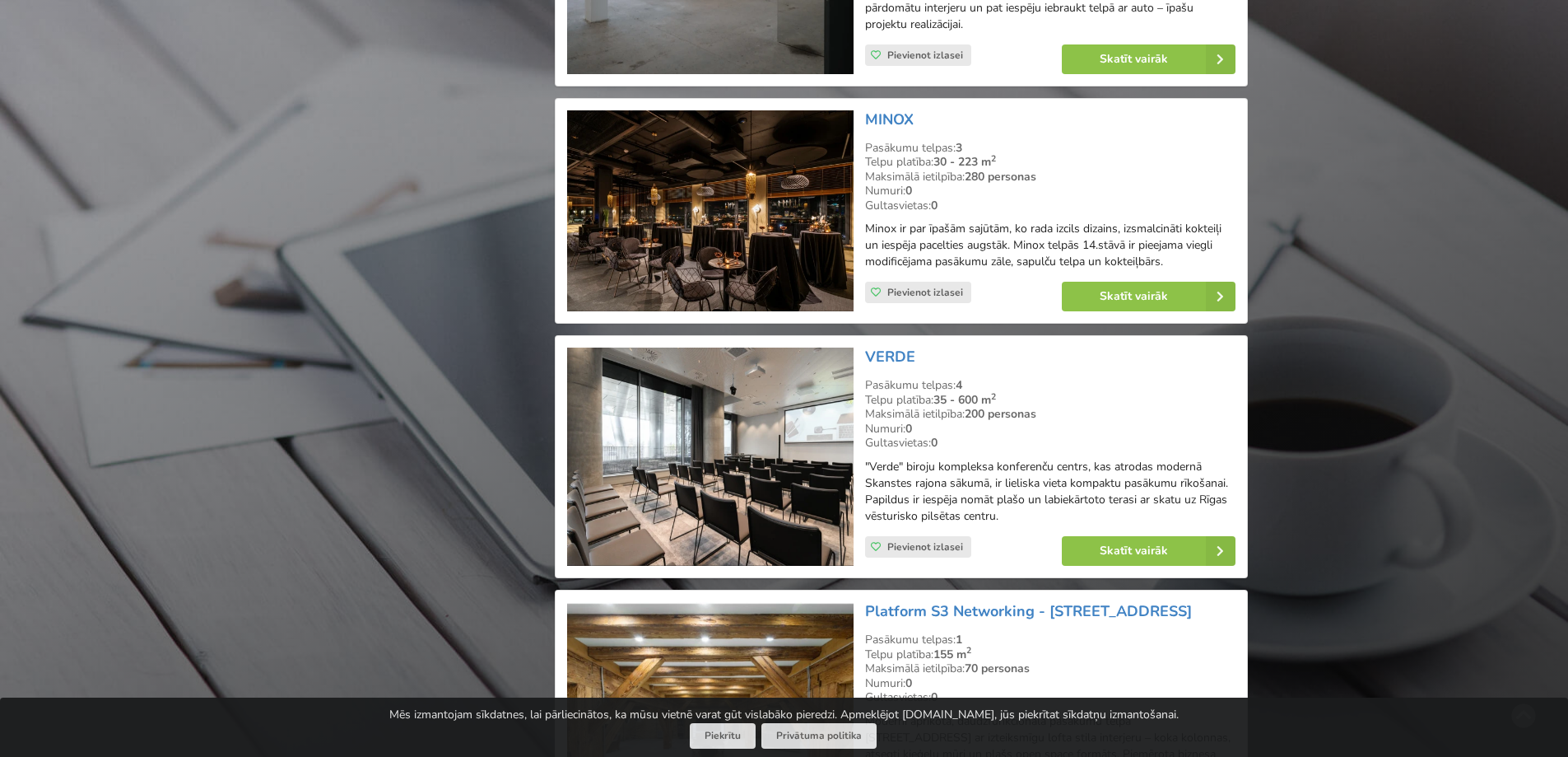
click at [650, 438] on img at bounding box center [709, 456] width 286 height 218
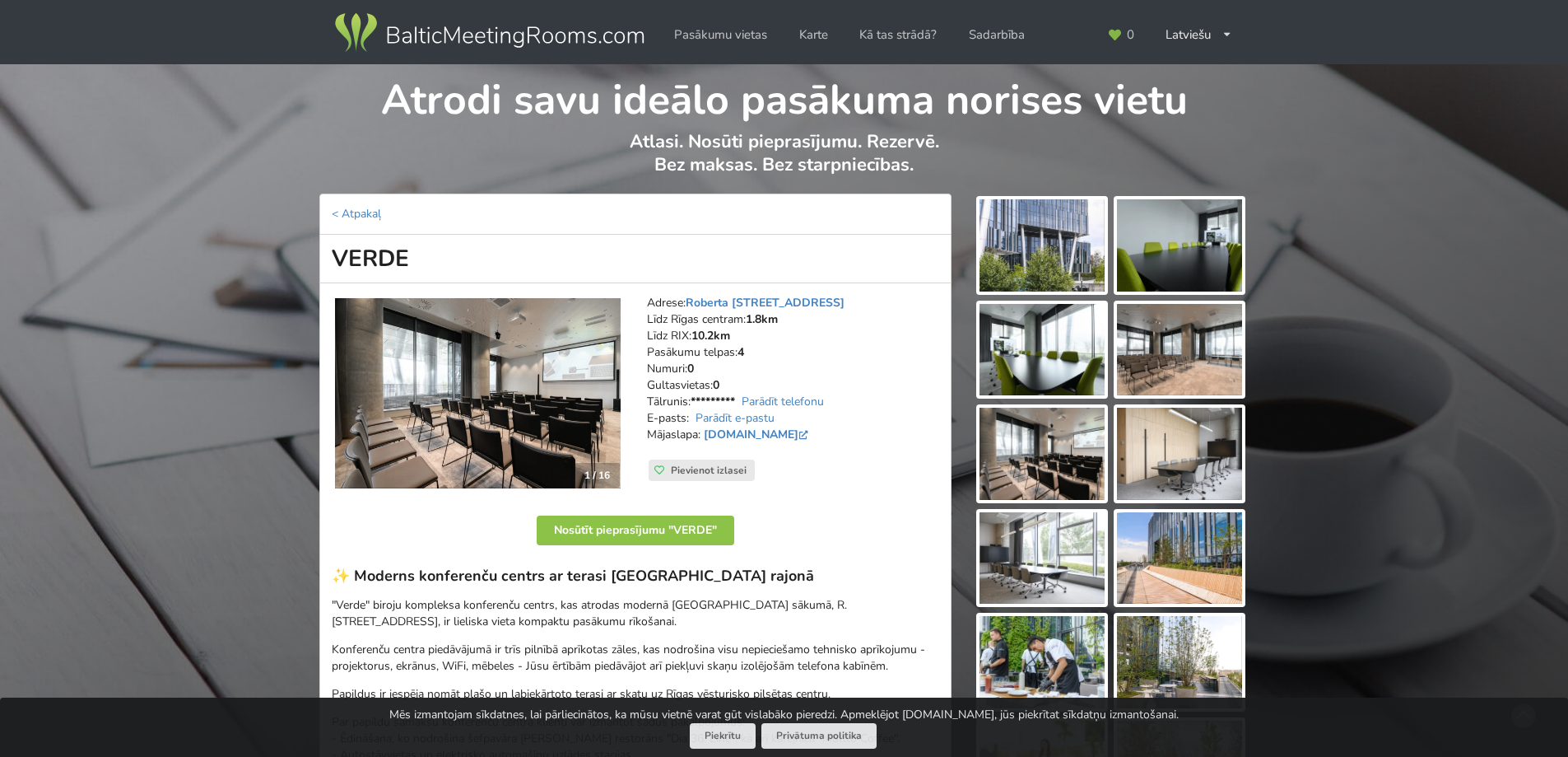
click at [1050, 456] on img at bounding box center [1043, 454] width 125 height 92
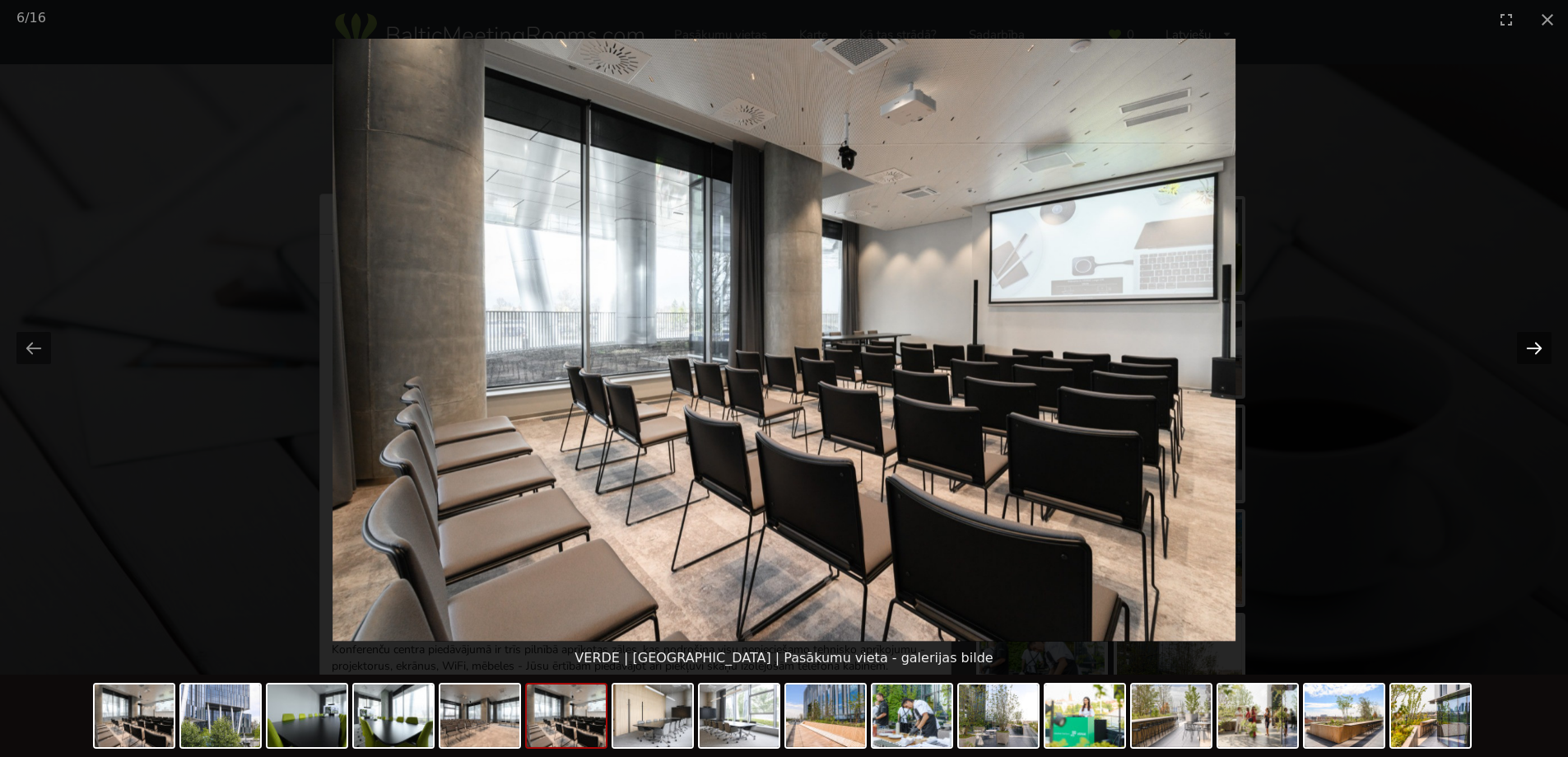
click at [1541, 337] on button "Next slide" at bounding box center [1534, 348] width 35 height 32
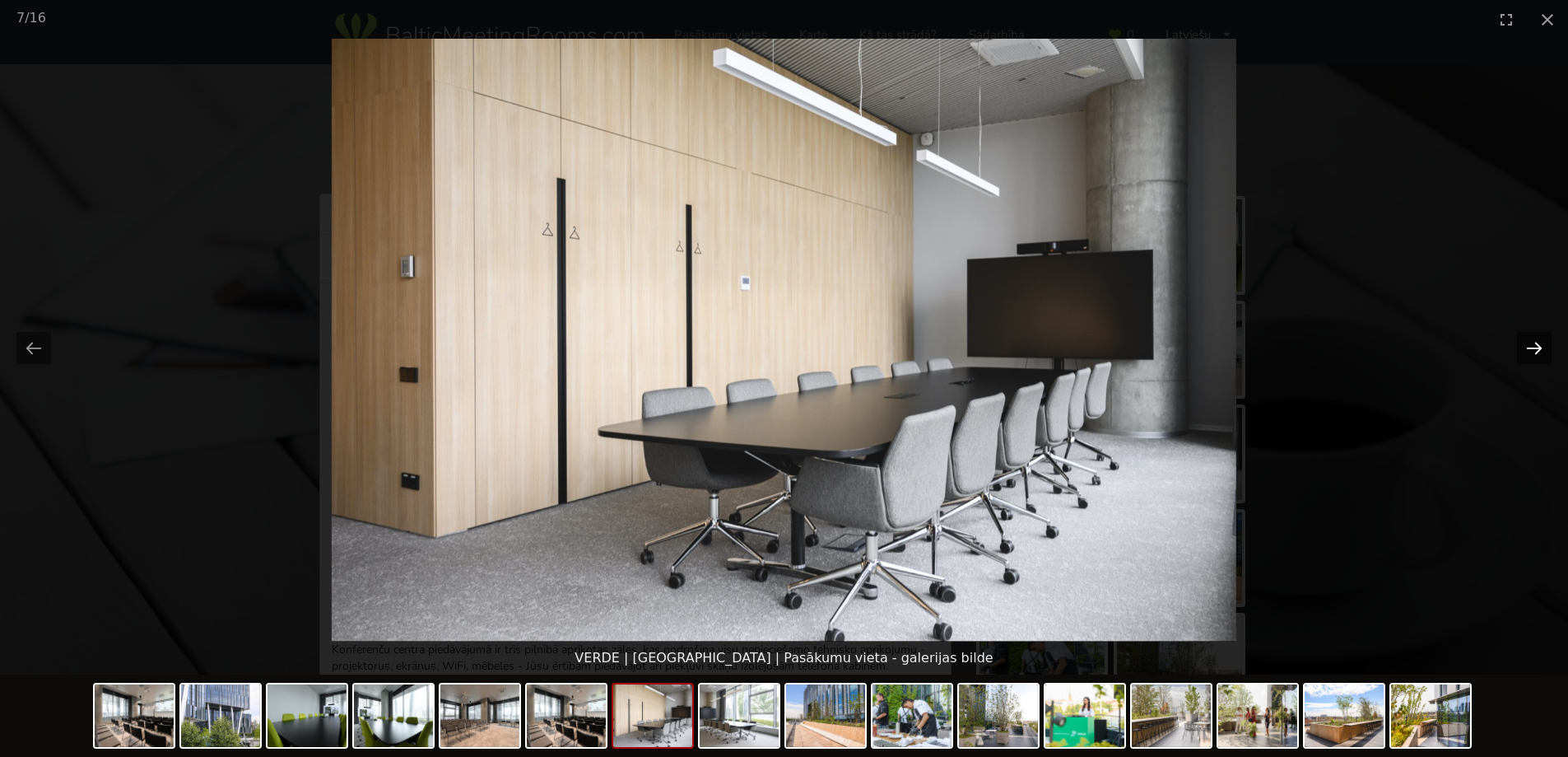
click at [1541, 337] on button "Next slide" at bounding box center [1534, 348] width 35 height 32
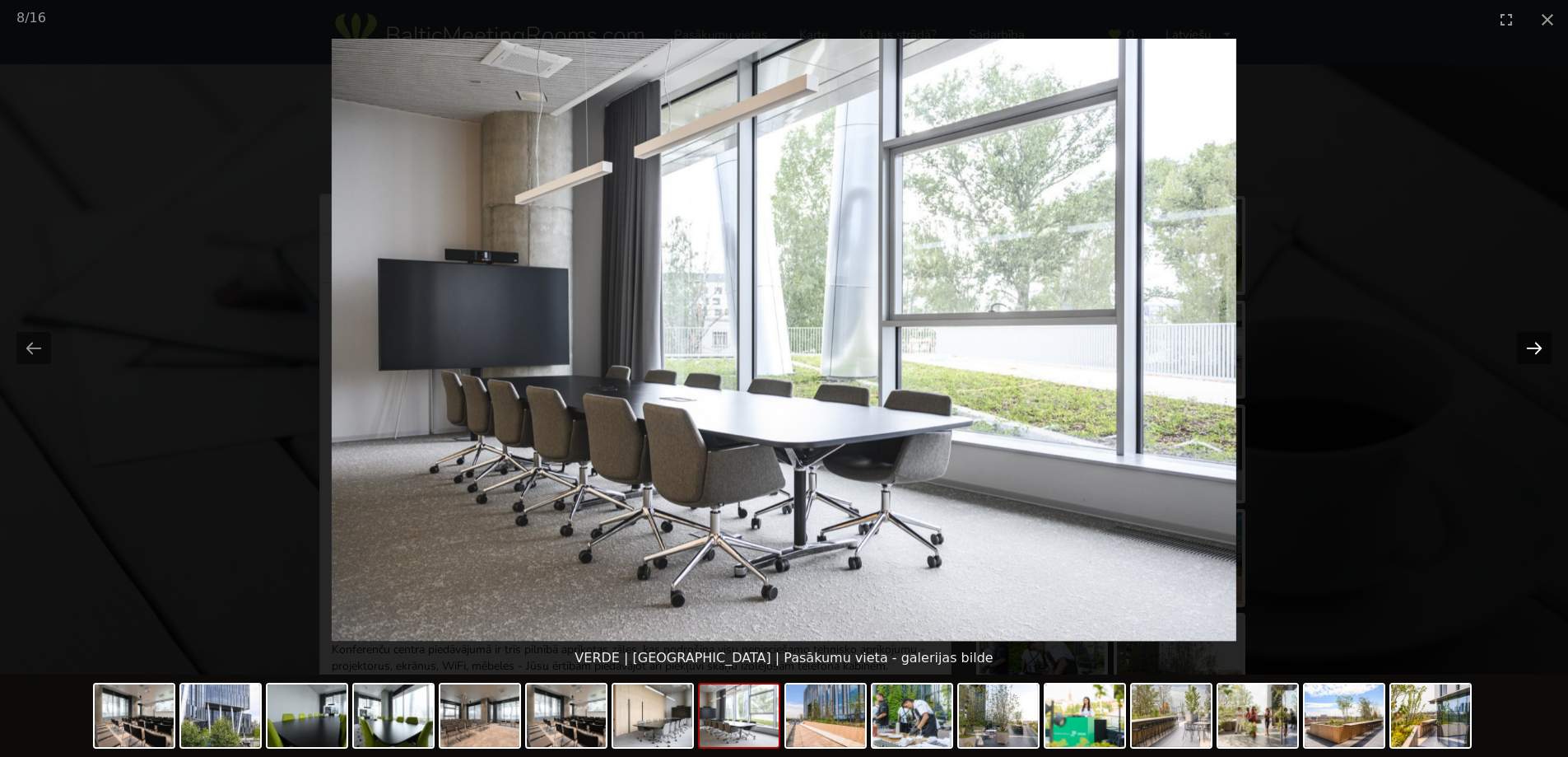
click at [1541, 337] on button "Next slide" at bounding box center [1534, 348] width 35 height 32
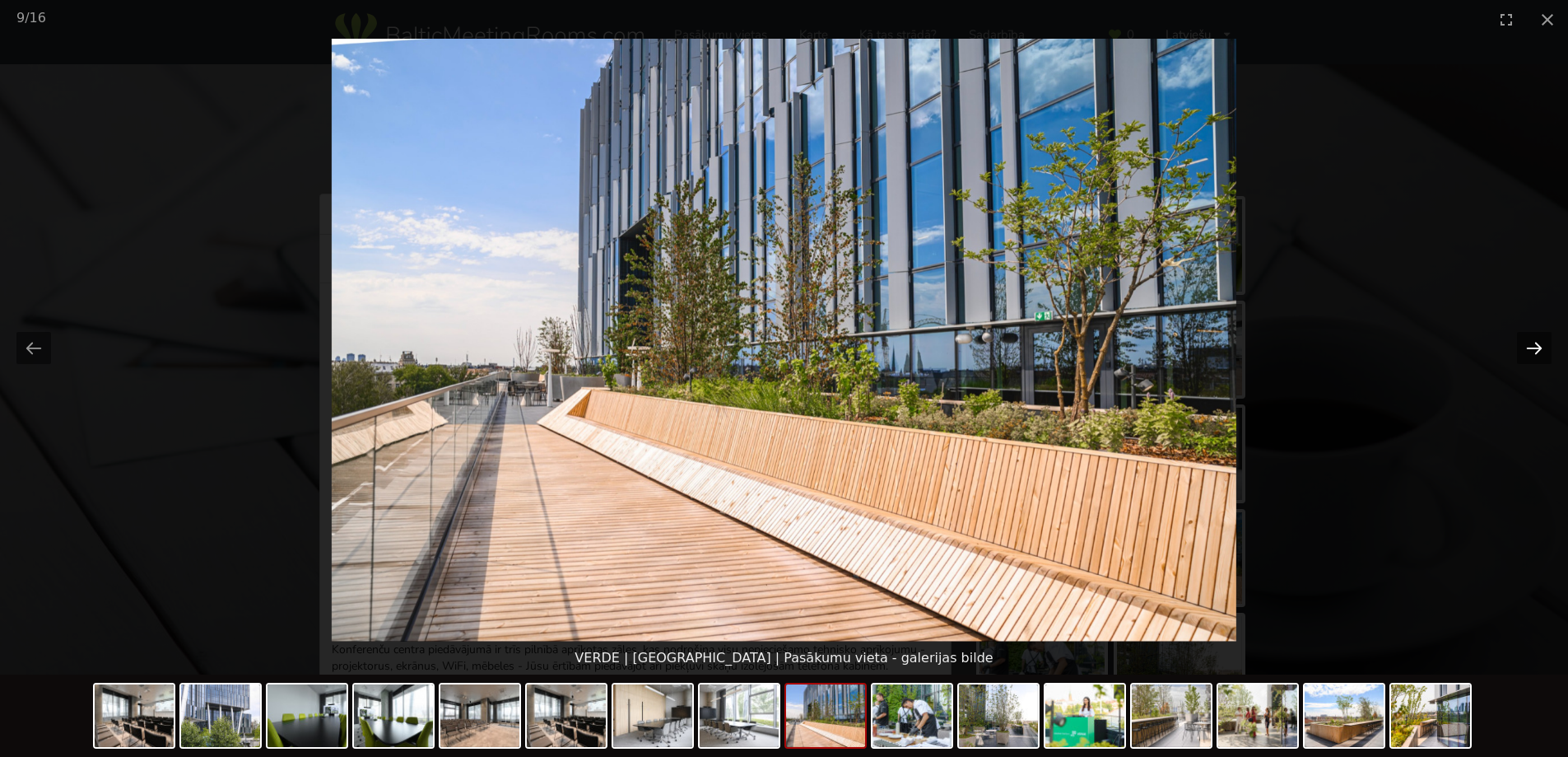
click at [1541, 337] on button "Next slide" at bounding box center [1534, 348] width 35 height 32
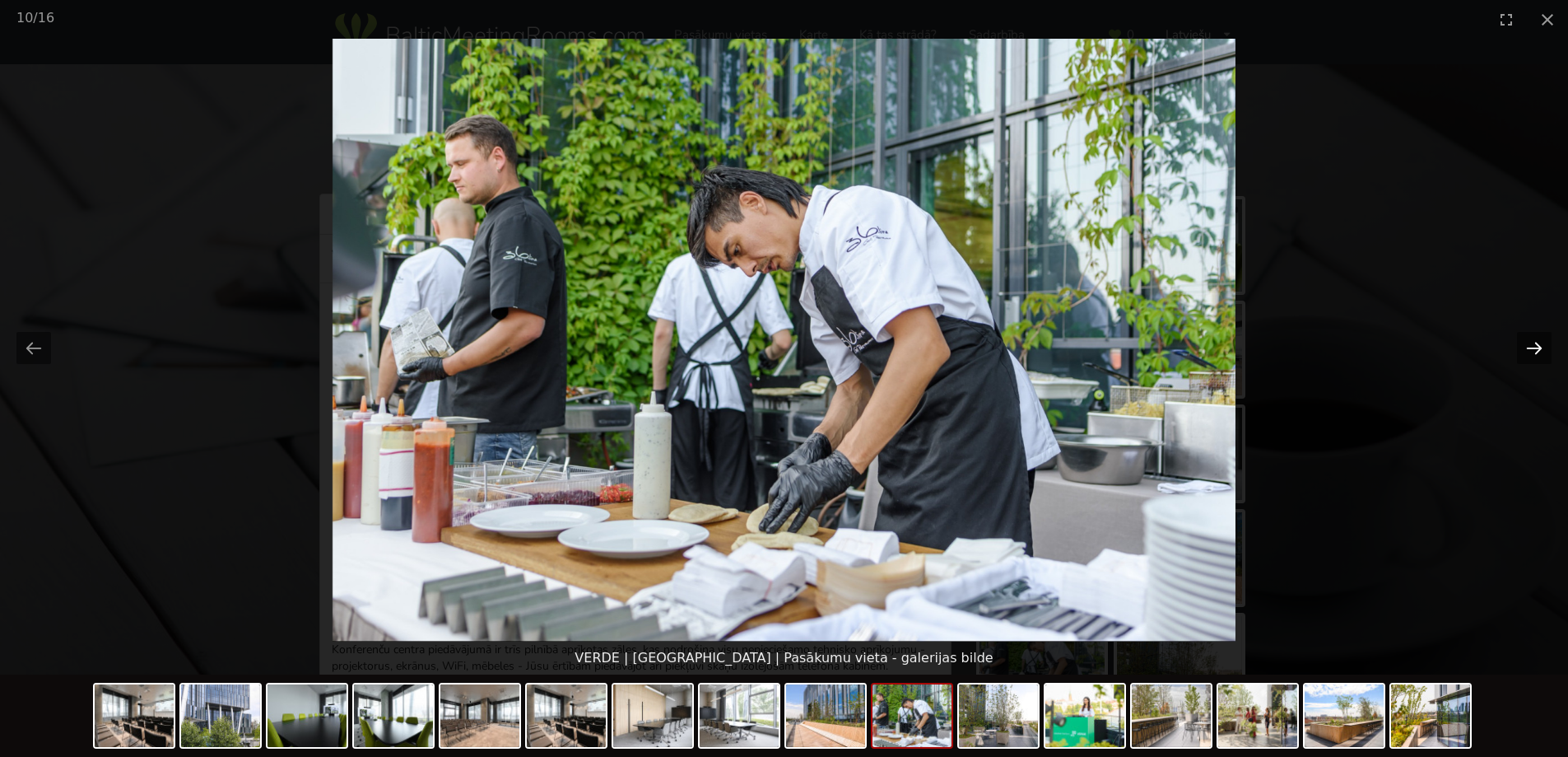
click at [1539, 351] on button "Next slide" at bounding box center [1534, 348] width 35 height 32
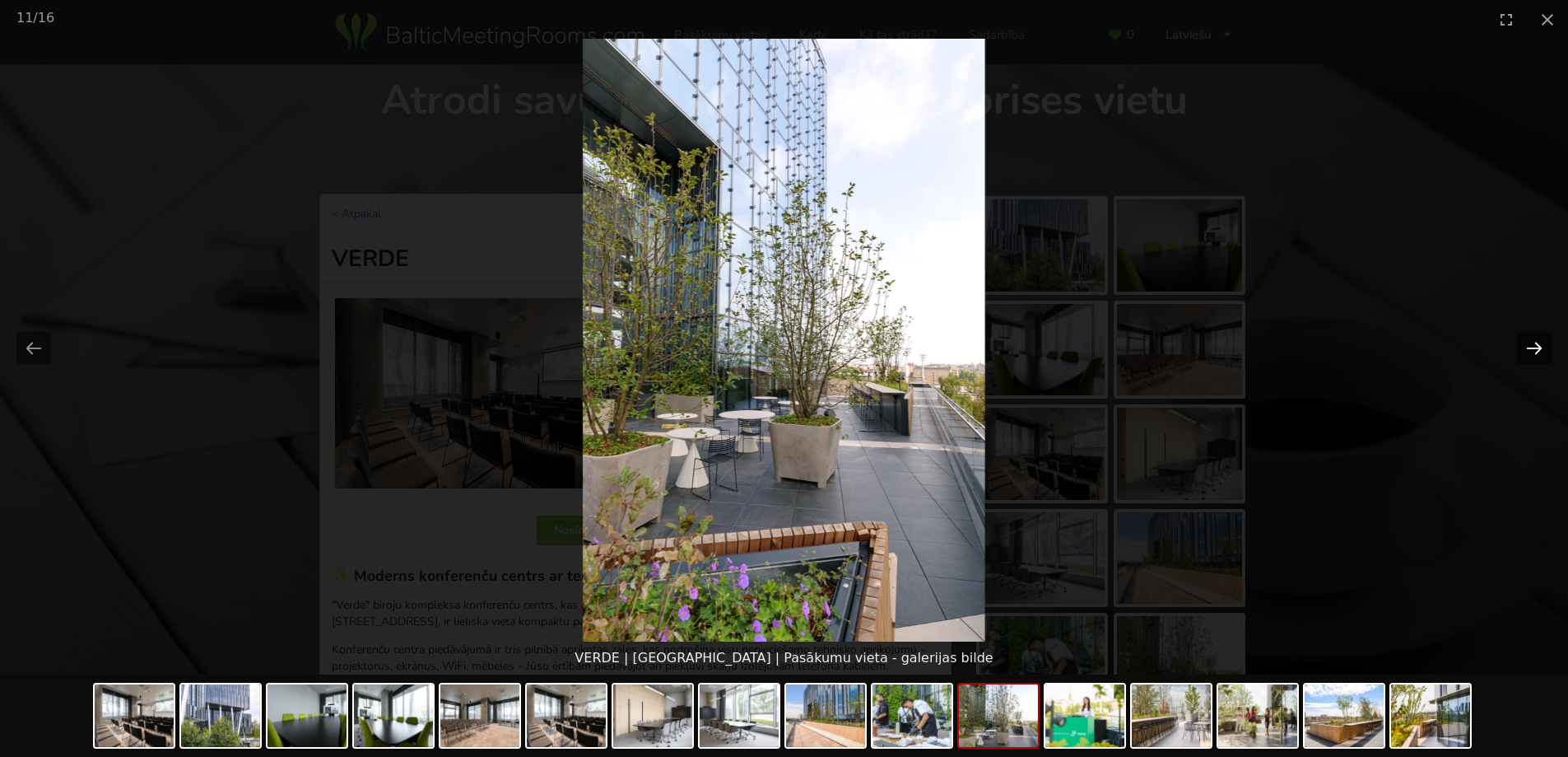
click at [1539, 351] on button "Next slide" at bounding box center [1534, 348] width 35 height 32
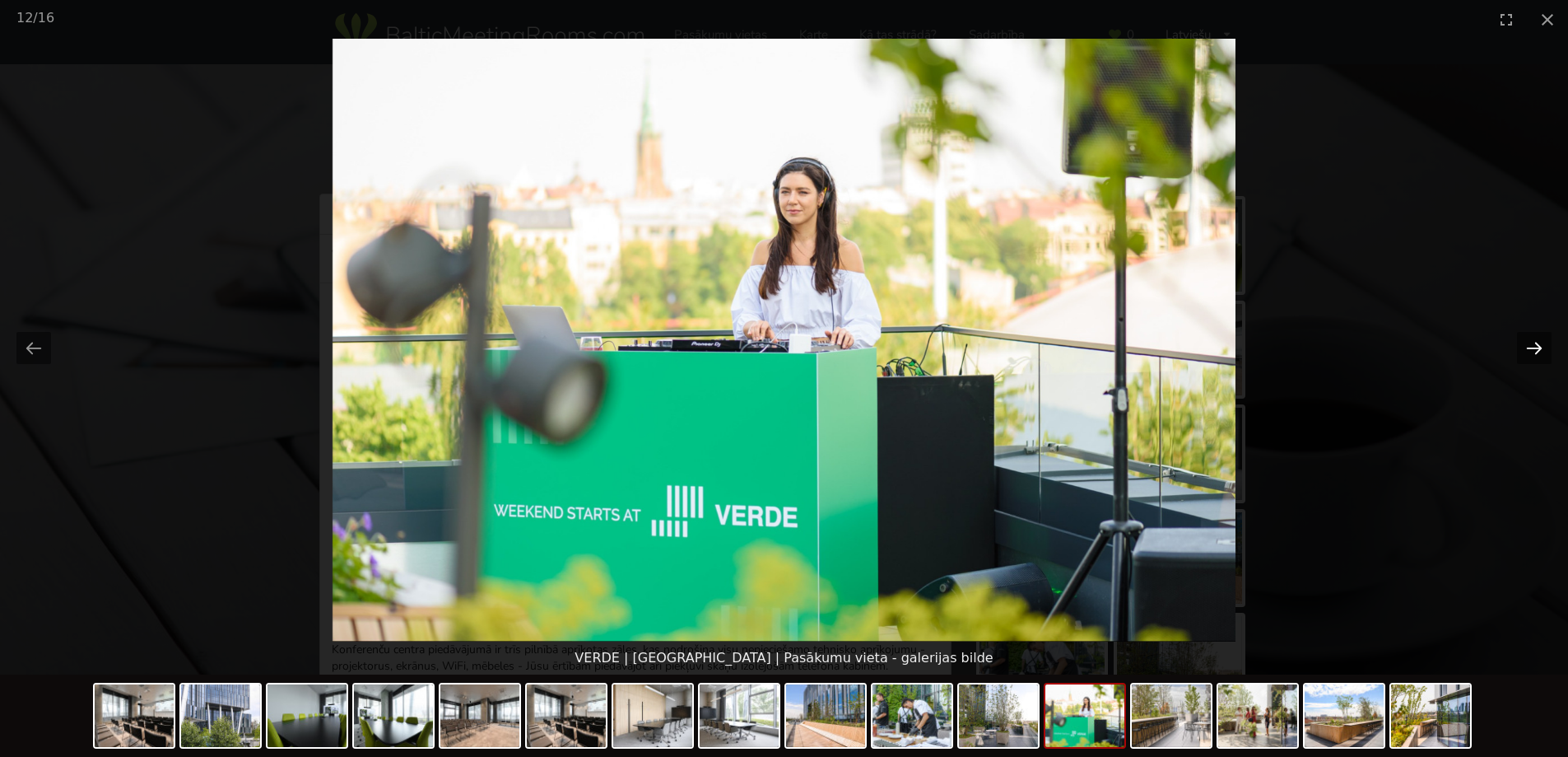
click at [1538, 351] on button "Next slide" at bounding box center [1534, 348] width 35 height 32
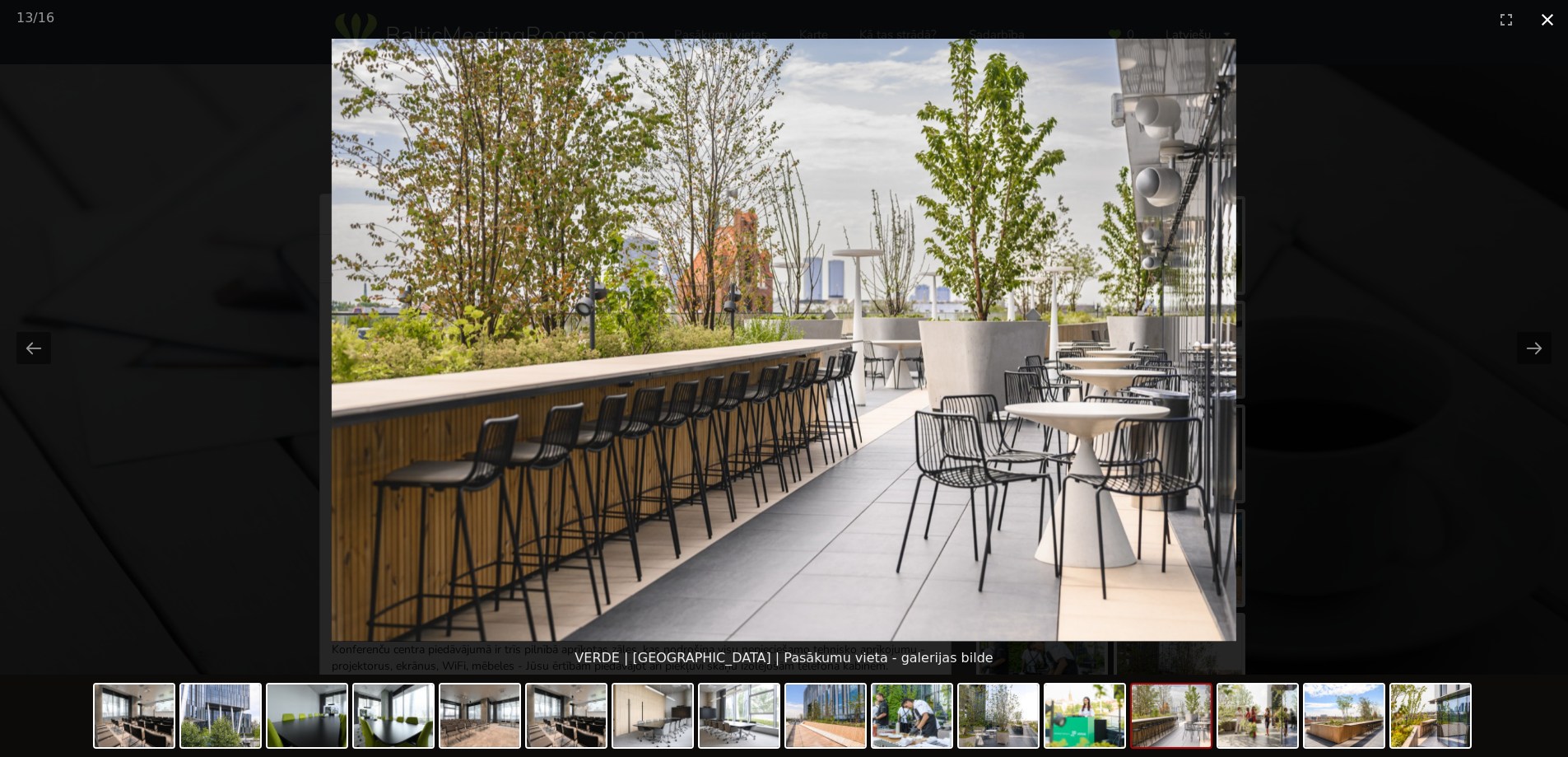
click at [1549, 14] on button "Close gallery" at bounding box center [1548, 19] width 42 height 39
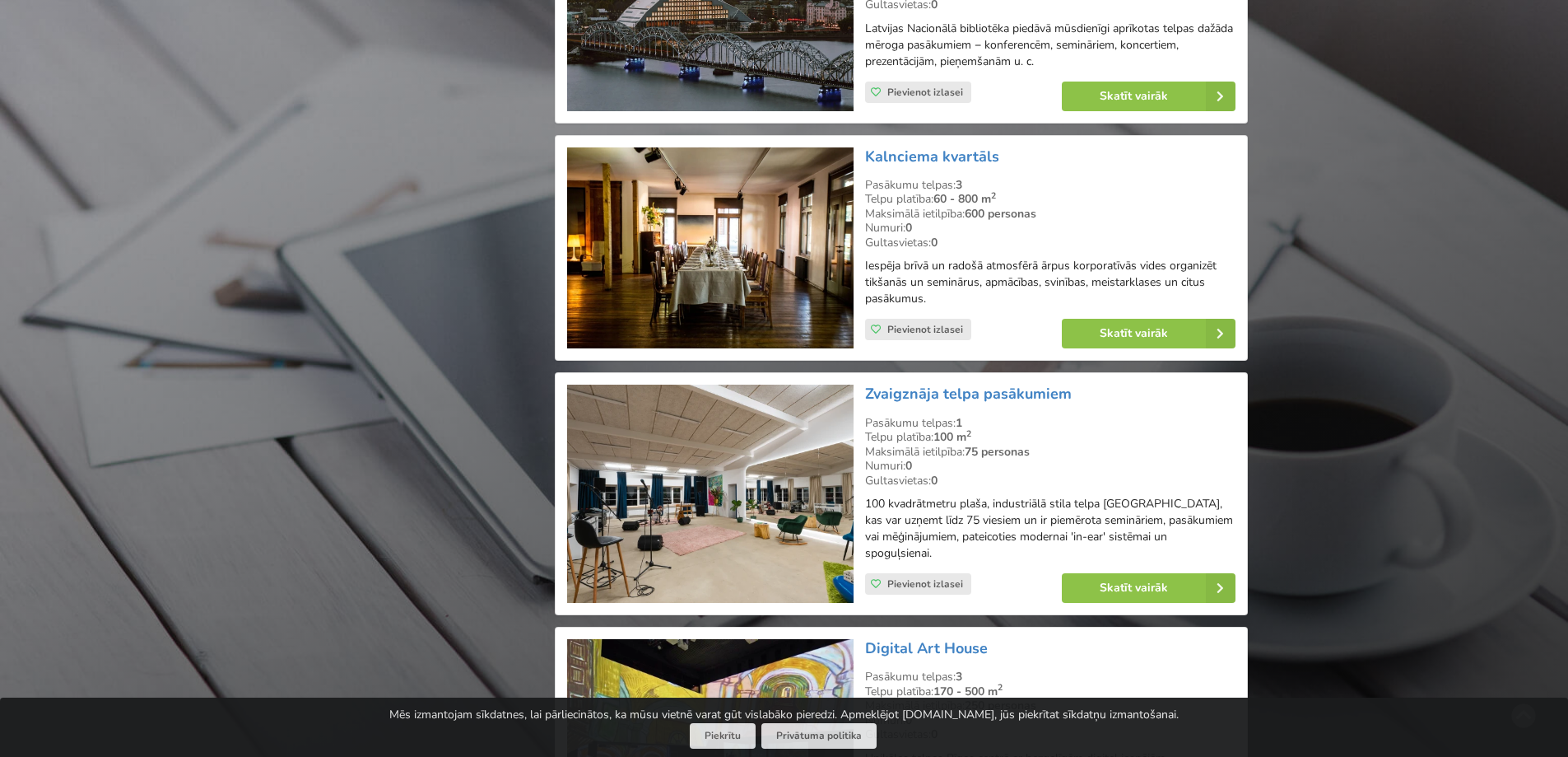
scroll to position [3252, 0]
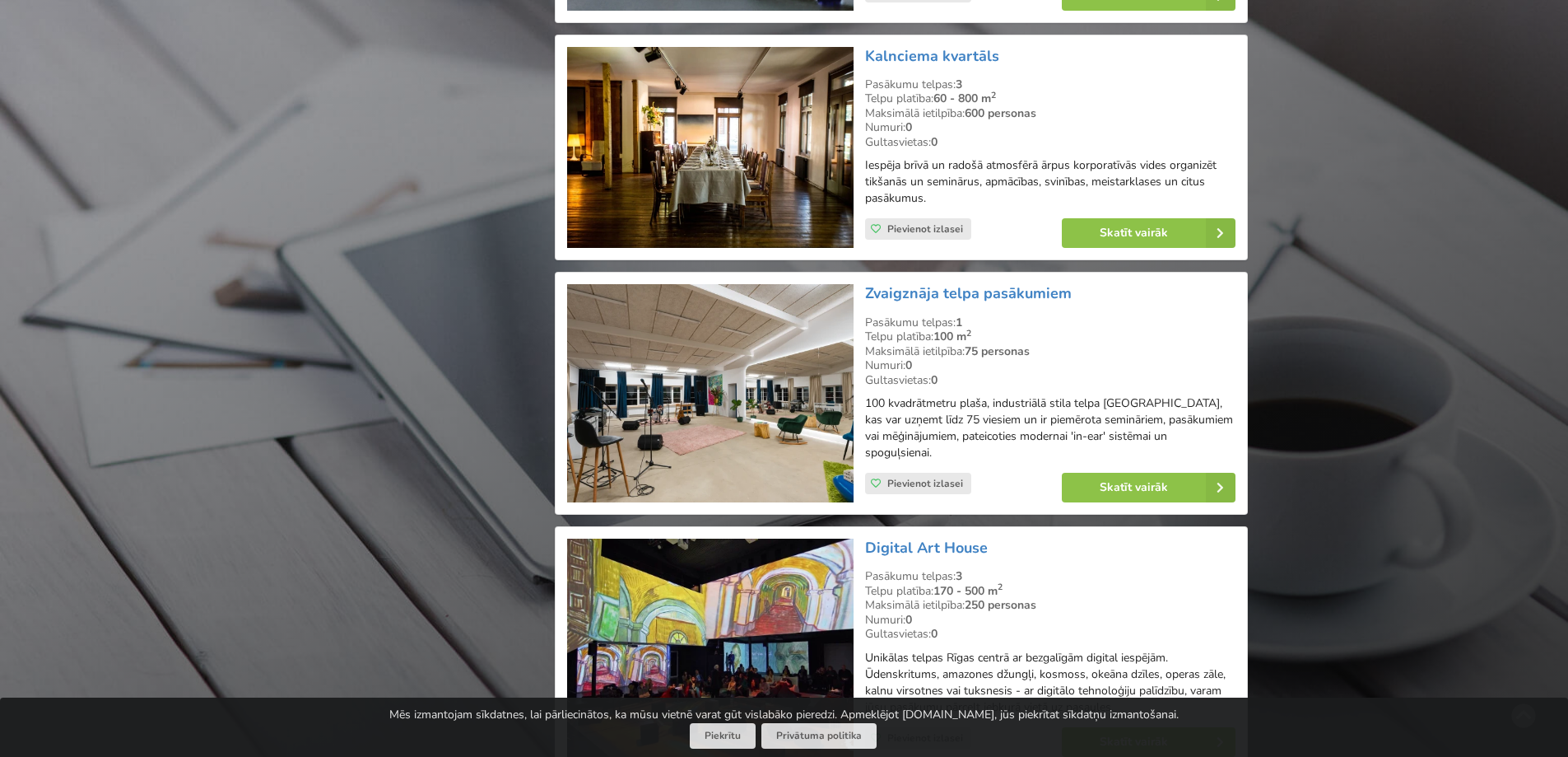
click at [687, 347] on img at bounding box center [709, 392] width 286 height 218
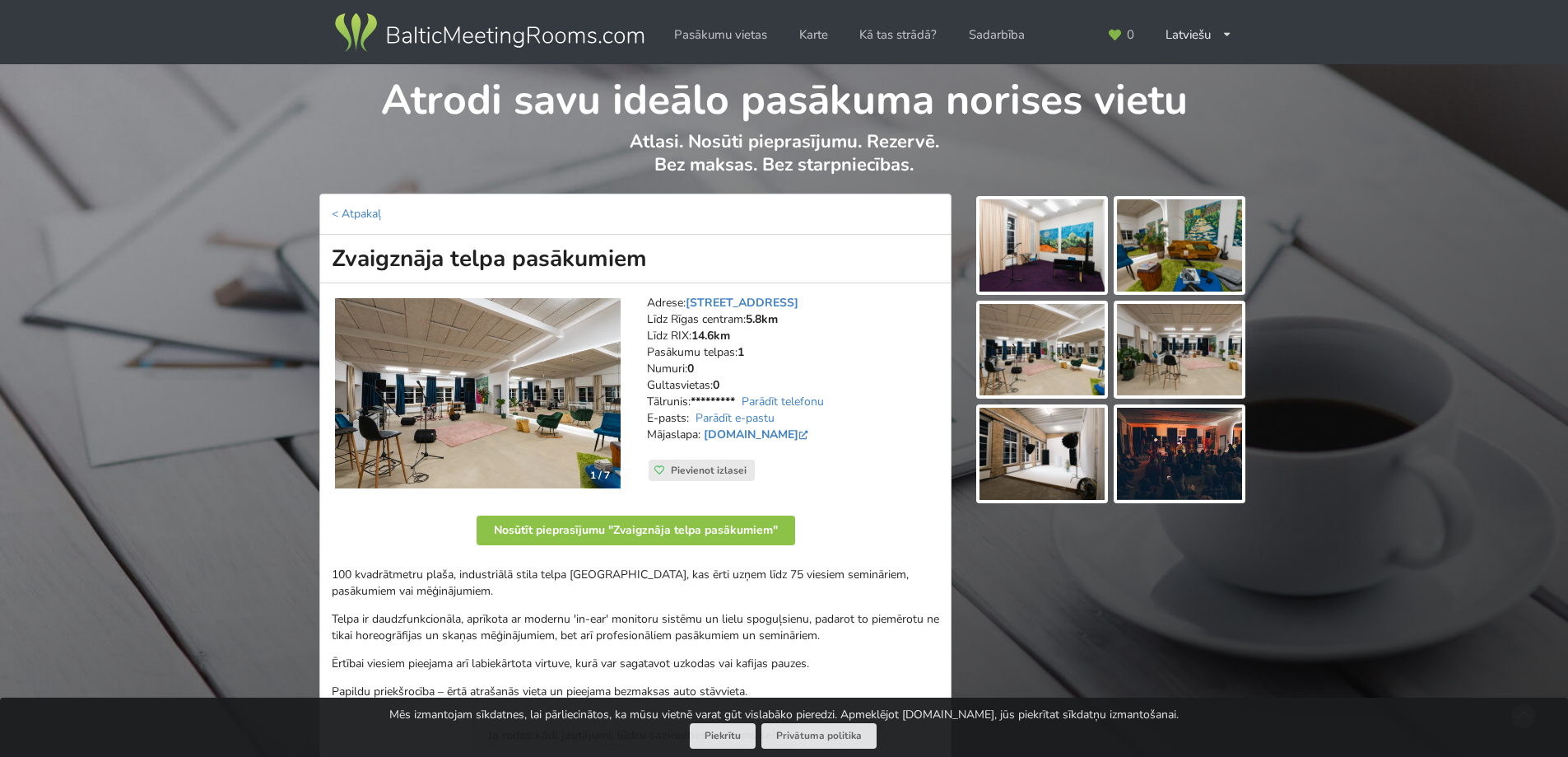
click at [1040, 266] on img at bounding box center [1043, 245] width 125 height 92
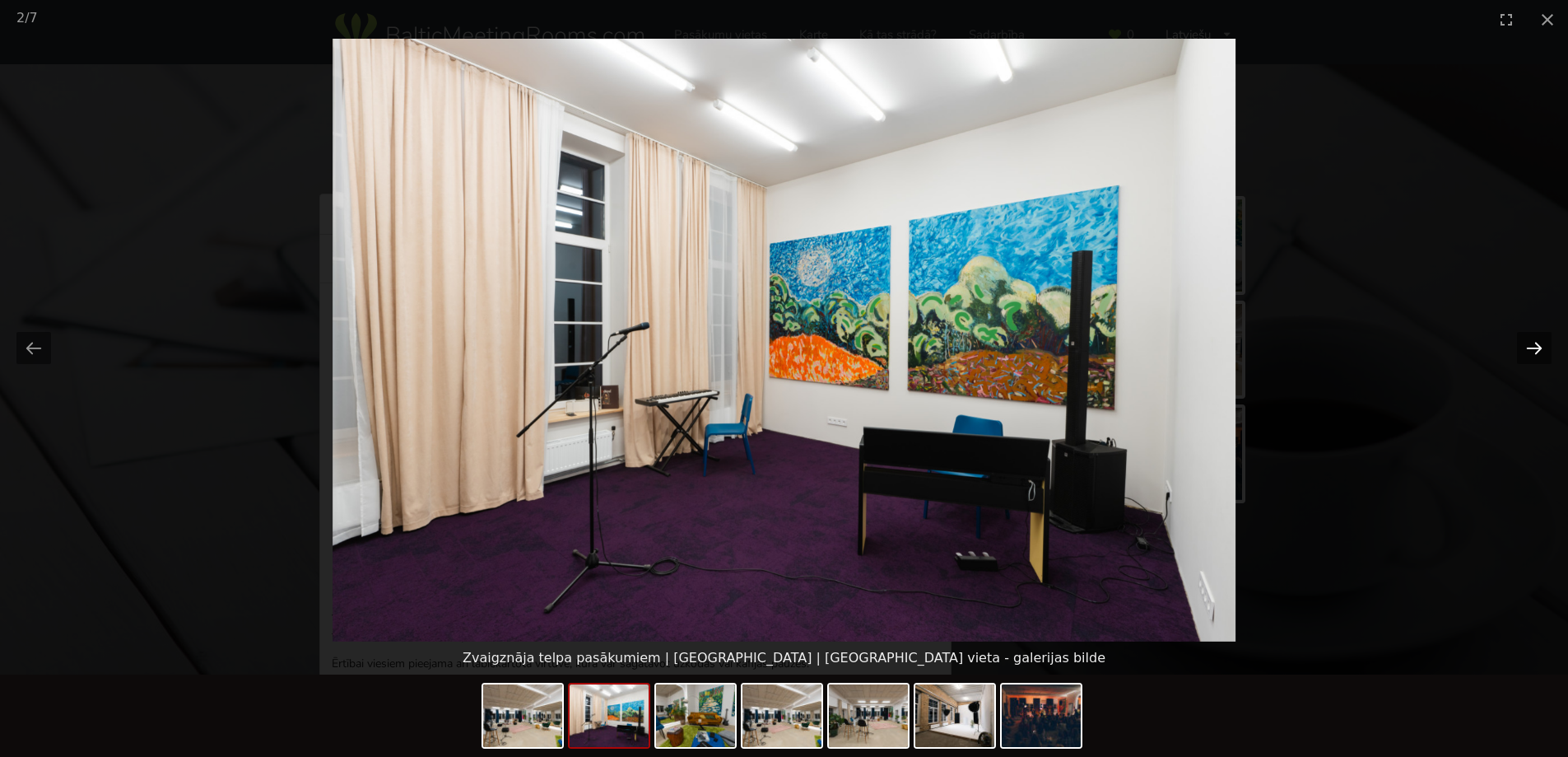
click at [1538, 352] on button "Next slide" at bounding box center [1534, 348] width 35 height 32
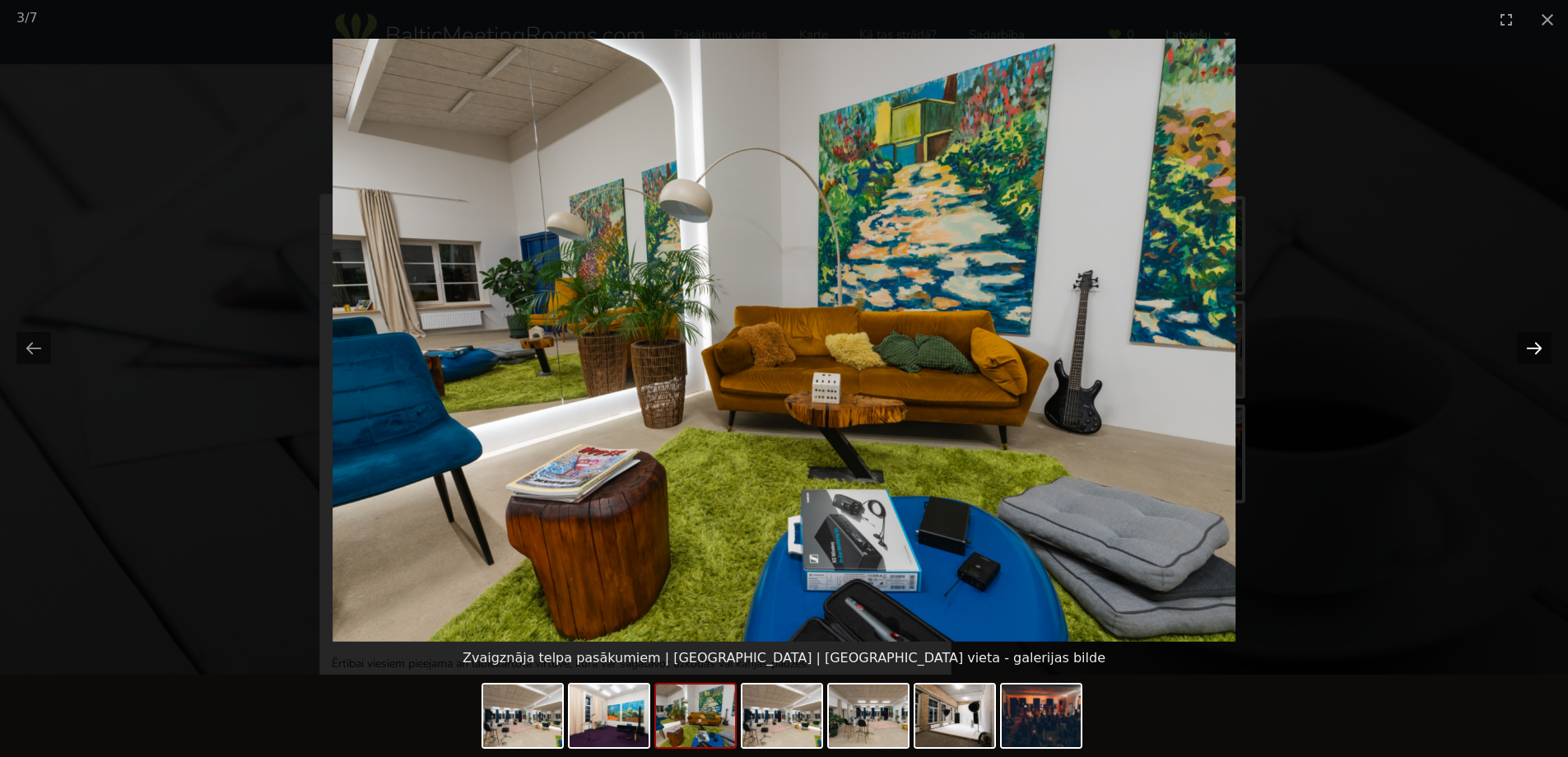
click at [1538, 352] on button "Next slide" at bounding box center [1534, 348] width 35 height 32
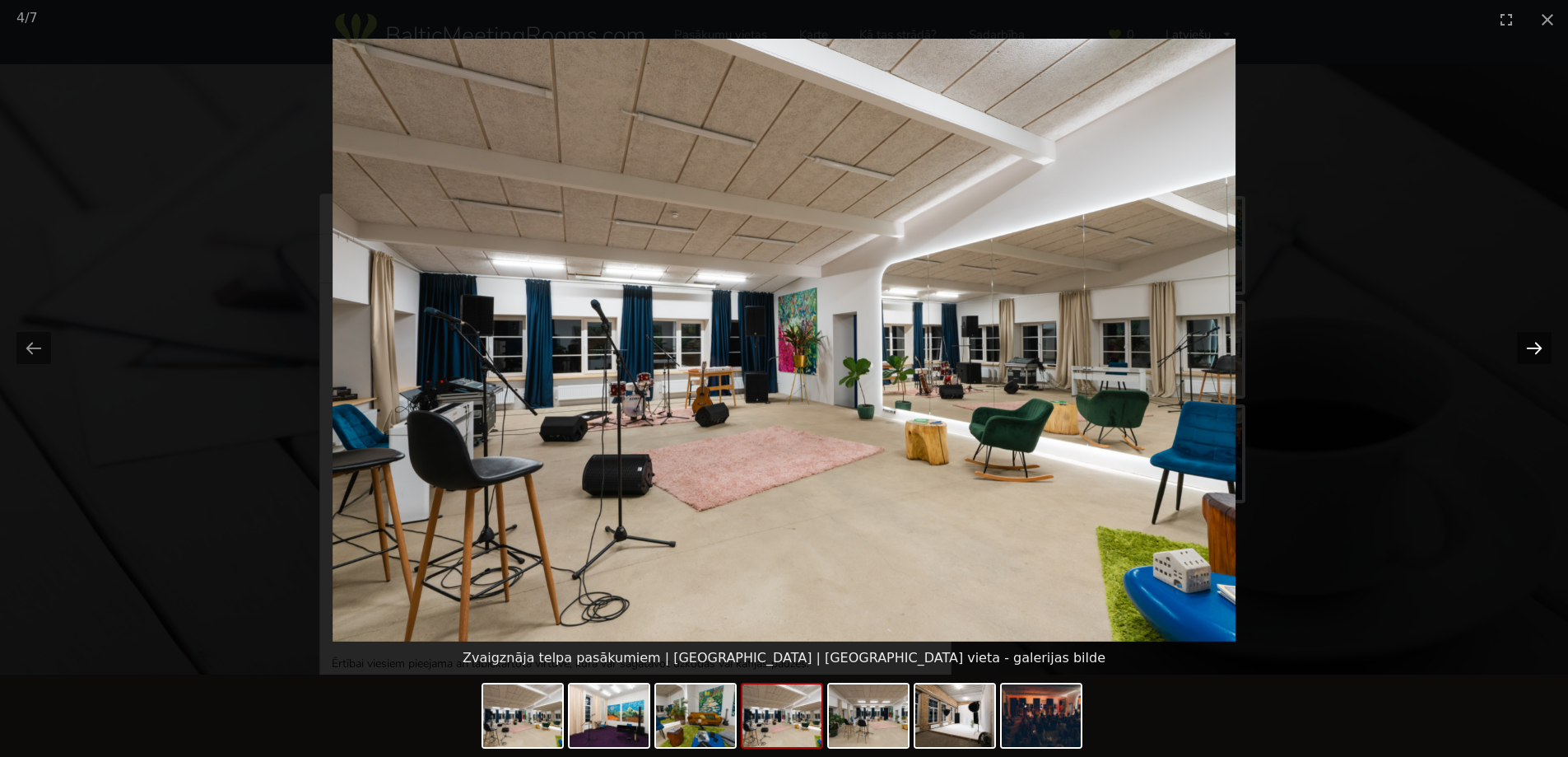
click at [1538, 352] on button "Next slide" at bounding box center [1534, 348] width 35 height 32
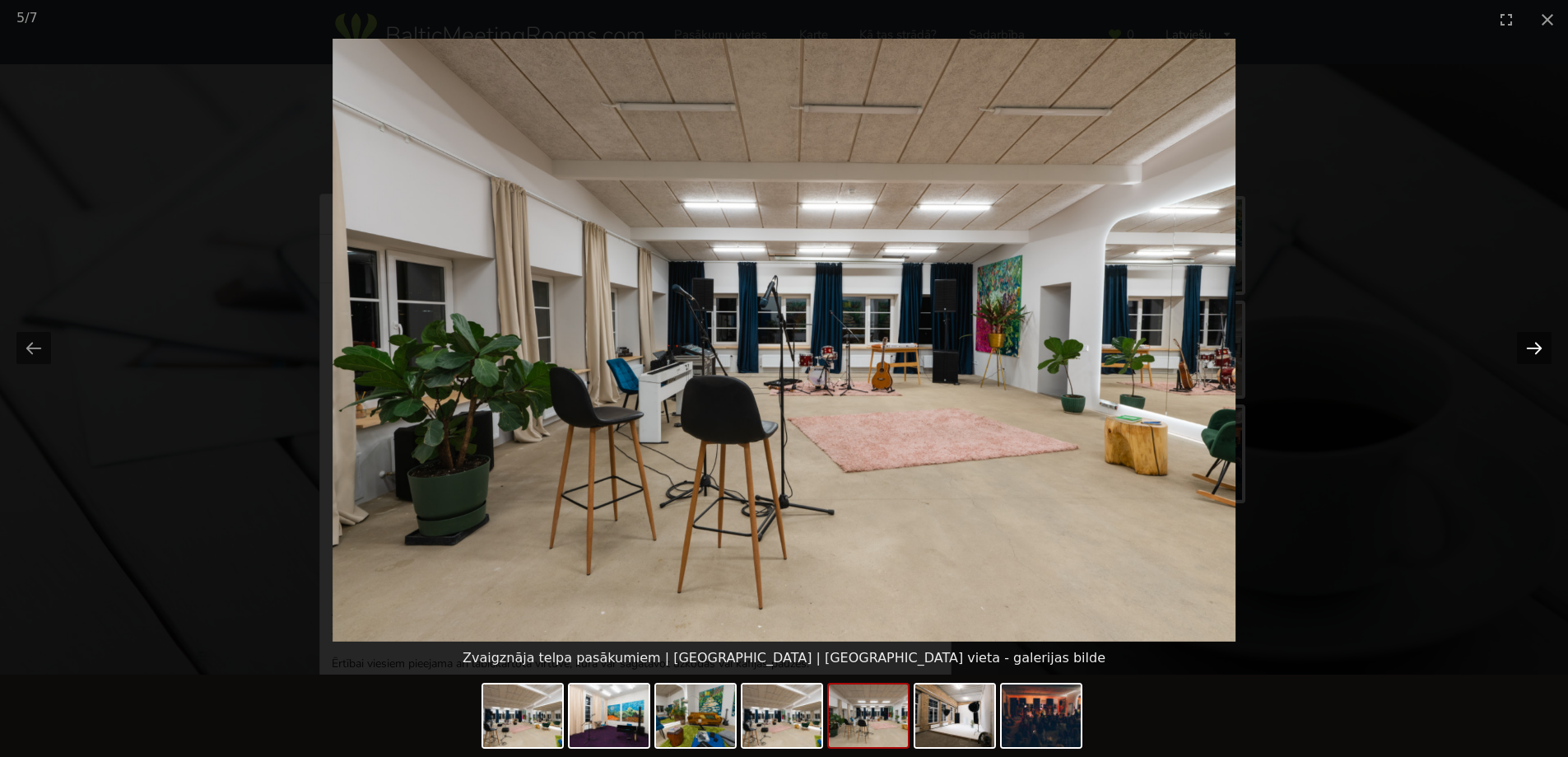
click at [1538, 352] on button "Next slide" at bounding box center [1534, 348] width 35 height 32
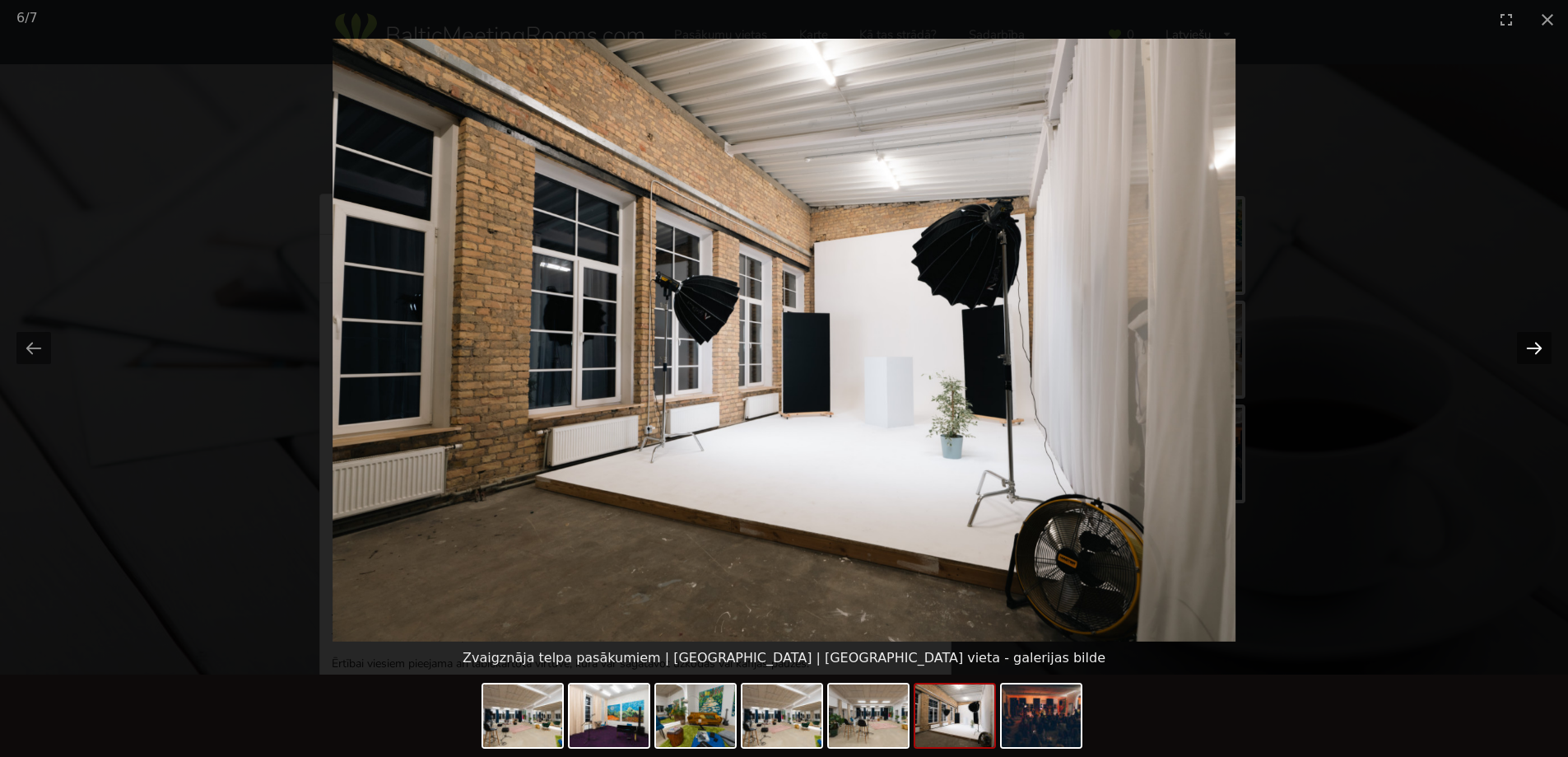
click at [1538, 352] on button "Next slide" at bounding box center [1534, 348] width 35 height 32
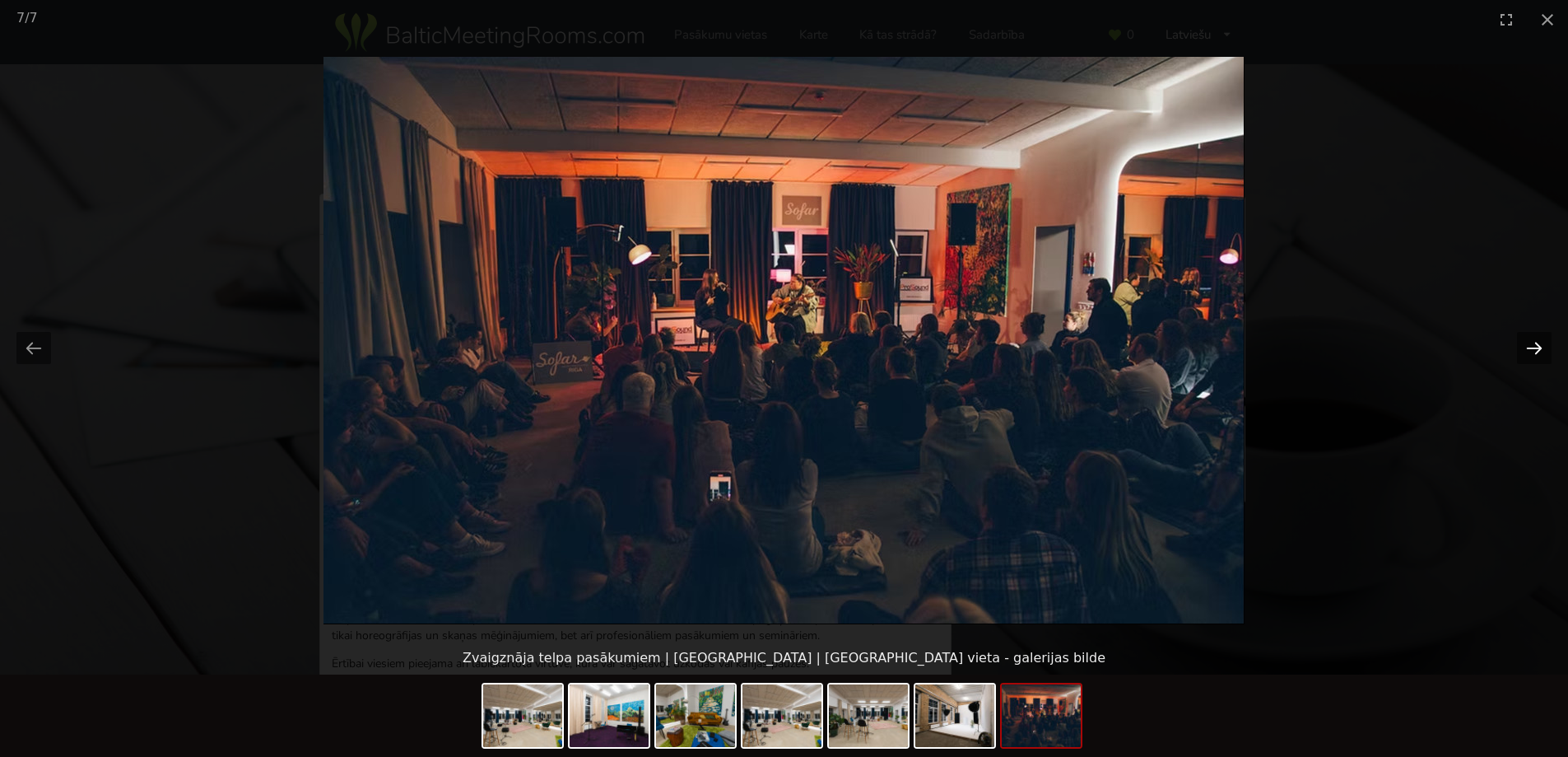
click at [1538, 352] on button "Next slide" at bounding box center [1534, 348] width 35 height 32
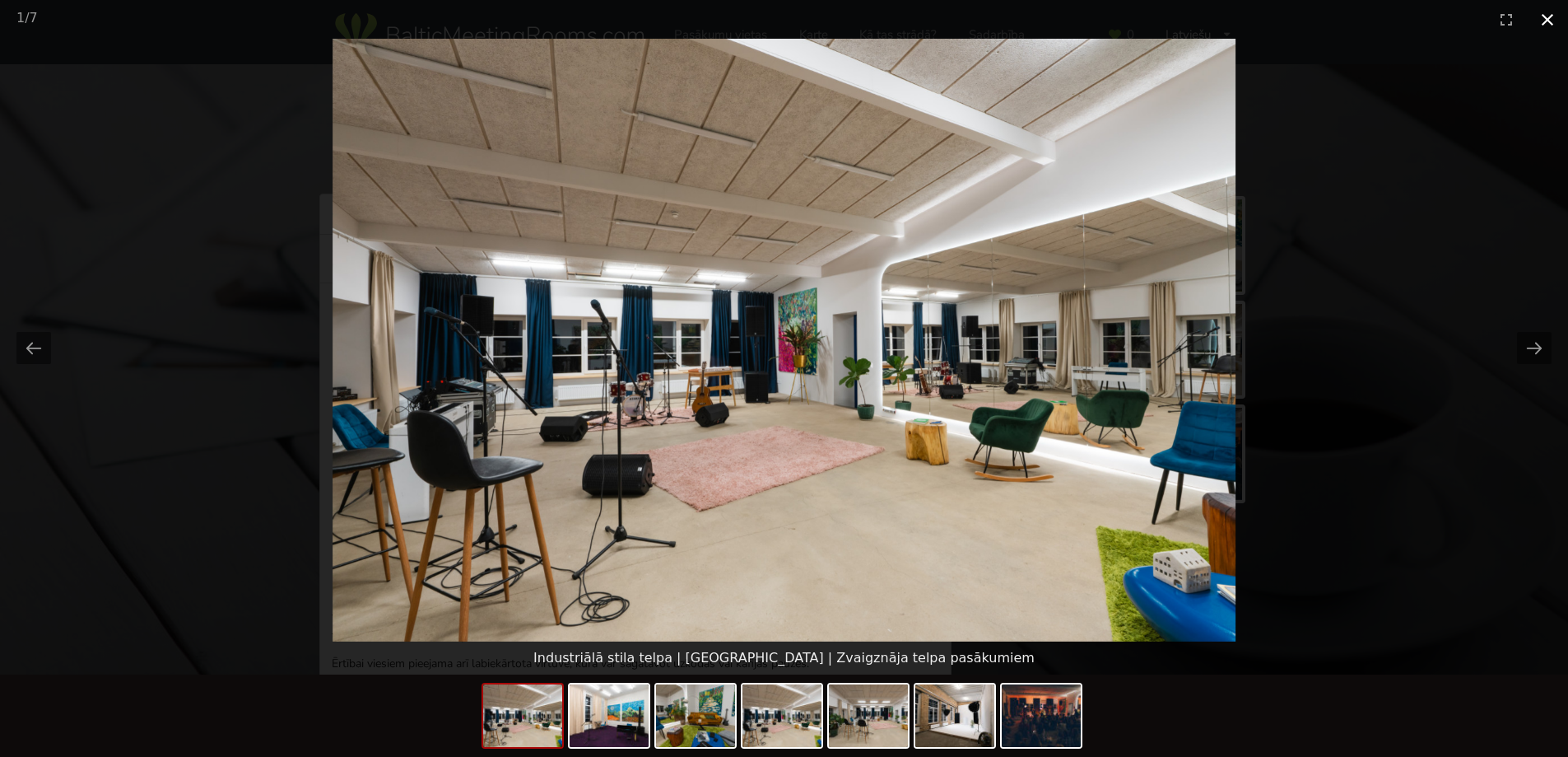
click at [1544, 19] on button "Close gallery" at bounding box center [1548, 19] width 42 height 39
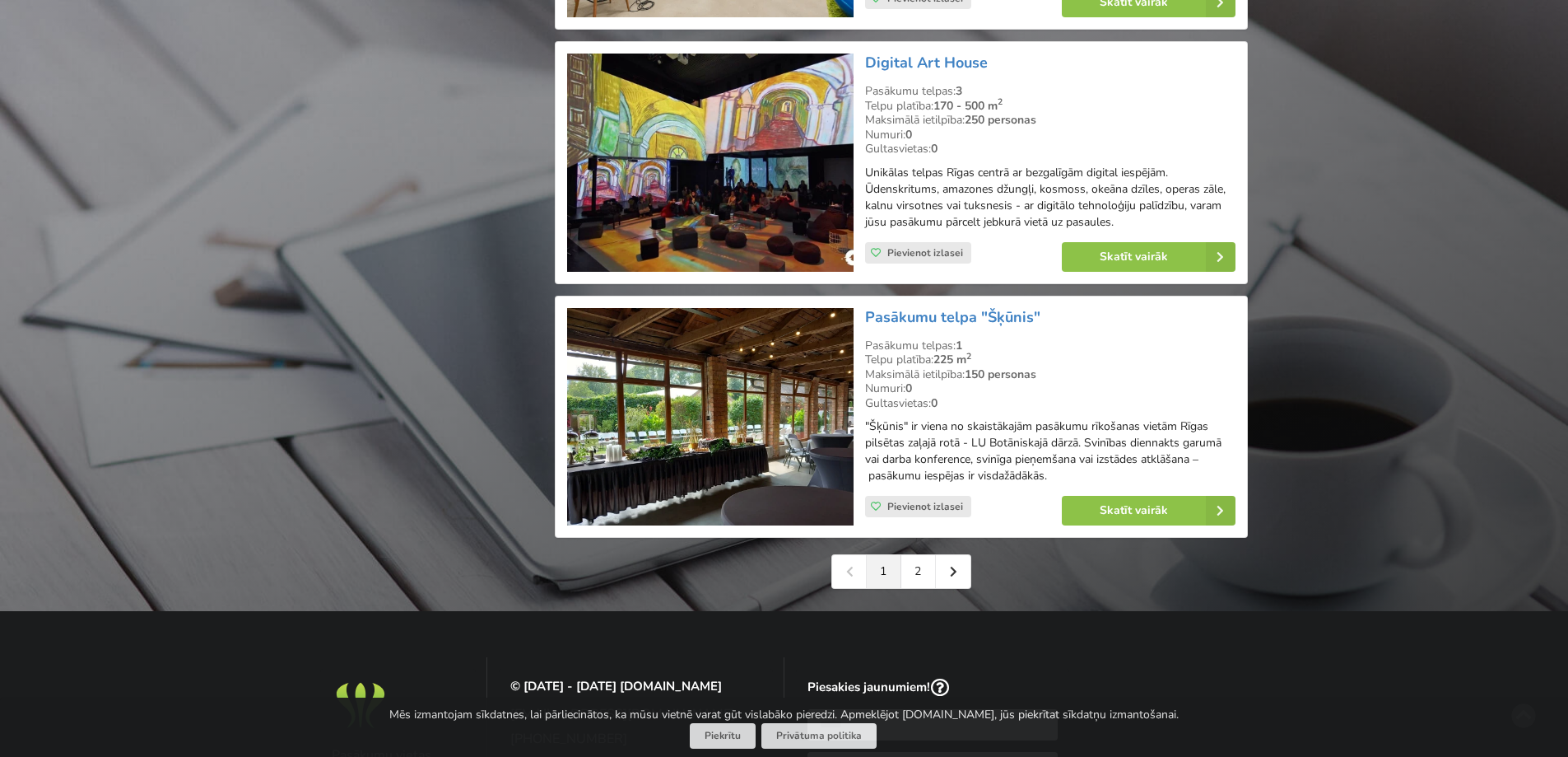
scroll to position [3746, 0]
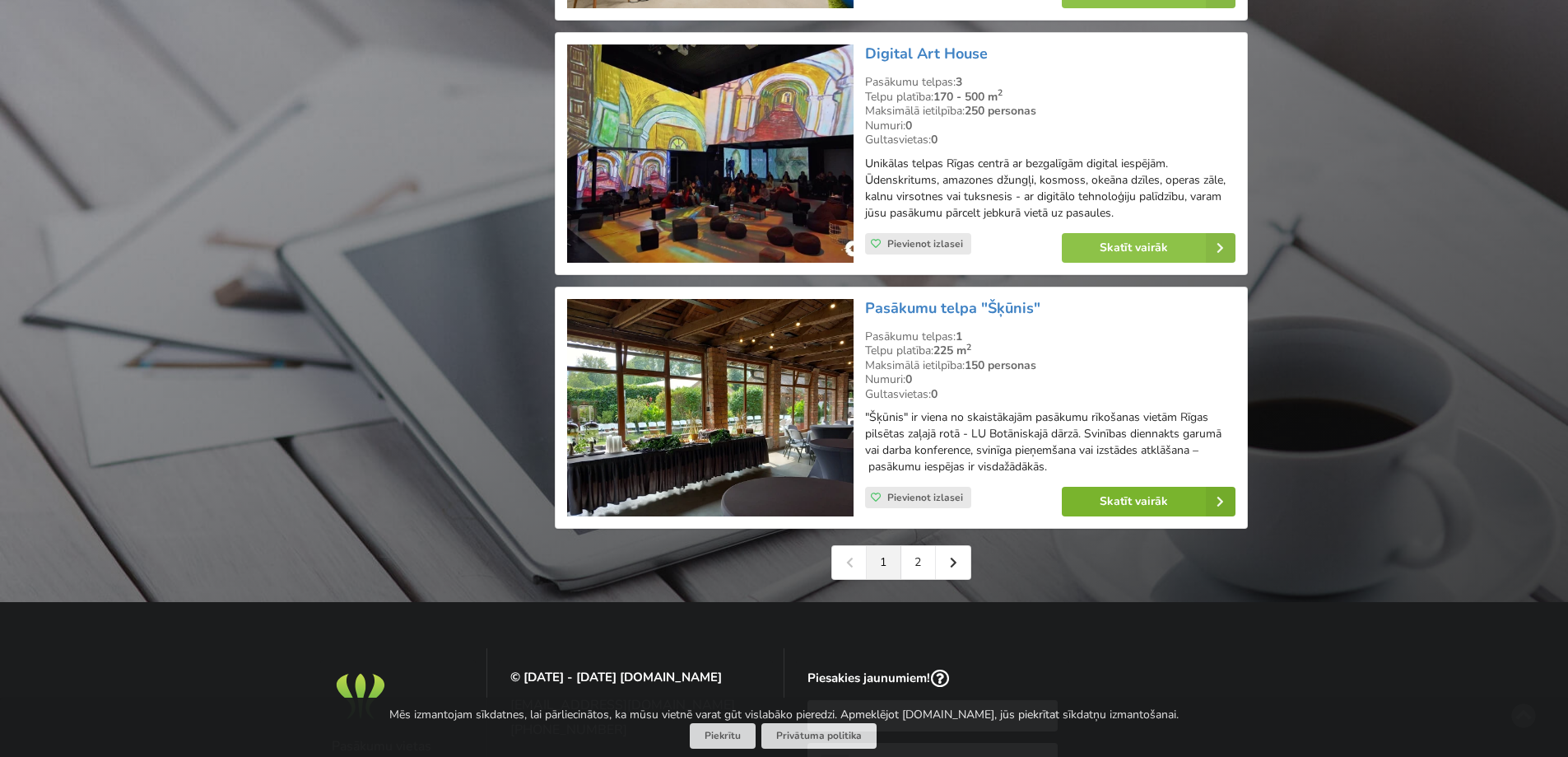
click at [1123, 487] on link "Skatīt vairāk" at bounding box center [1148, 501] width 174 height 30
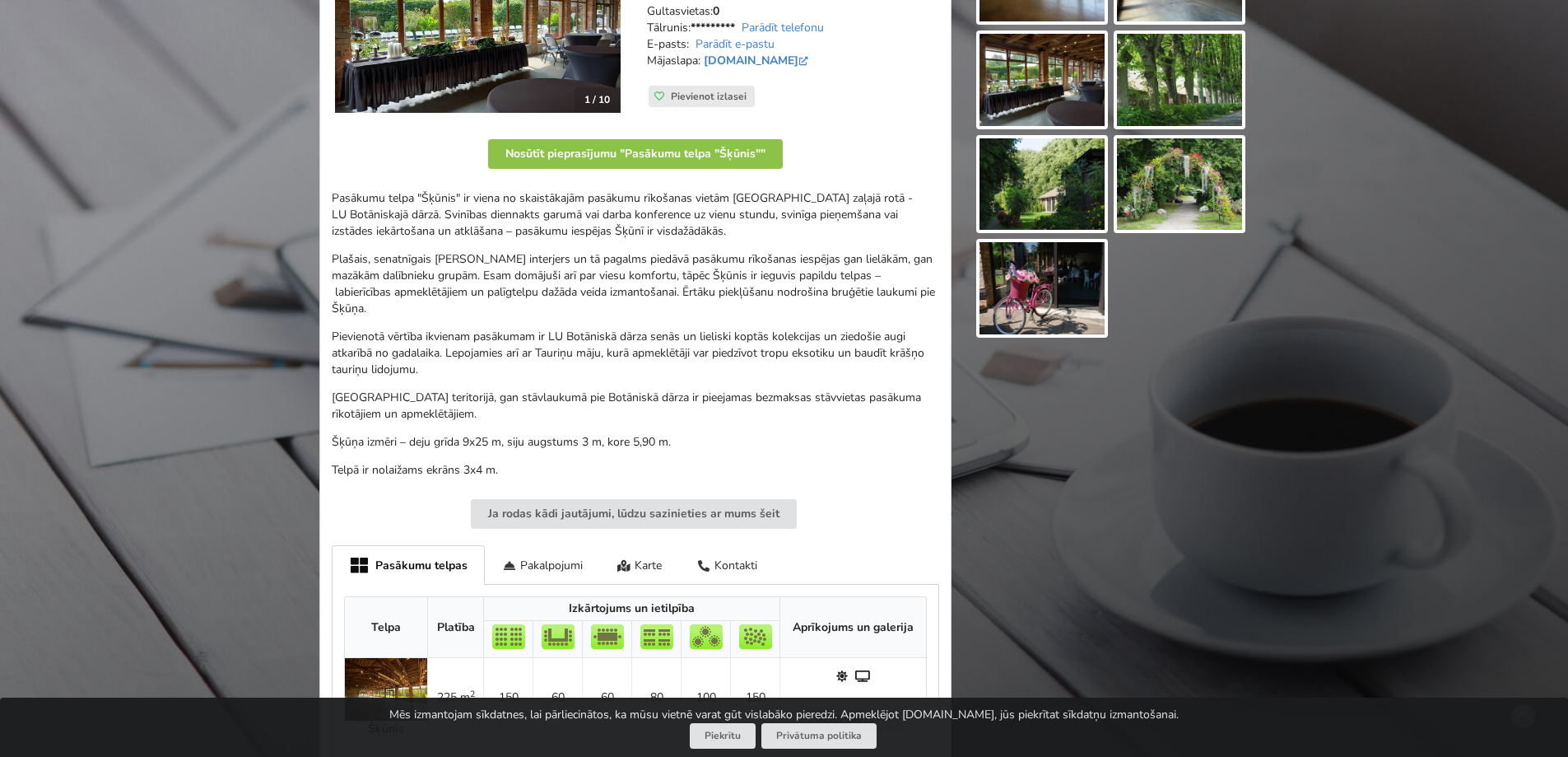
scroll to position [247, 0]
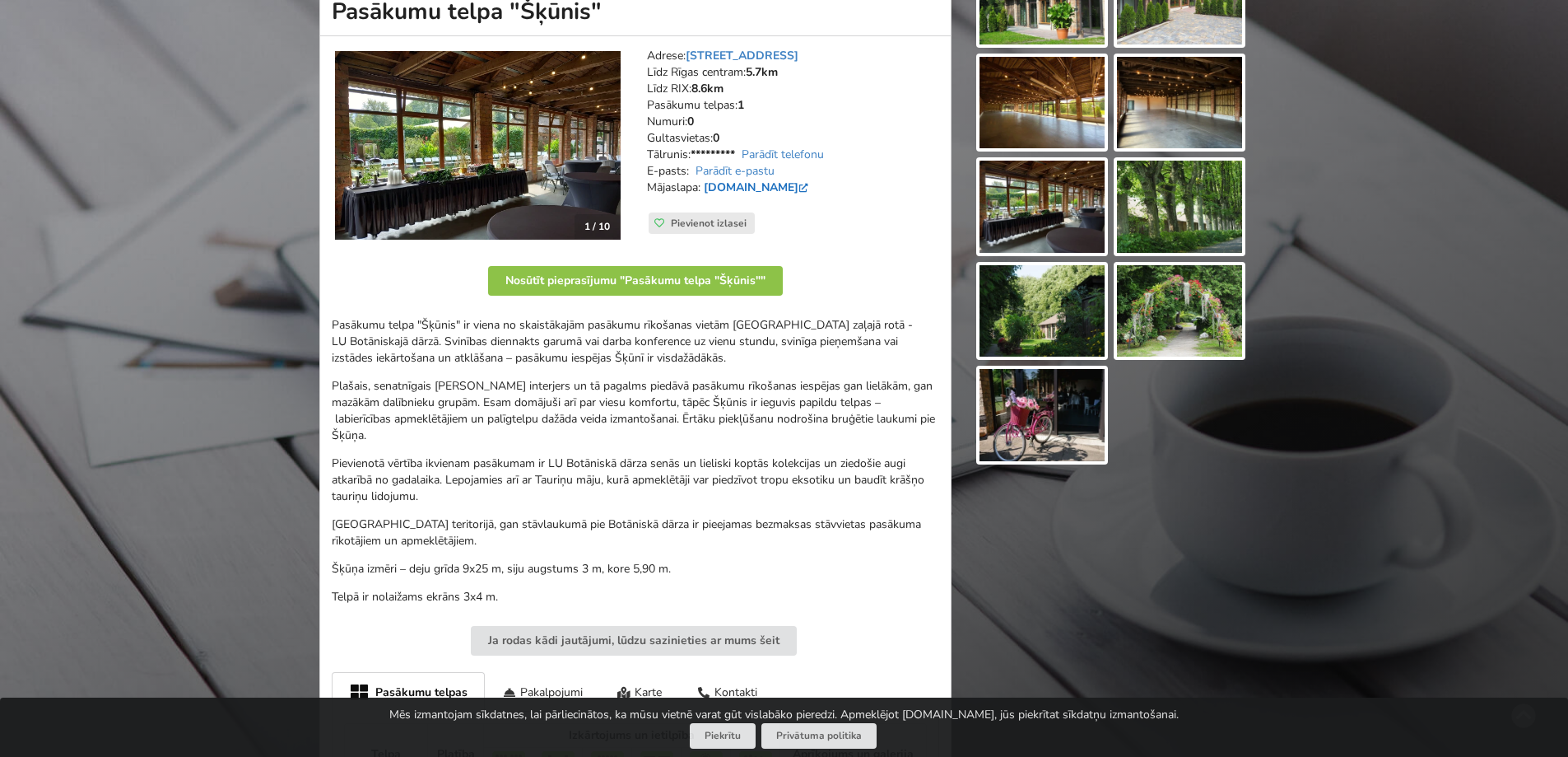
click at [763, 187] on link "[DOMAIN_NAME]" at bounding box center [758, 187] width 108 height 15
